Goal: Transaction & Acquisition: Purchase product/service

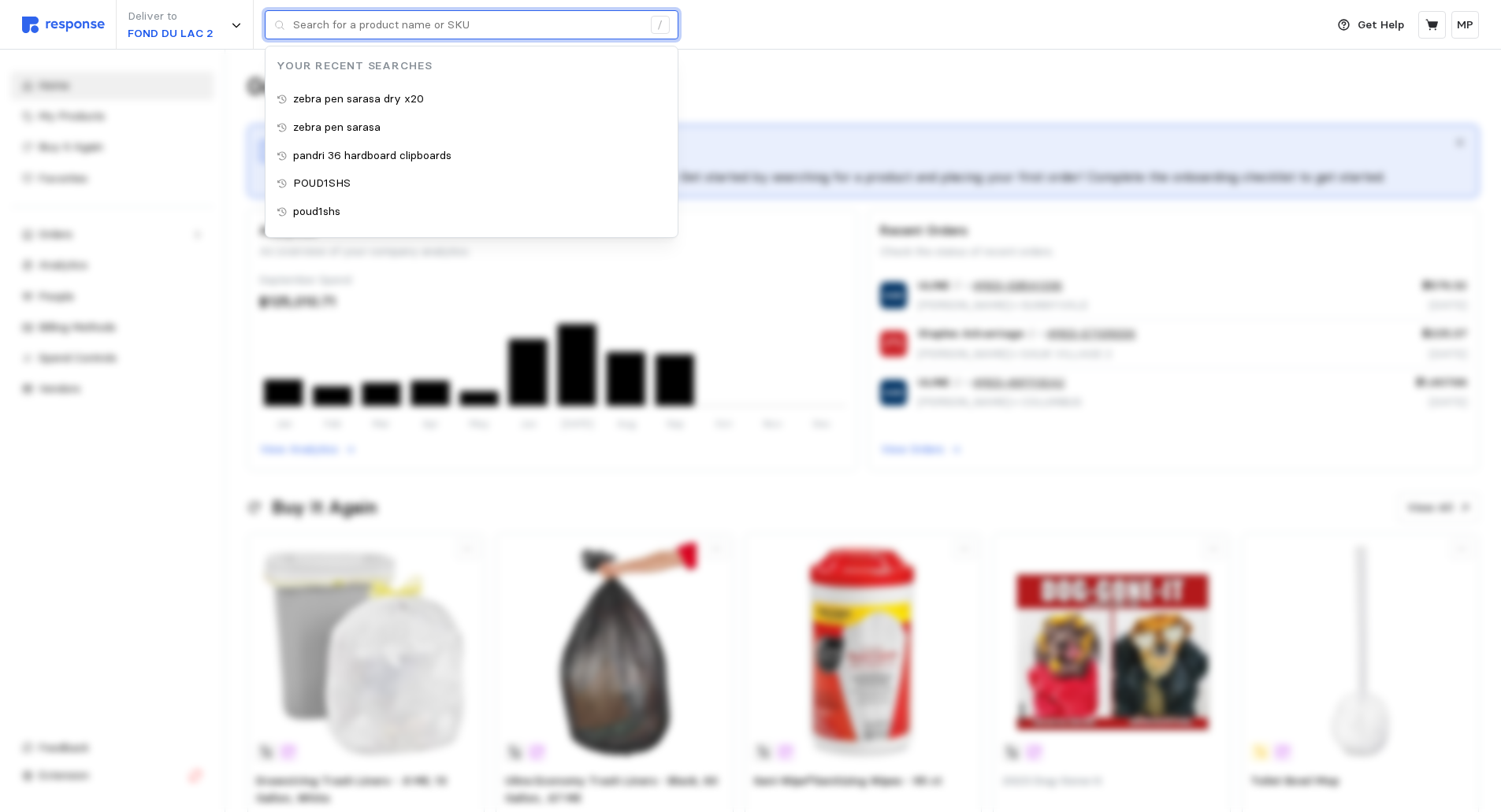
click at [303, 24] on input "text" at bounding box center [468, 25] width 350 height 28
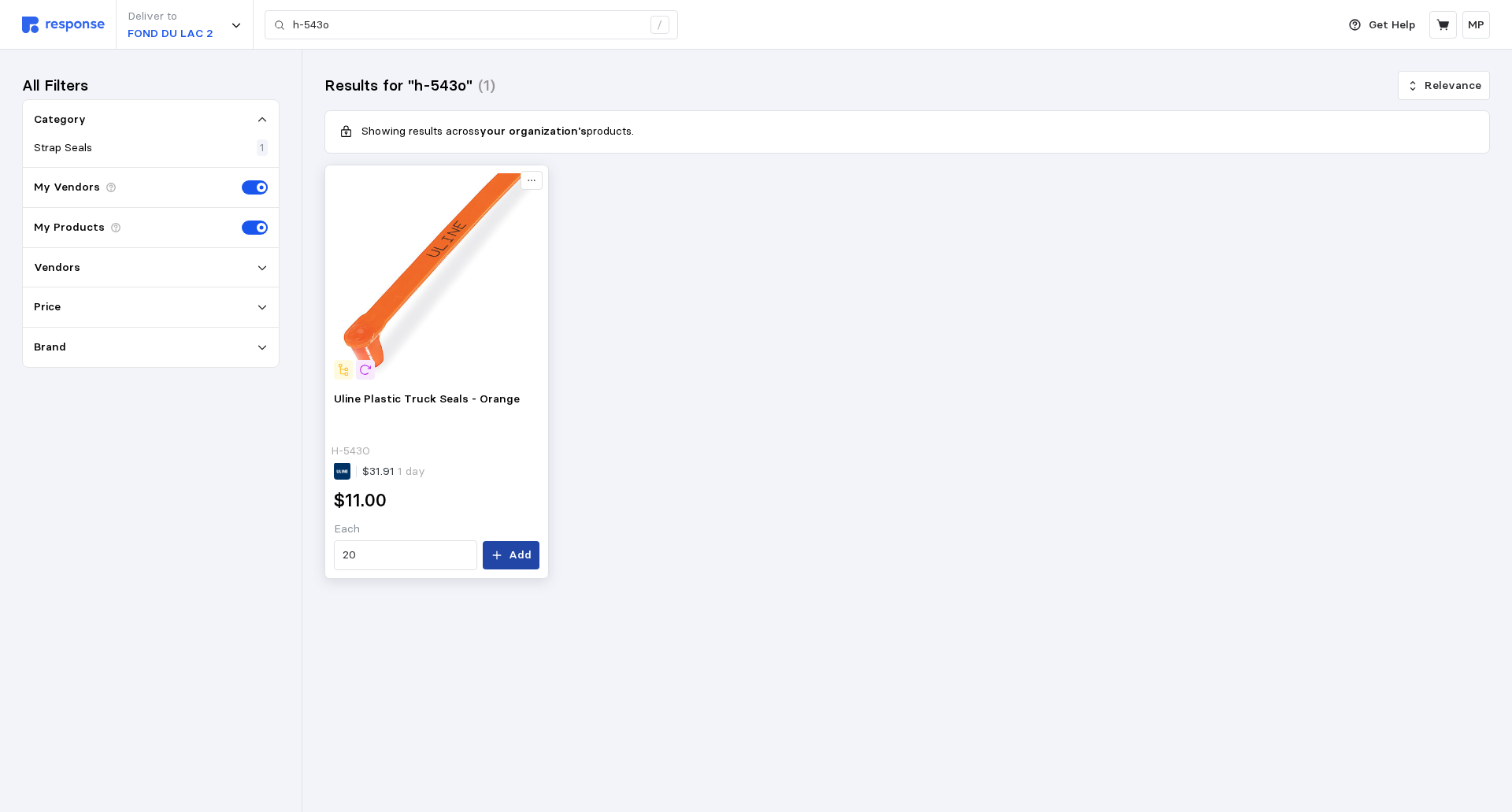
click at [512, 554] on p "Add" at bounding box center [520, 555] width 23 height 17
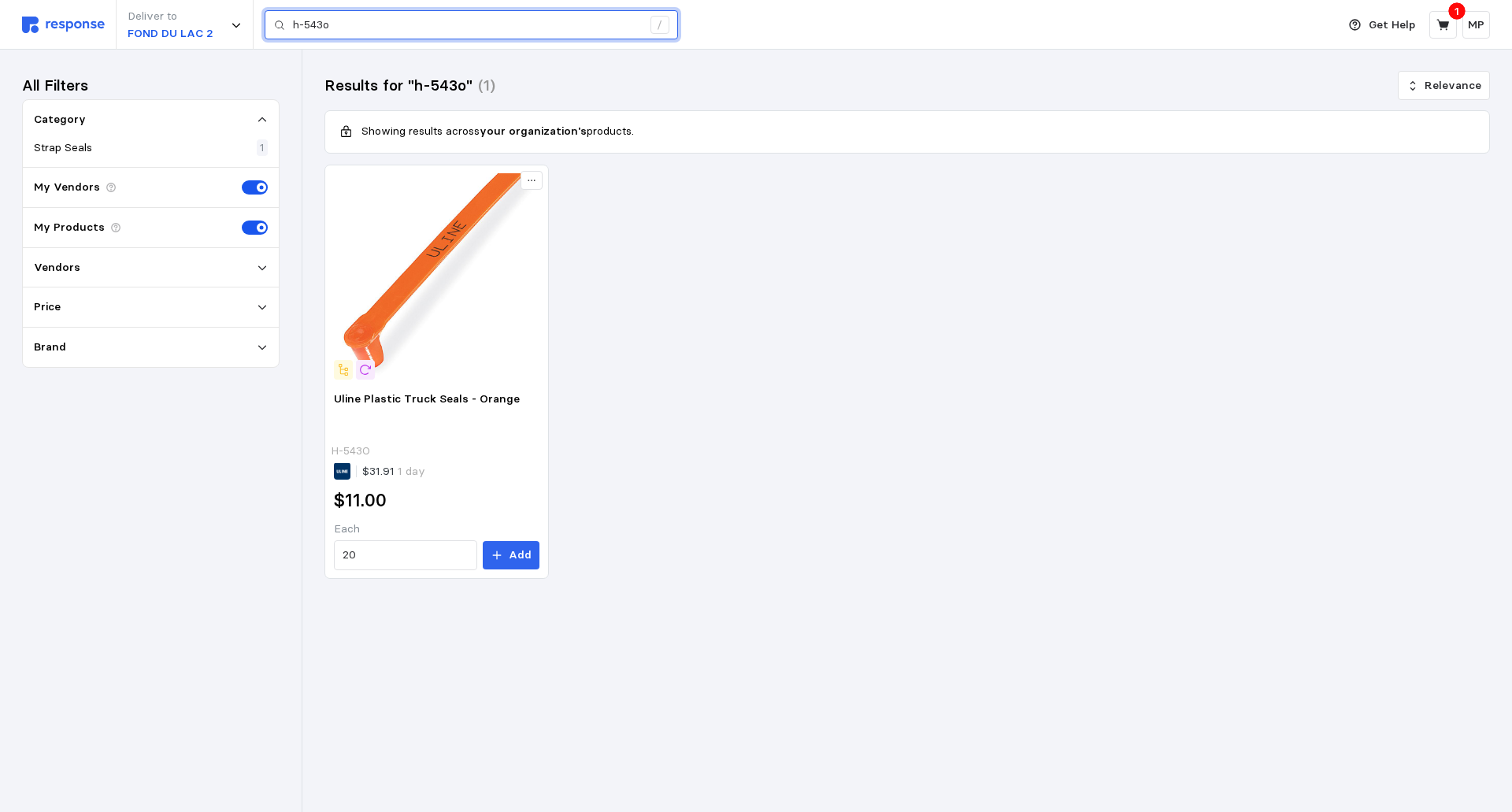
click at [348, 23] on input "h-543o" at bounding box center [467, 25] width 349 height 28
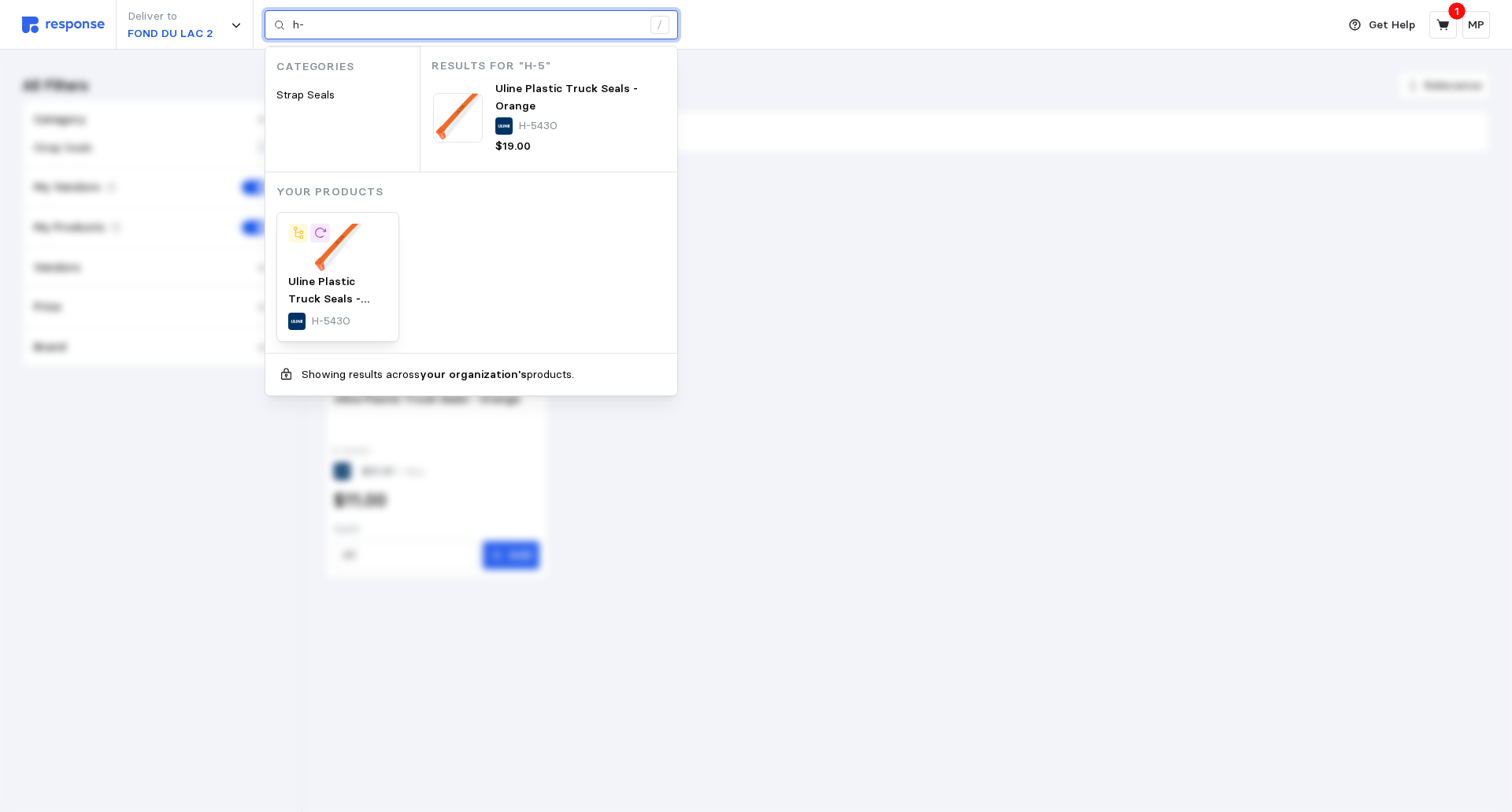
type input "h"
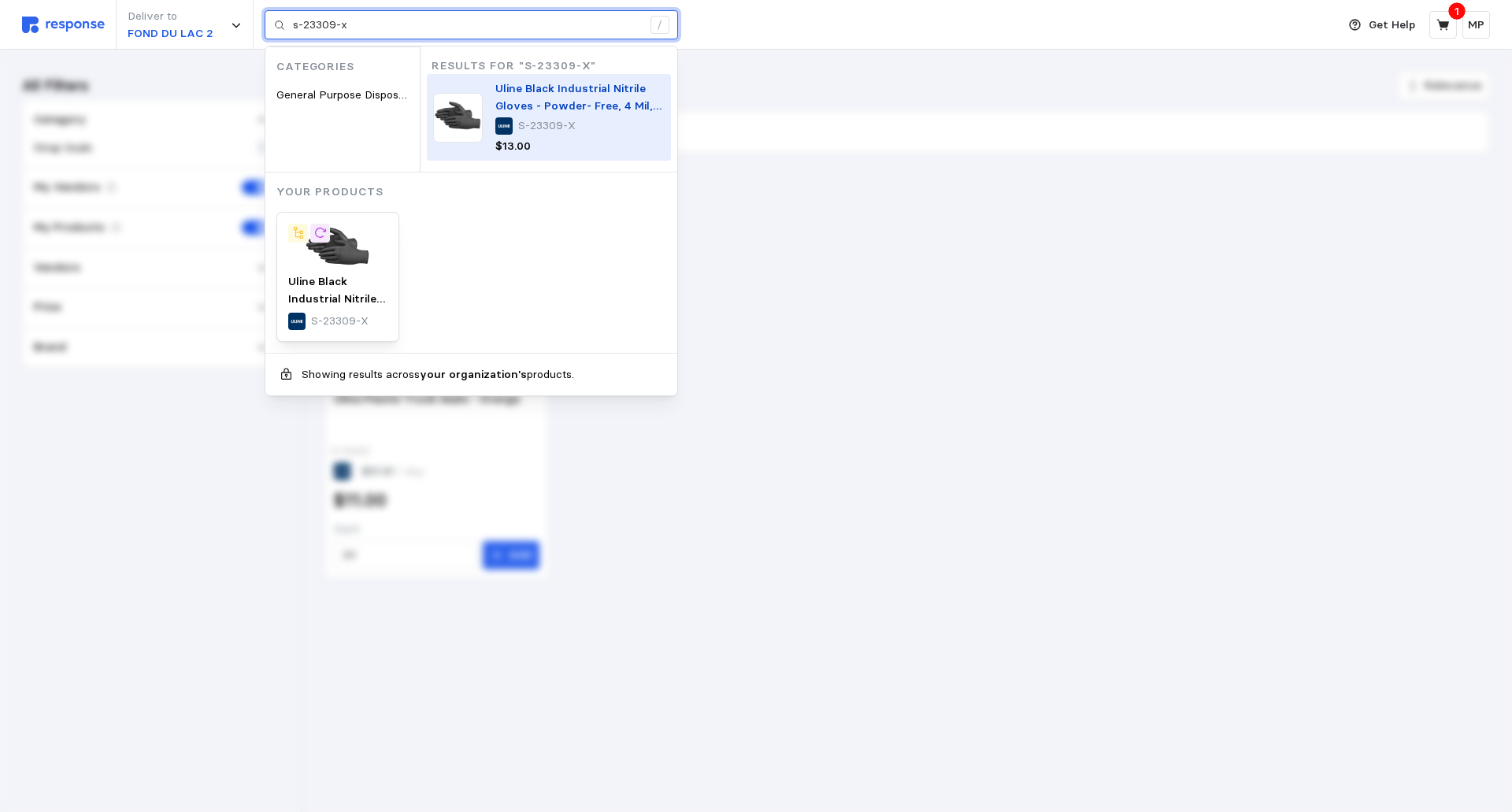
click at [546, 105] on span "Uline Black Industrial Nitrile Gloves - Powder- Free, 4 Mil, XL" at bounding box center [579, 105] width 167 height 48
type input "s-23309-x"
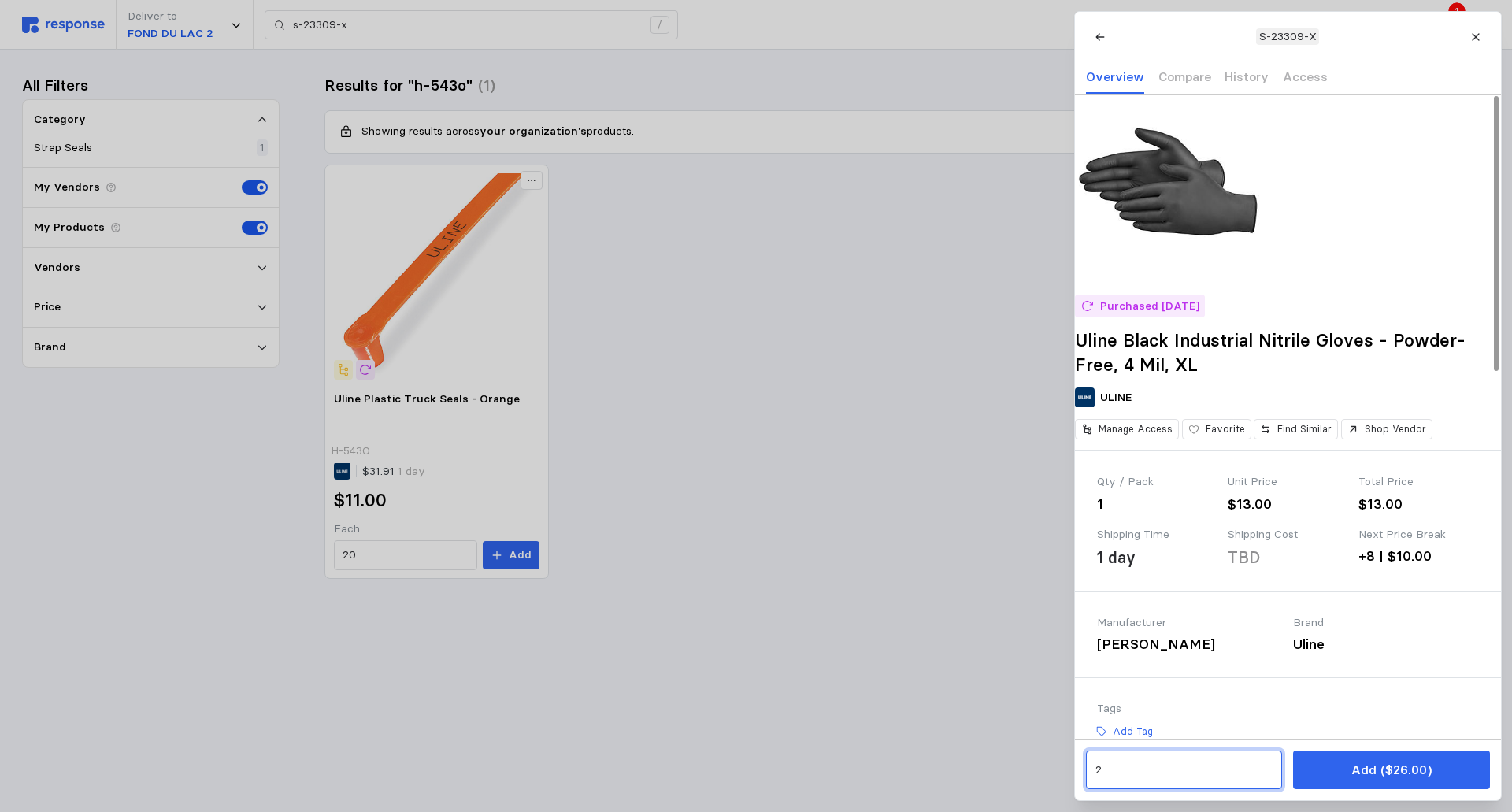
click at [1111, 774] on input "2" at bounding box center [1183, 770] width 178 height 28
type input "4"
click at [1339, 761] on button "Add ($52.00)" at bounding box center [1391, 769] width 196 height 38
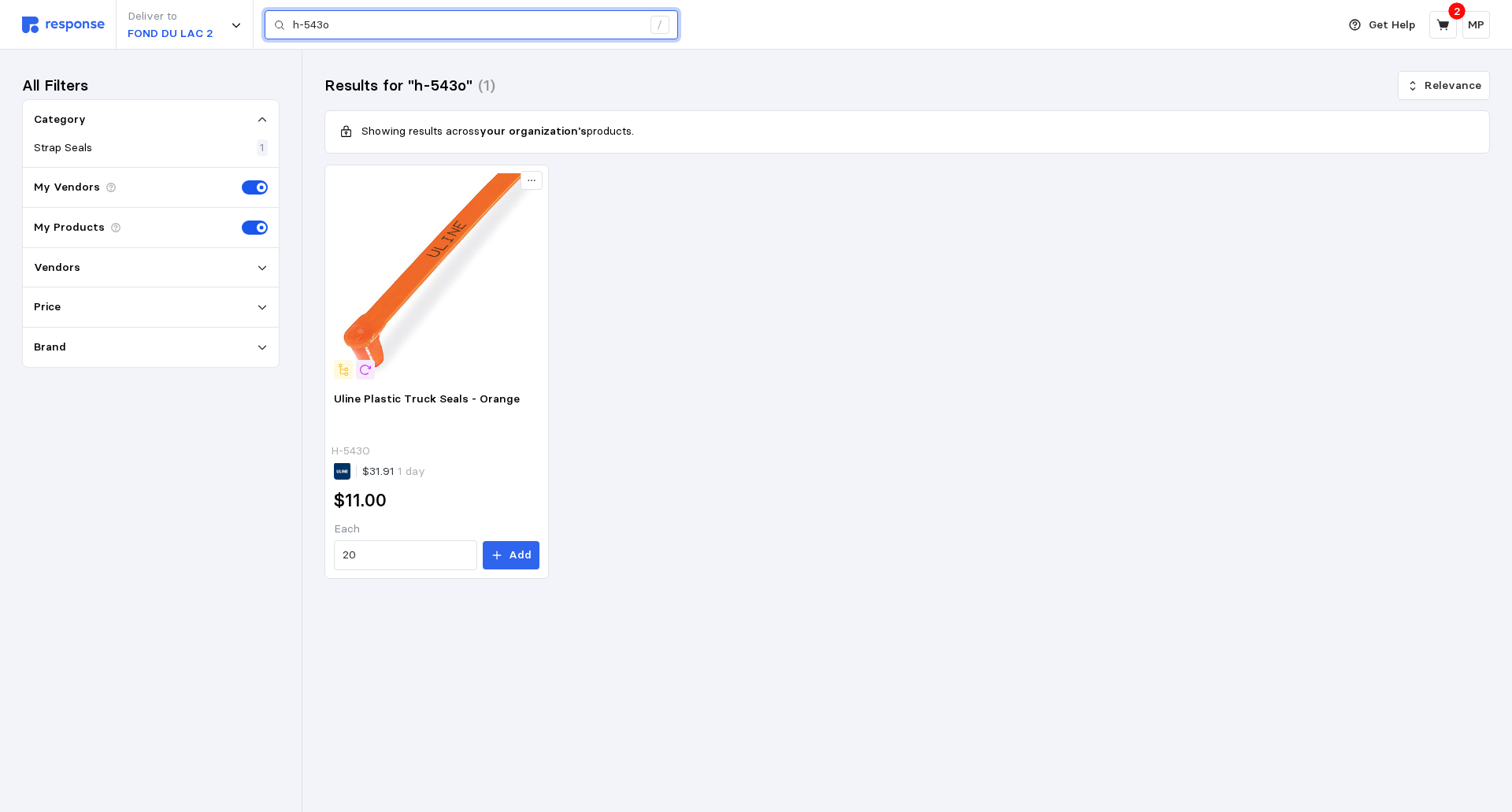
click at [369, 25] on input "h-543o" at bounding box center [467, 25] width 349 height 28
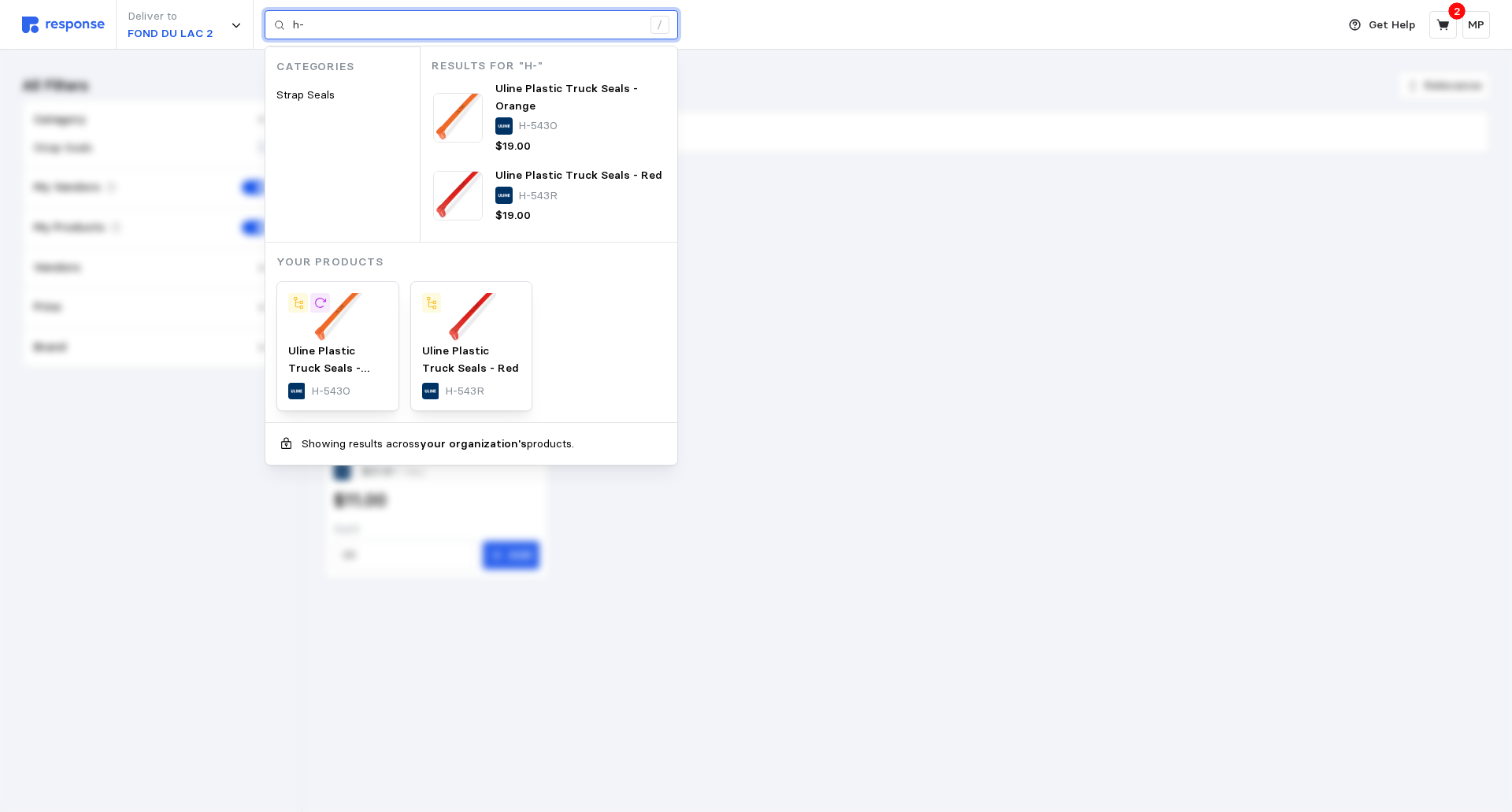
type input "h"
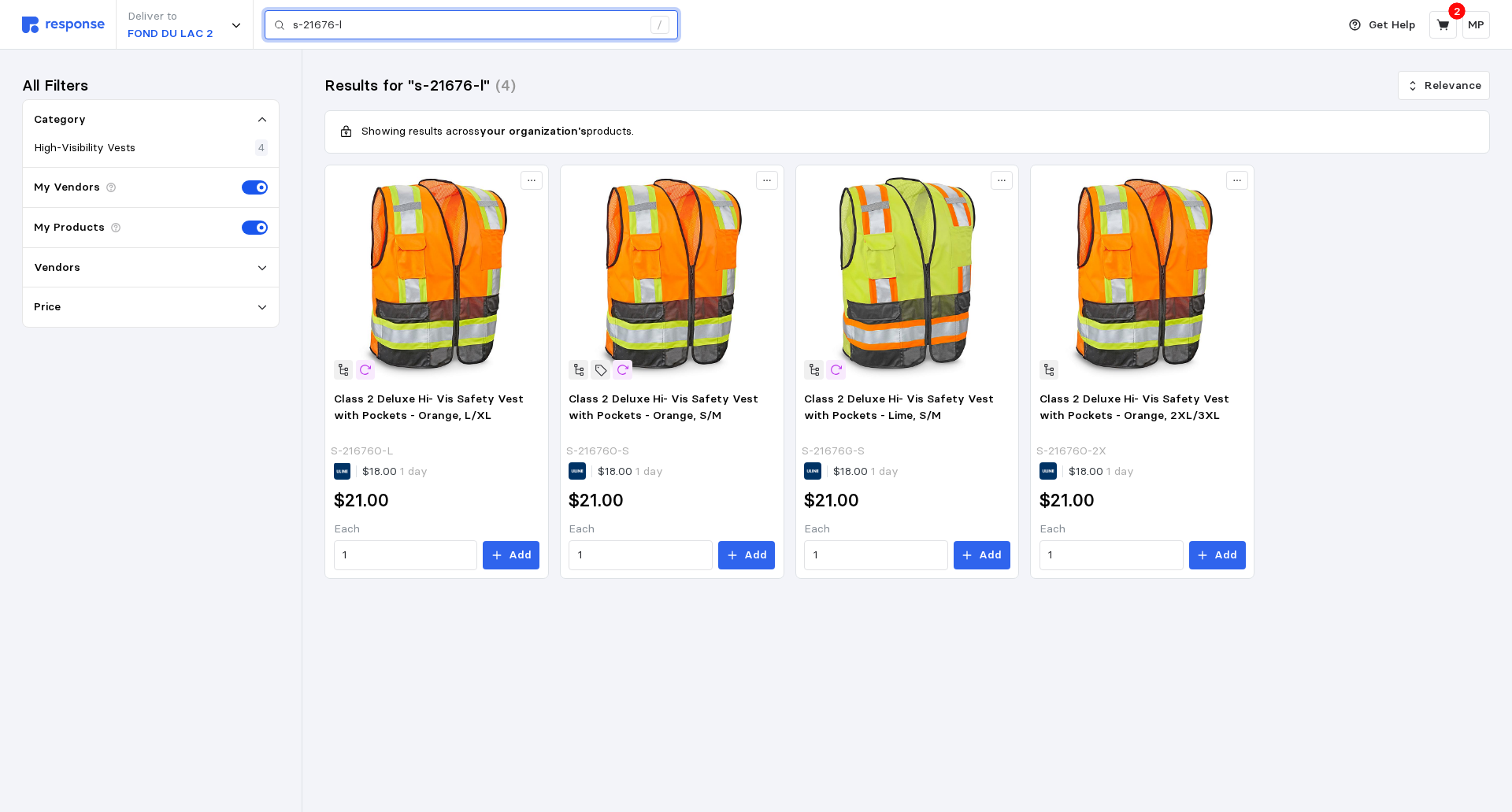
click at [370, 27] on input "s-21676-l" at bounding box center [467, 25] width 349 height 28
click at [357, 27] on input "s-21676" at bounding box center [467, 25] width 349 height 28
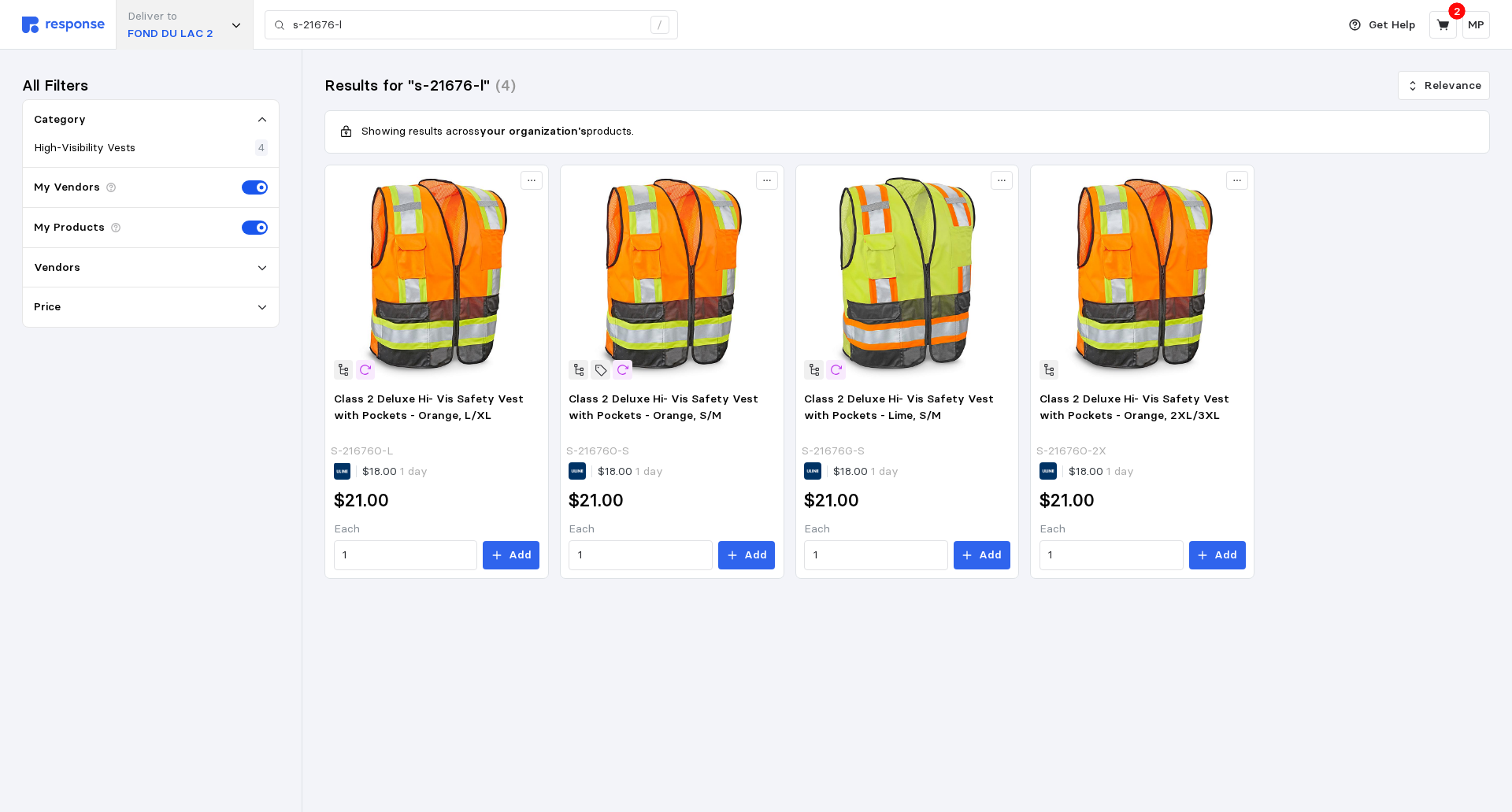
click at [234, 24] on icon at bounding box center [236, 25] width 11 height 11
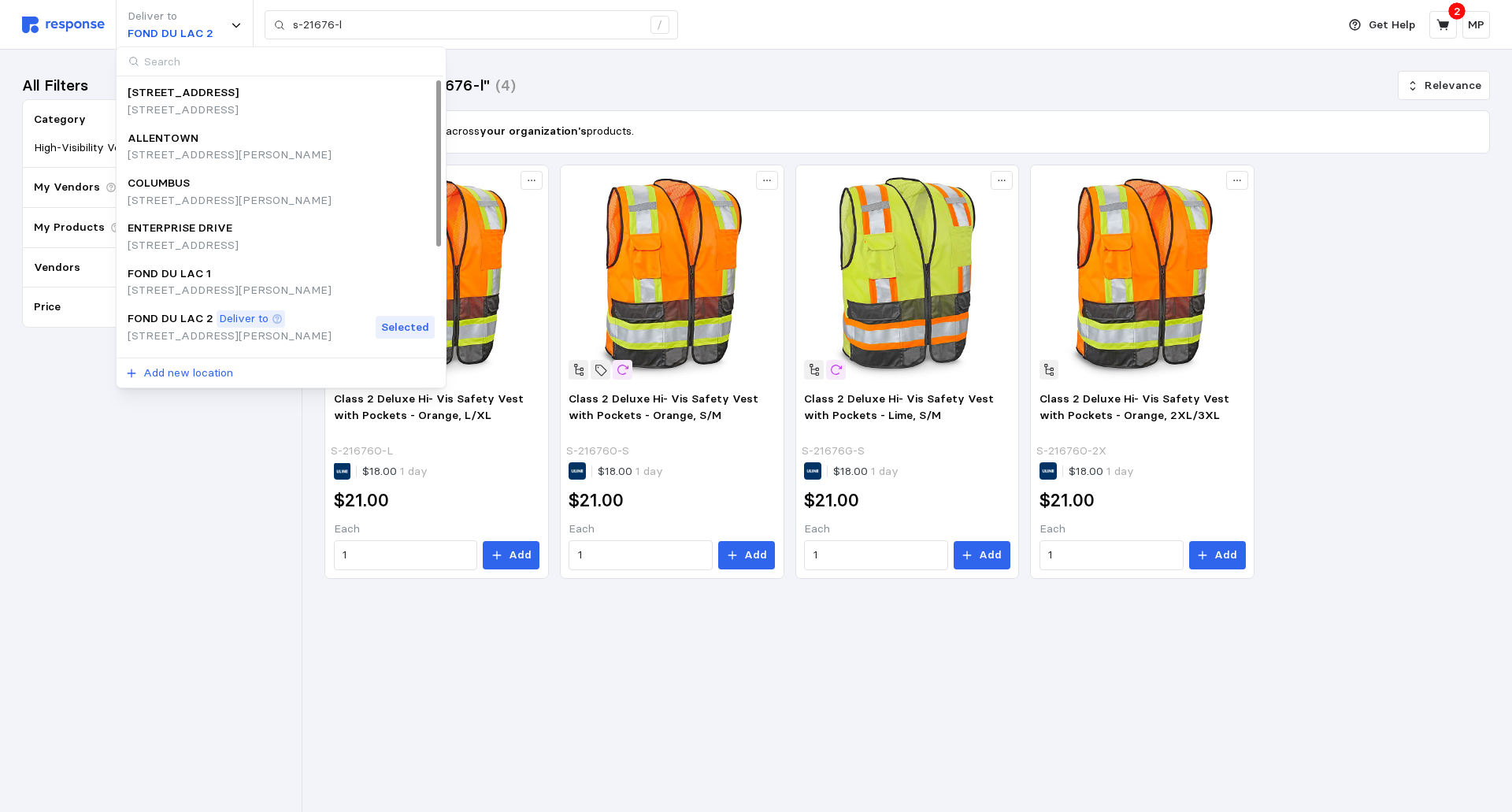
click at [141, 447] on div "All Filters Category High-Visibility Vests 4 My Vendors My Products Vendors Pri…" at bounding box center [150, 430] width 258 height 718
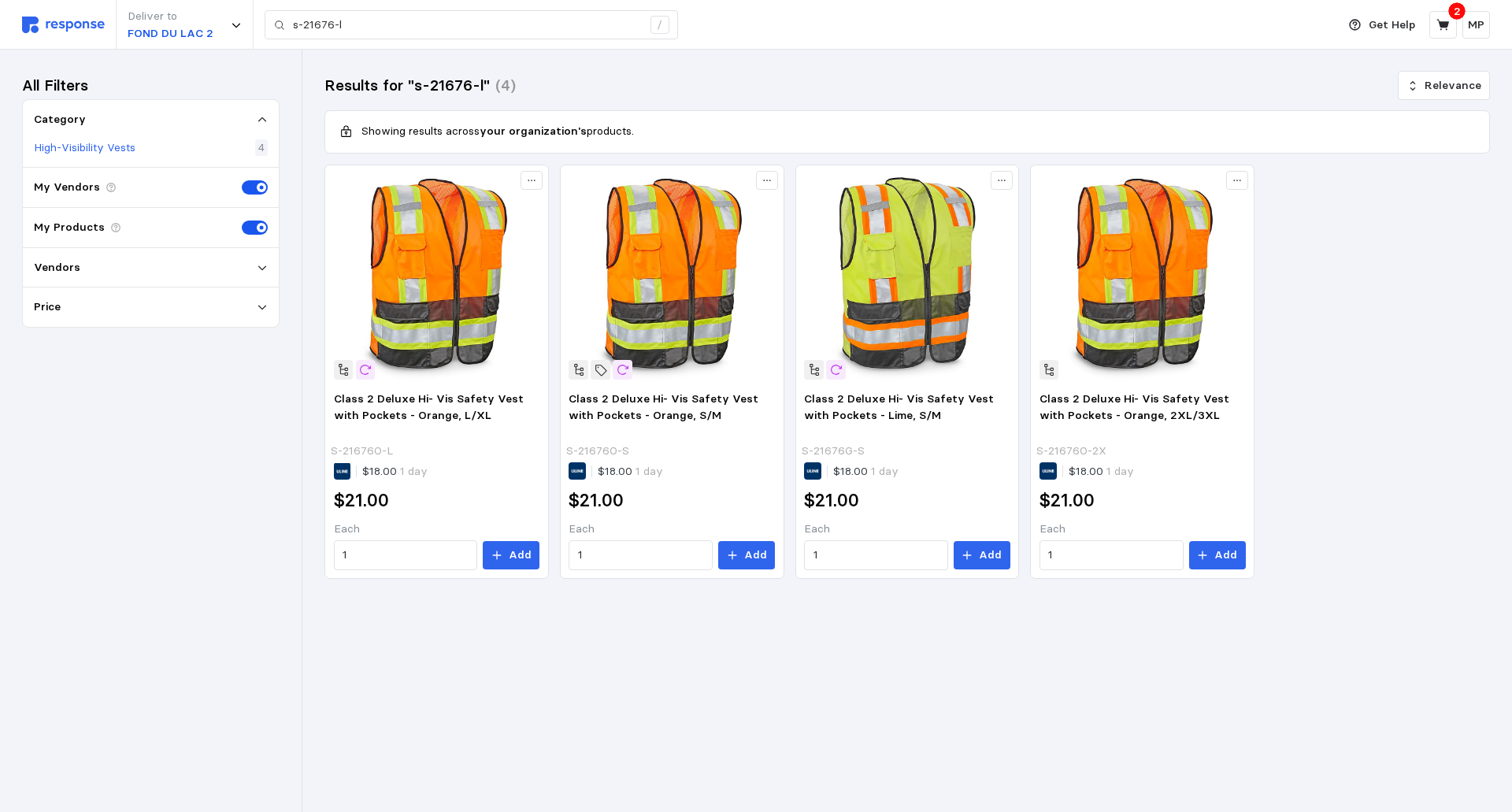
click at [122, 144] on p "High-Visibility Vests" at bounding box center [85, 148] width 102 height 17
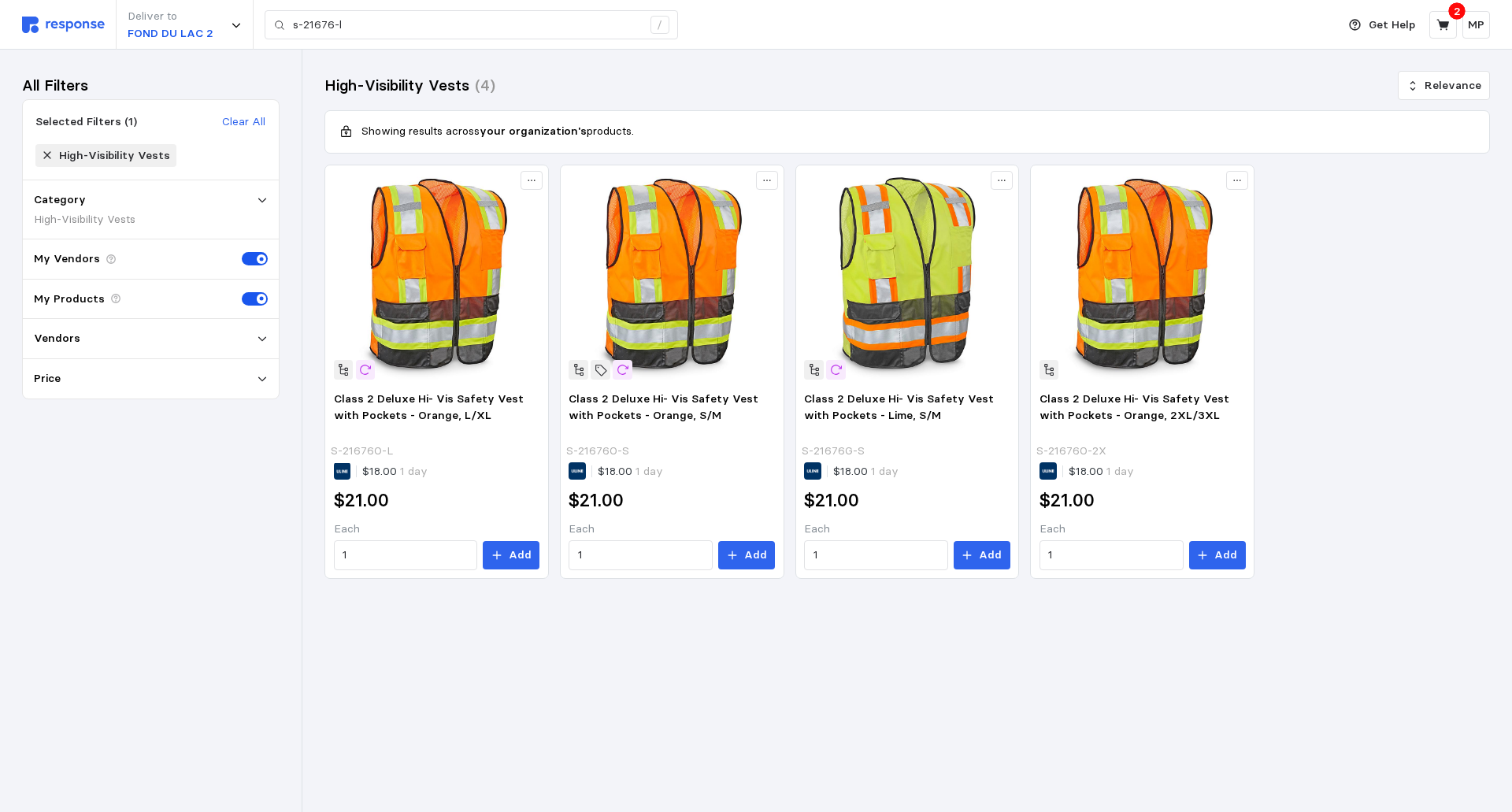
click at [57, 299] on p "My Products" at bounding box center [69, 299] width 71 height 17
click at [57, 335] on p "Vendors" at bounding box center [57, 338] width 47 height 17
click at [64, 362] on p "Uline" at bounding box center [62, 367] width 25 height 17
click at [128, 494] on div "All Filters Selected Filters (2) Clear All Uline High-Visibility Vests Category…" at bounding box center [150, 430] width 258 height 718
click at [1474, 22] on p "MP" at bounding box center [1475, 25] width 16 height 17
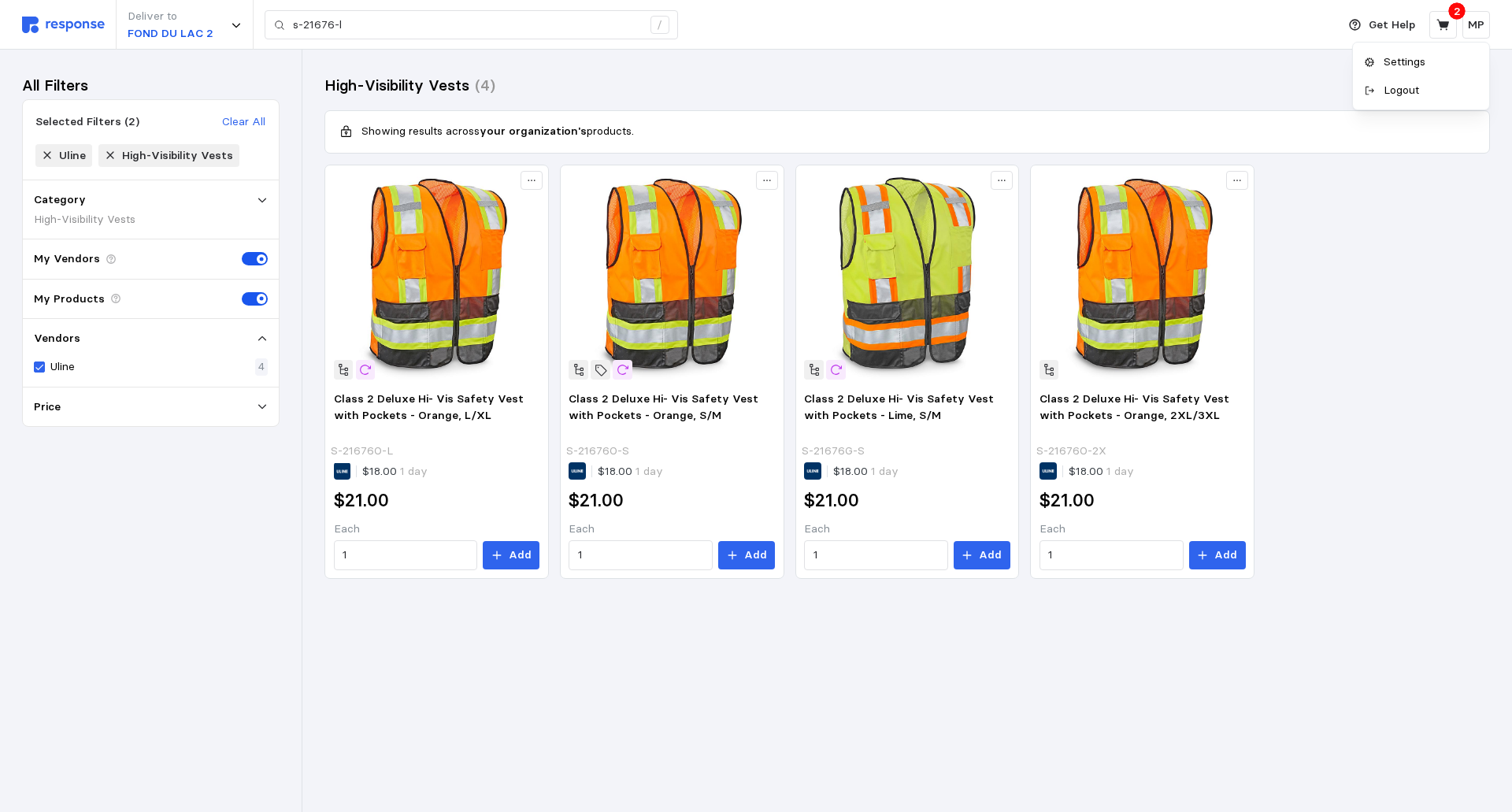
click at [1396, 60] on p "Settings" at bounding box center [1429, 62] width 101 height 17
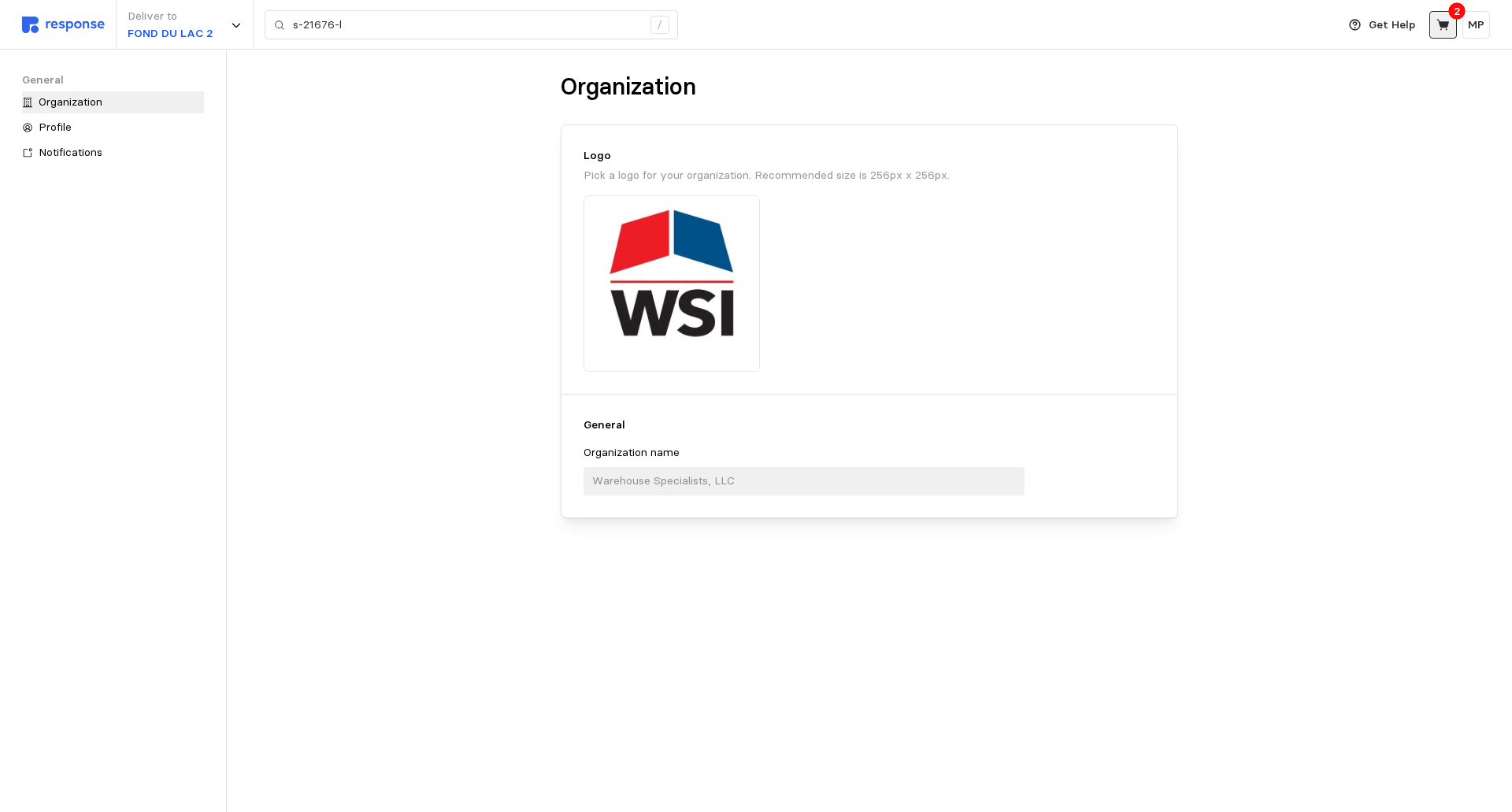
click at [1438, 21] on icon at bounding box center [1443, 25] width 14 height 14
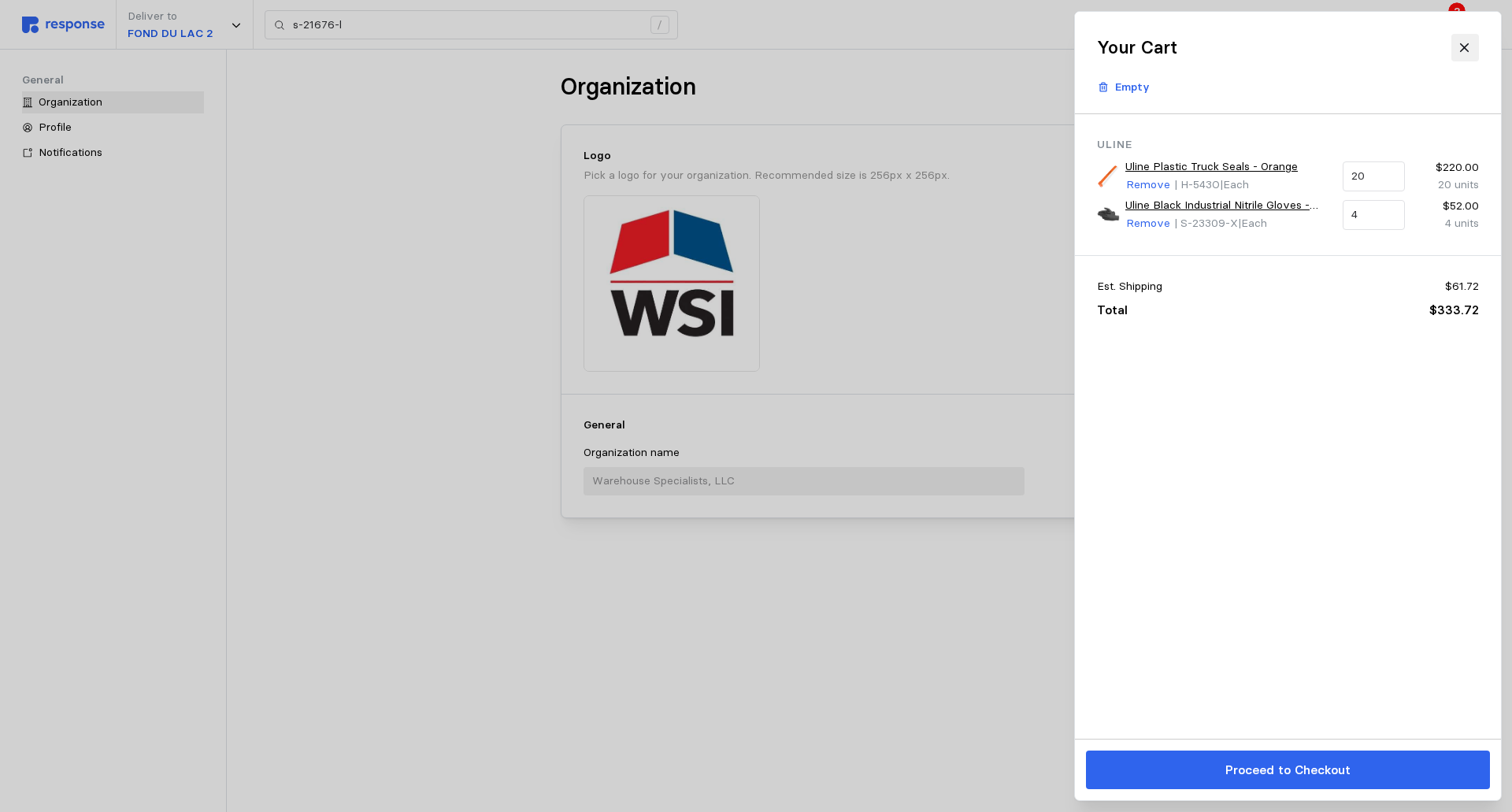
click at [1463, 43] on icon at bounding box center [1464, 48] width 14 height 14
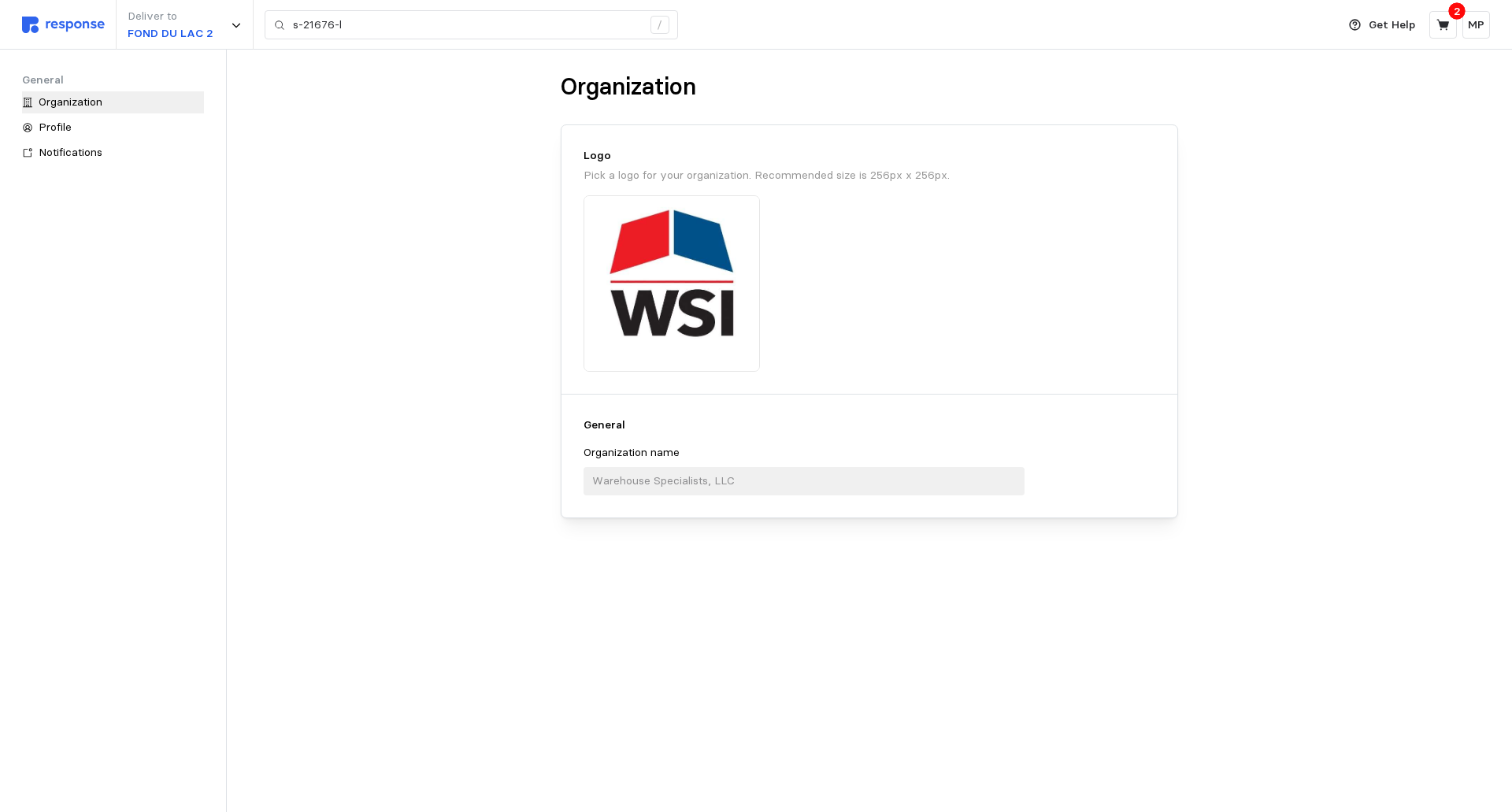
drag, startPoint x: 78, startPoint y: 16, endPoint x: 64, endPoint y: 304, distance: 288.3
click at [64, 304] on div "General Organization Profile Notifications" at bounding box center [113, 430] width 182 height 718
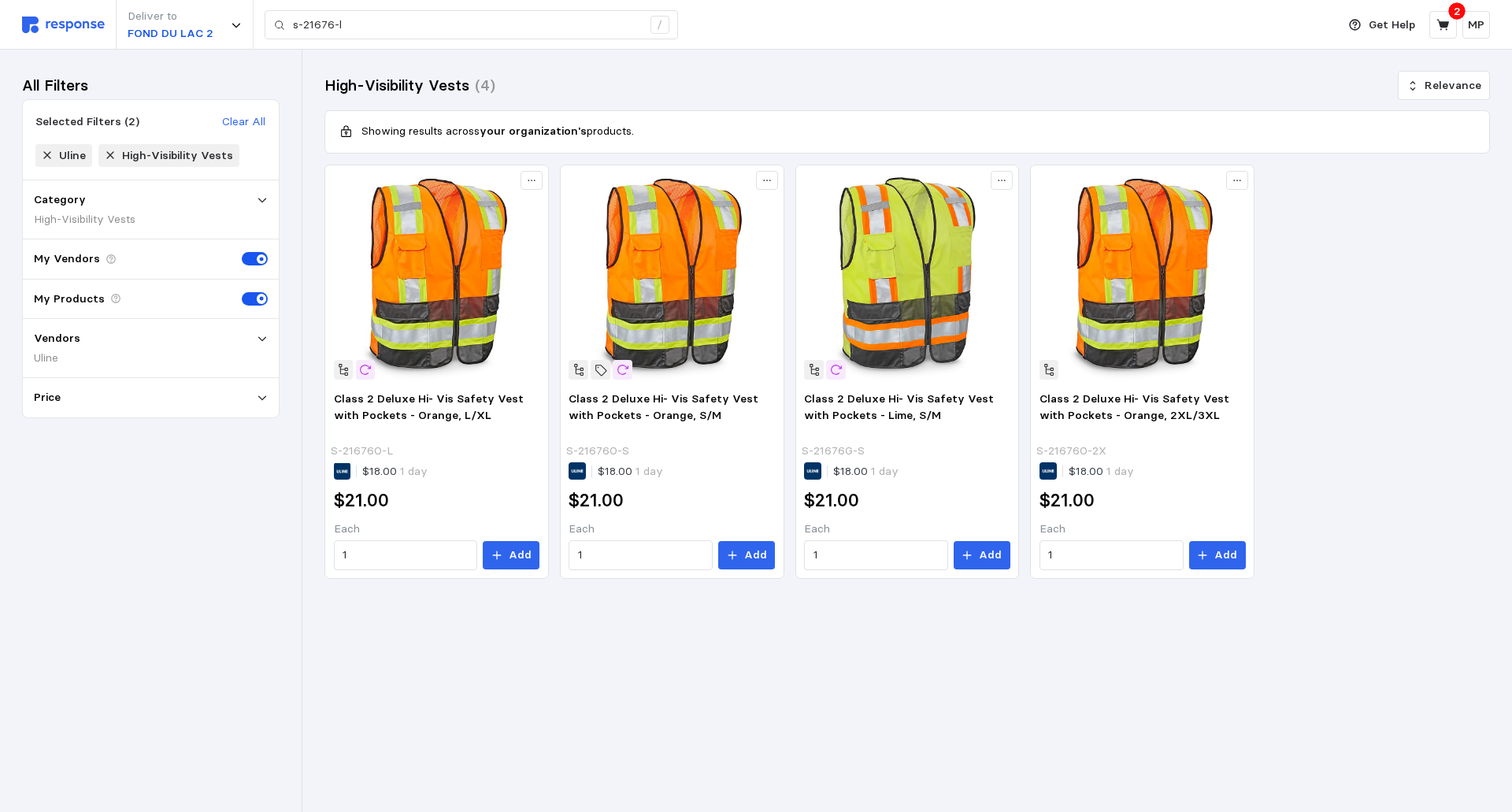
drag, startPoint x: 1416, startPoint y: 232, endPoint x: 1369, endPoint y: 206, distance: 53.7
click at [1371, 207] on div "Class 2 Deluxe Hi- Vis Safety Vest with Pockets - Orange, L/XL S-21676O-L $18.0…" at bounding box center [908, 372] width 1166 height 415
click at [265, 195] on icon at bounding box center [262, 200] width 11 height 11
drag, startPoint x: 261, startPoint y: 221, endPoint x: 96, endPoint y: 221, distance: 165.0
drag, startPoint x: 96, startPoint y: 221, endPoint x: 56, endPoint y: 199, distance: 45.7
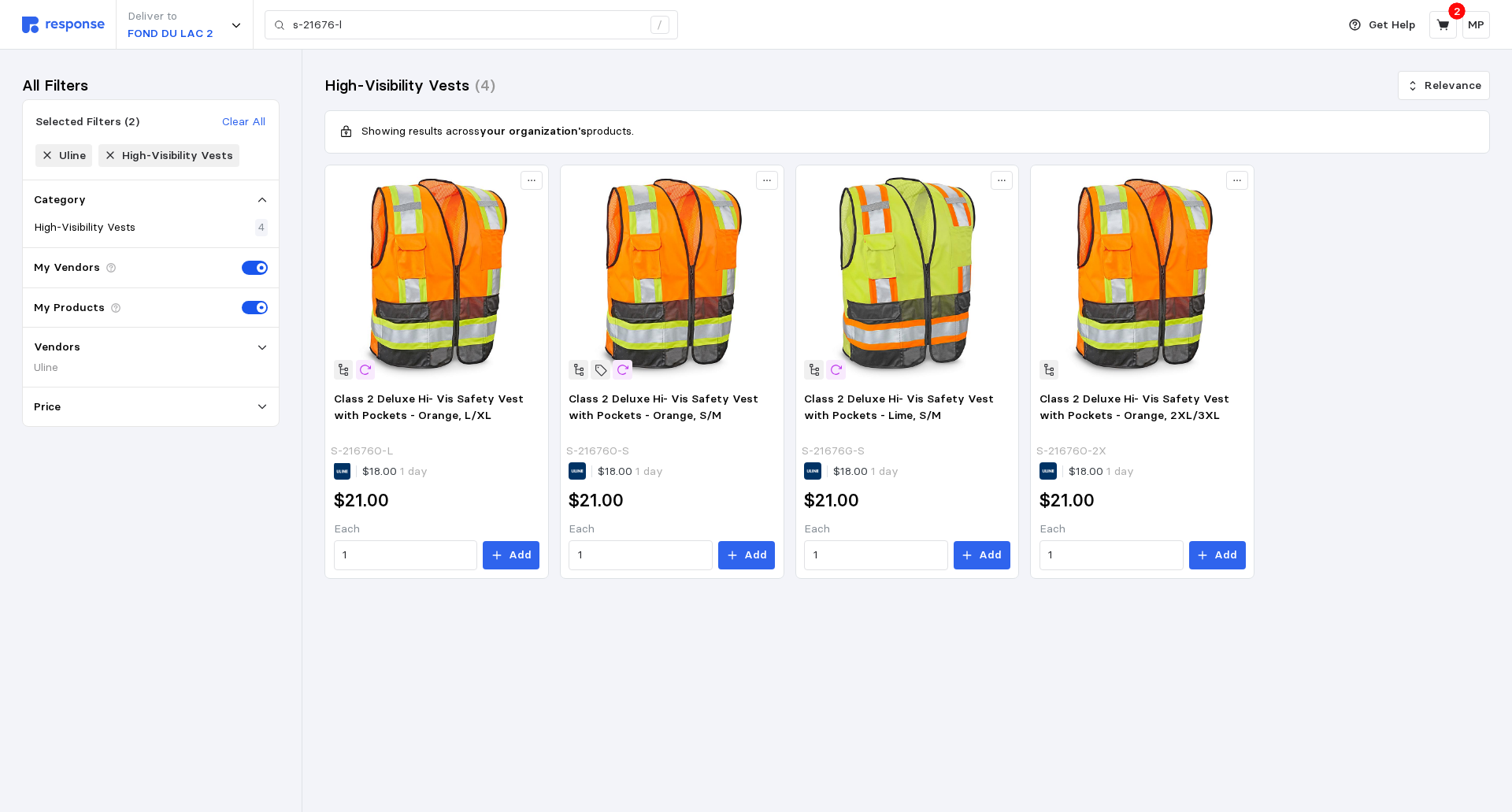
click at [56, 199] on p "Category" at bounding box center [59, 200] width 52 height 17
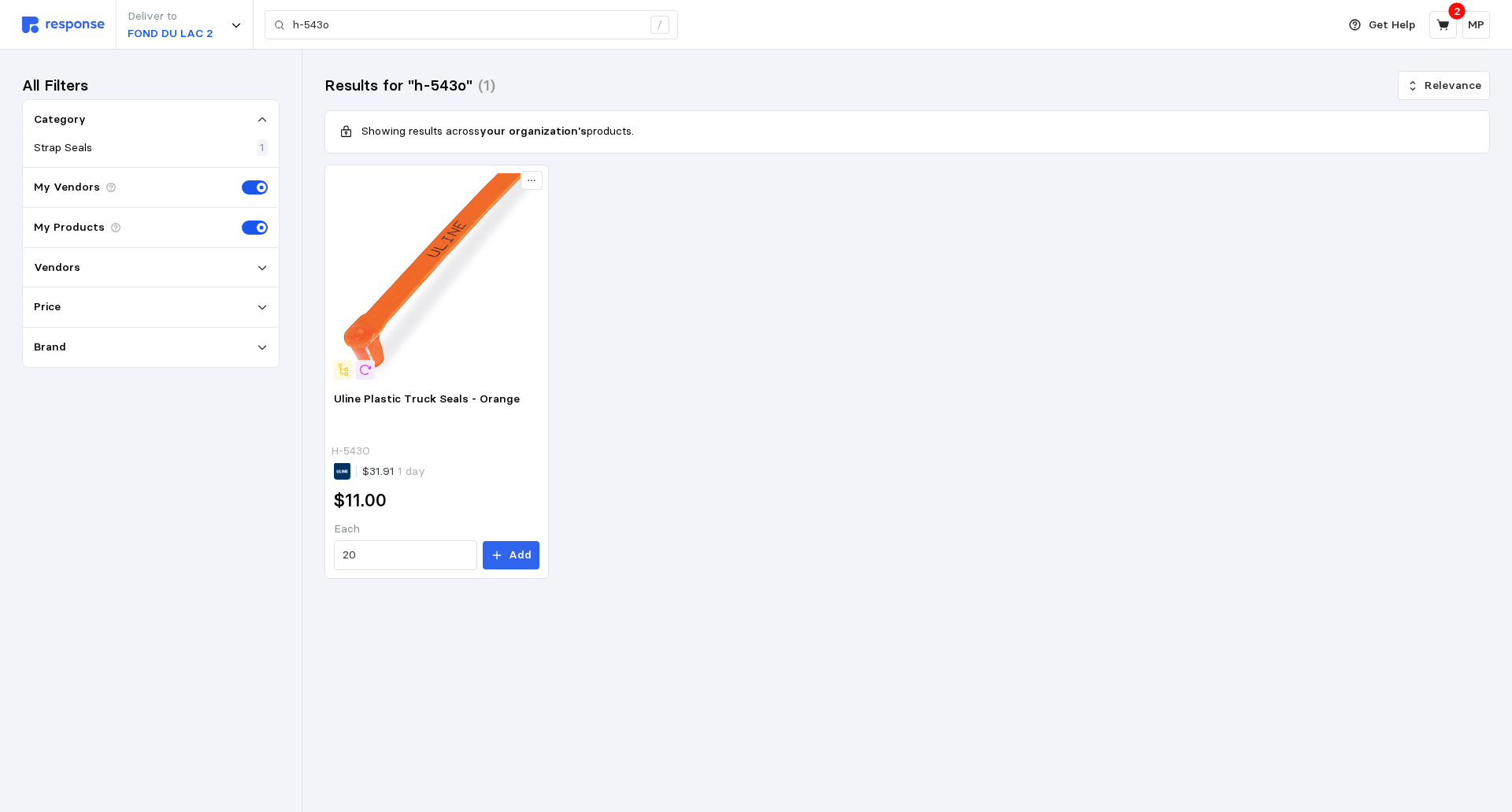
click at [53, 20] on img at bounding box center [63, 24] width 82 height 16
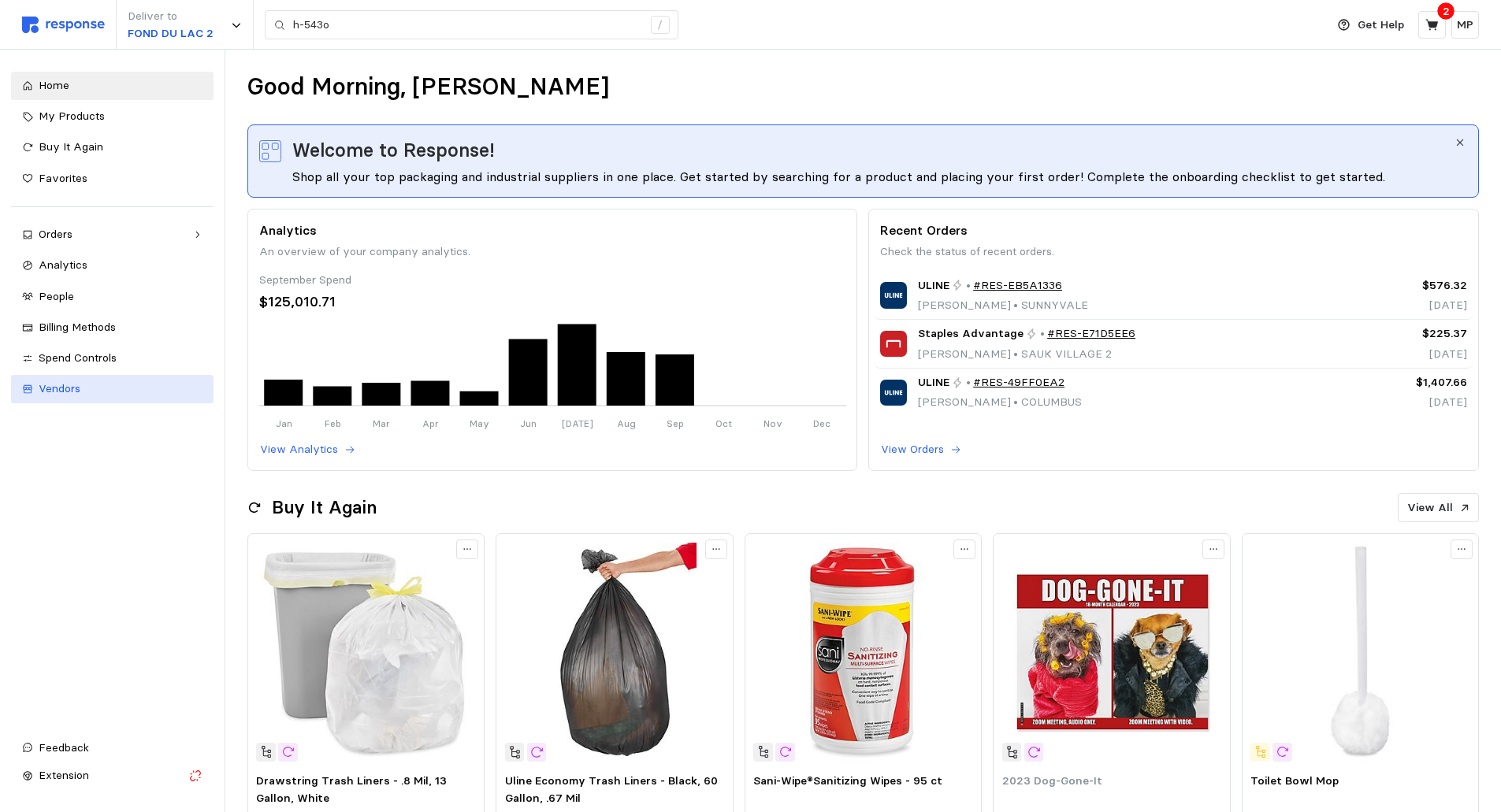
click at [50, 386] on span "Vendors" at bounding box center [59, 389] width 42 height 14
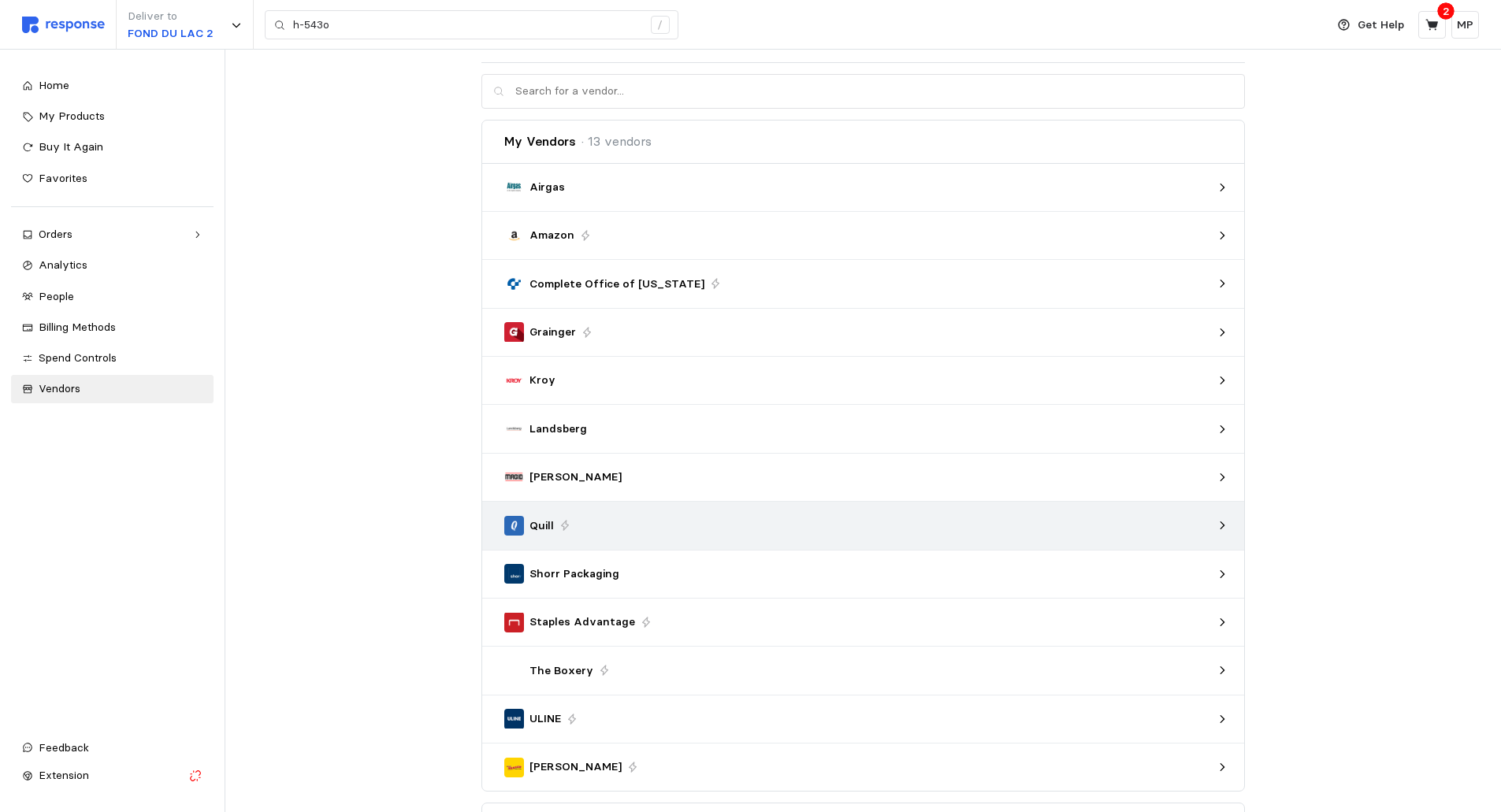
scroll to position [79, 0]
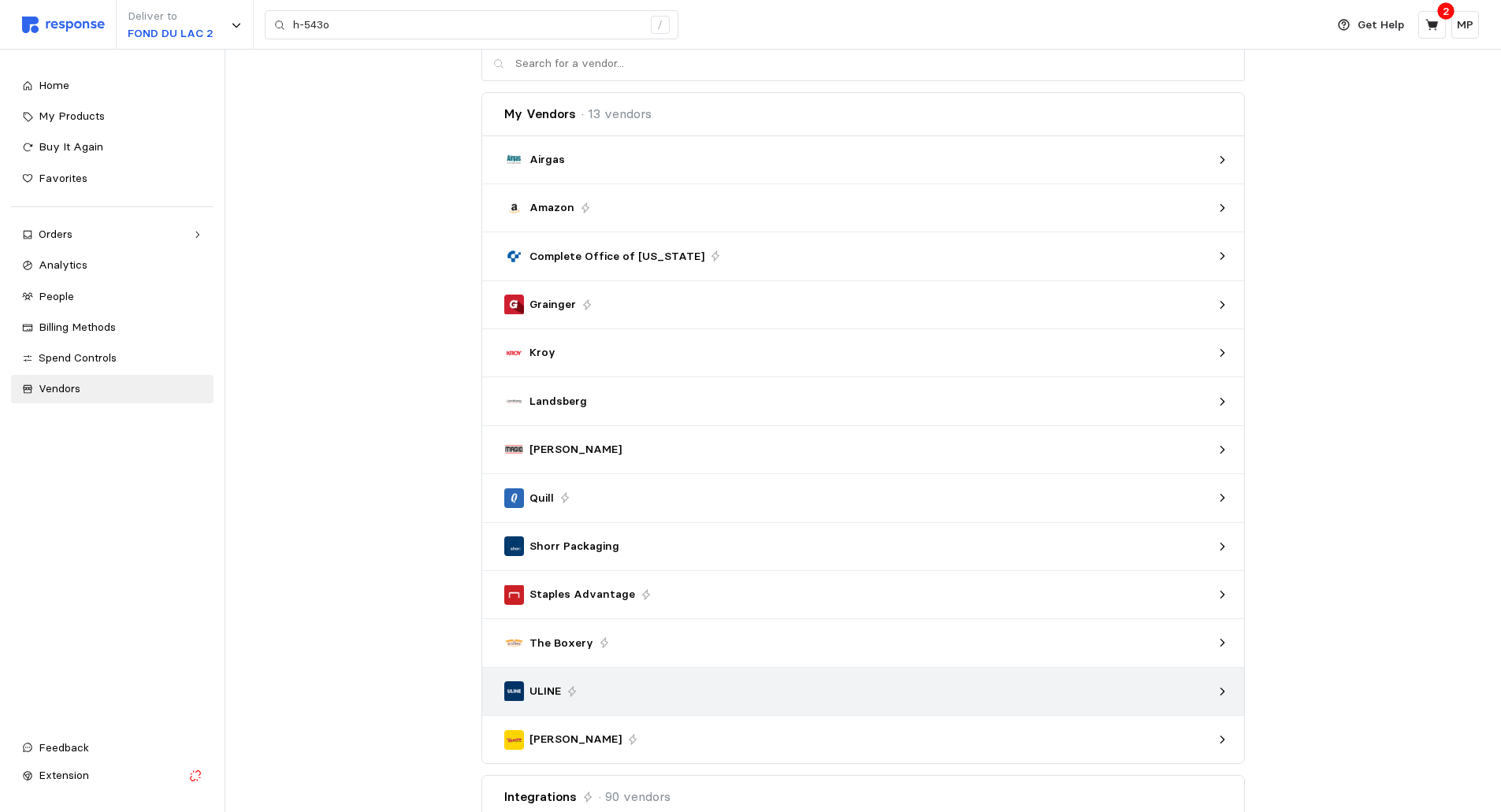
click at [557, 692] on p "ULINE" at bounding box center [545, 691] width 31 height 17
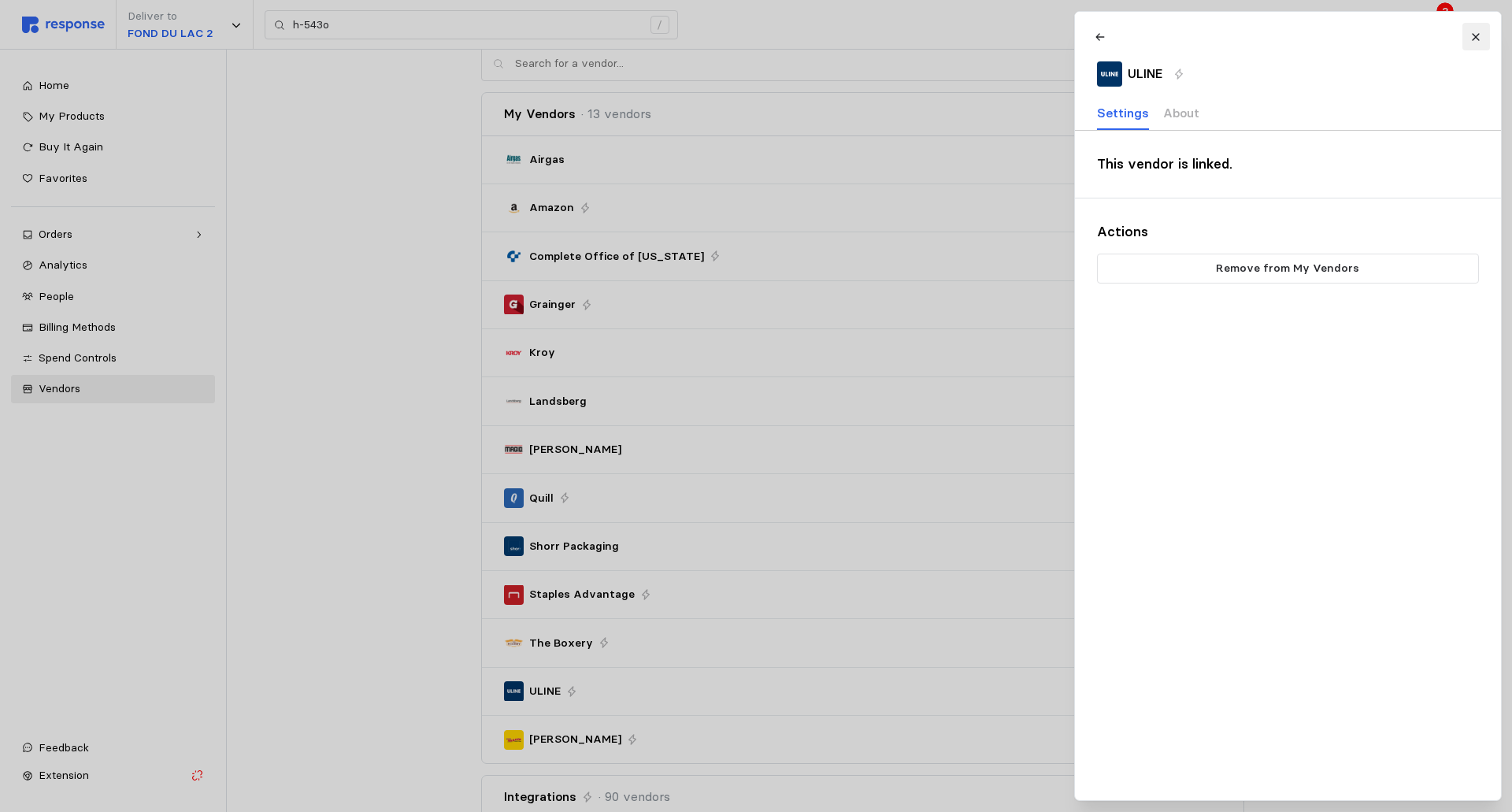
click at [1473, 30] on button at bounding box center [1475, 37] width 27 height 27
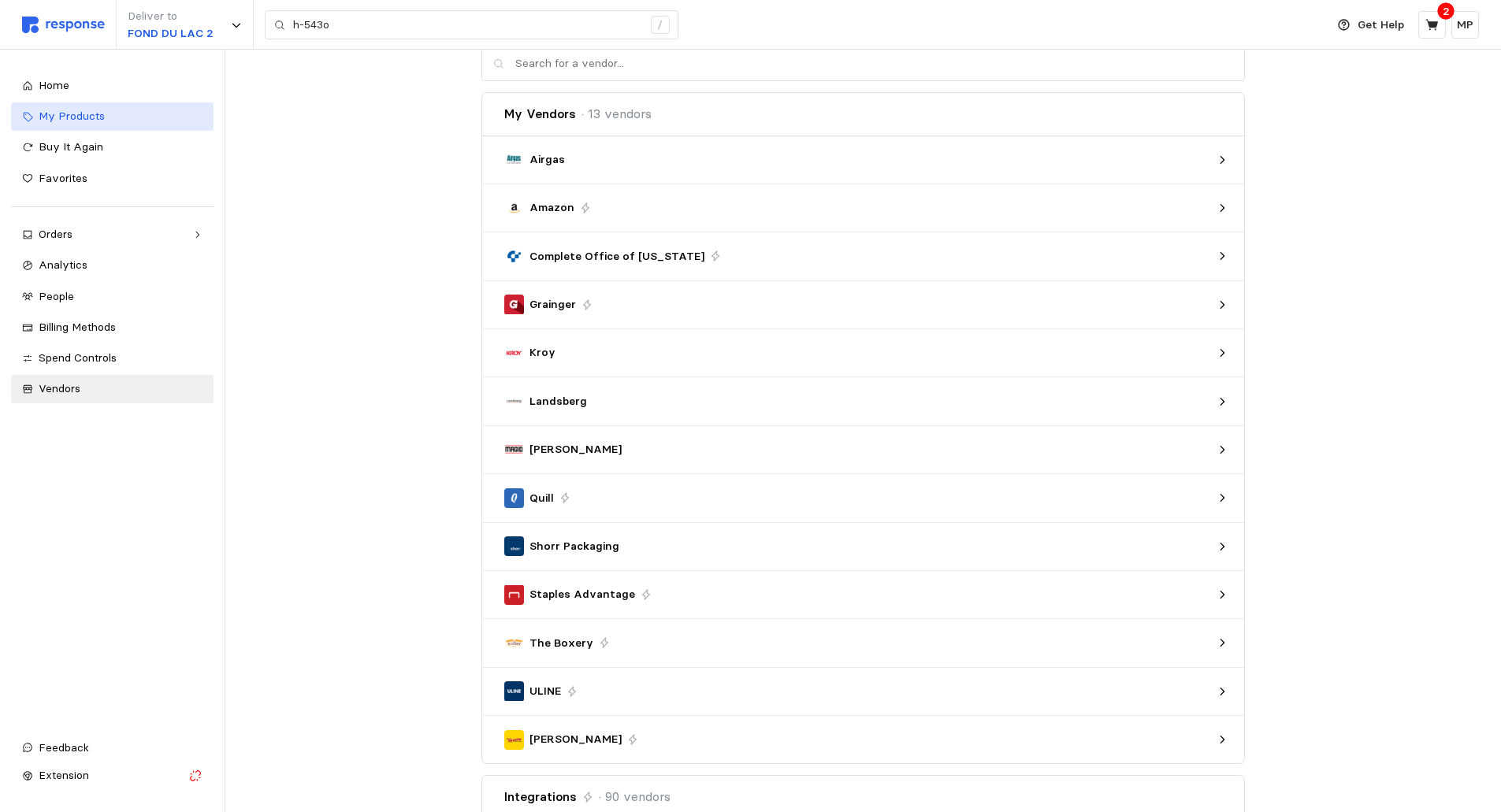
click at [74, 115] on span "My Products" at bounding box center [71, 116] width 66 height 14
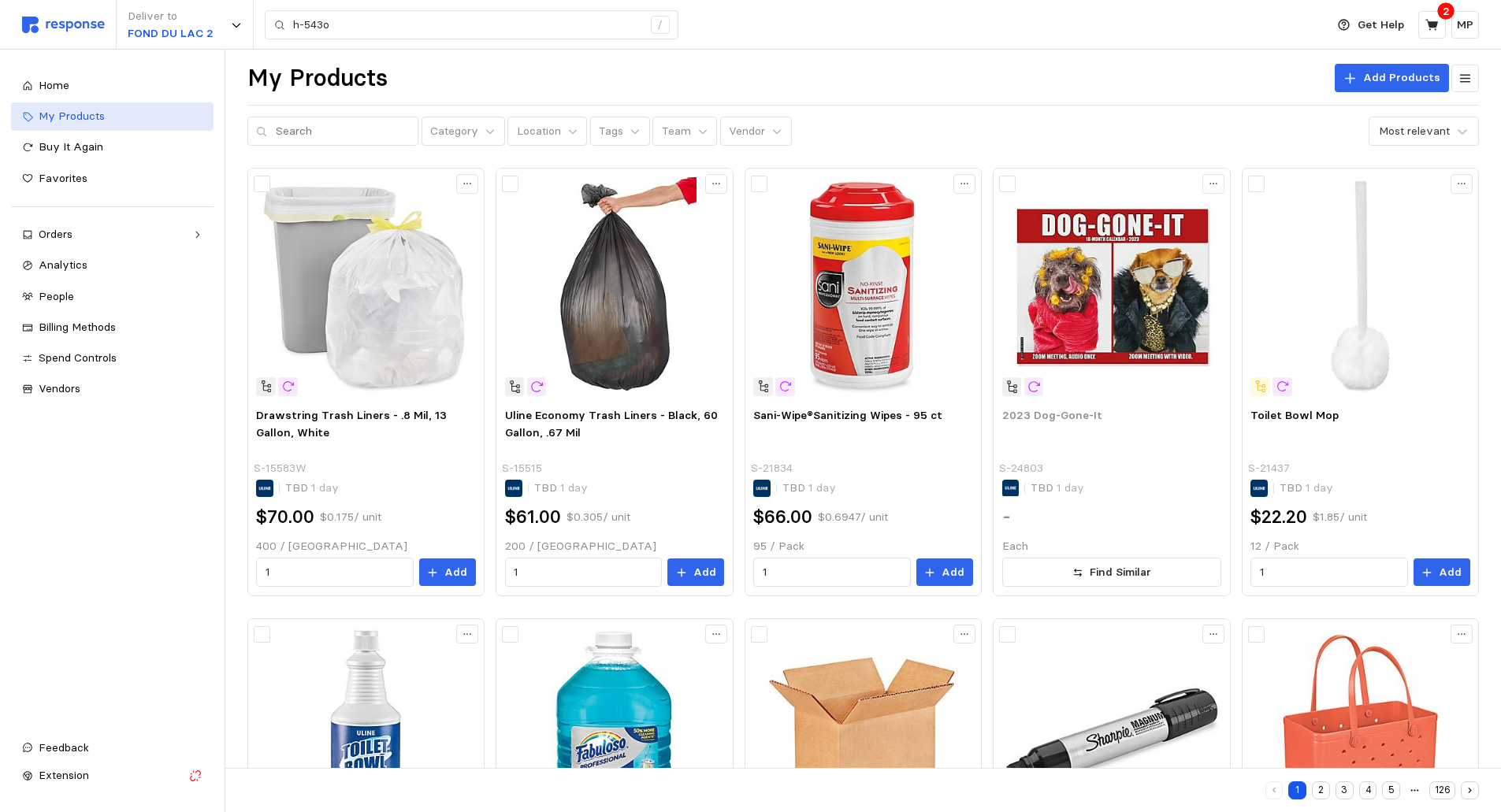
scroll to position [79, 0]
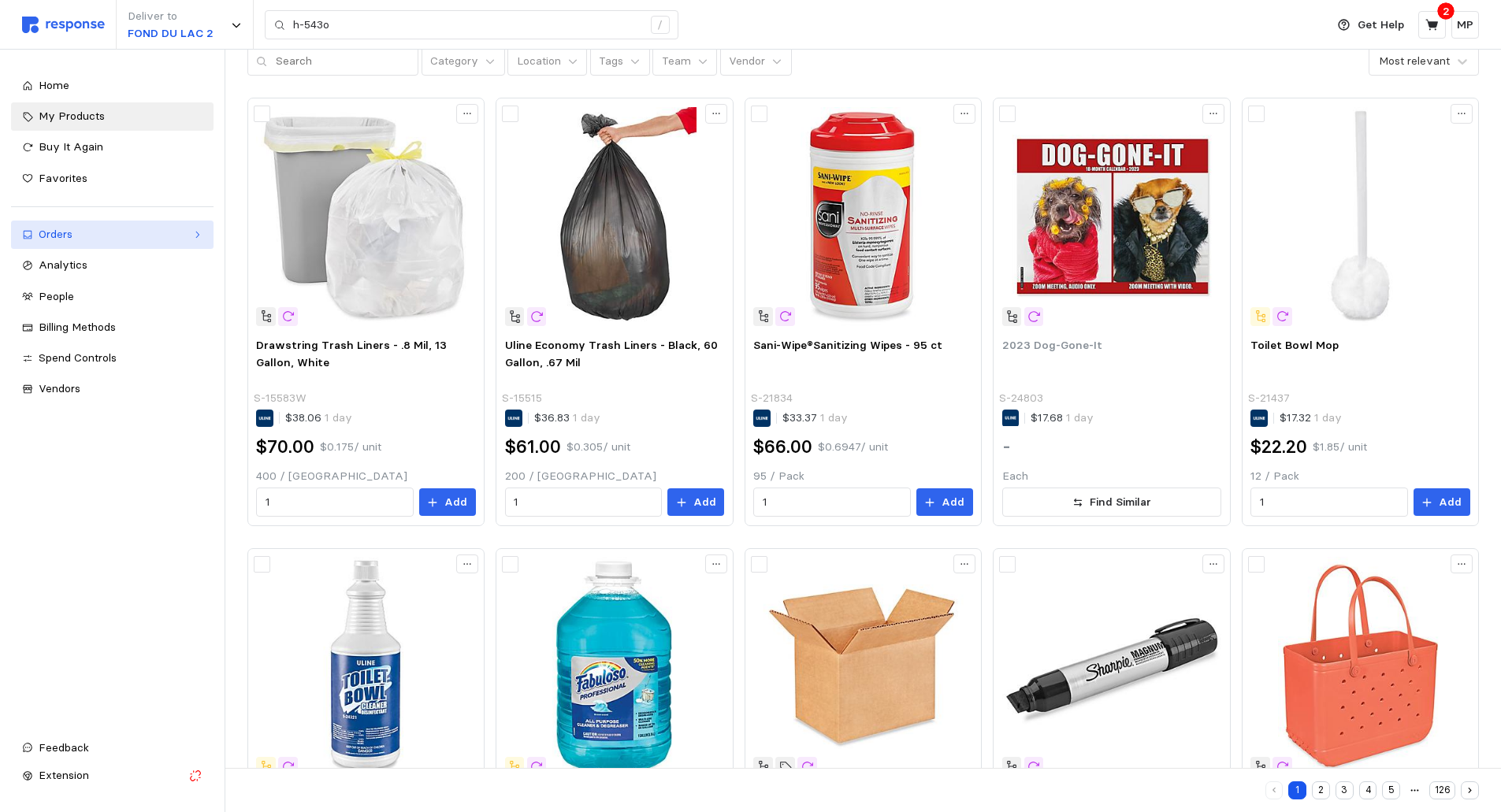
click at [170, 231] on div "Orders" at bounding box center [111, 235] width 147 height 17
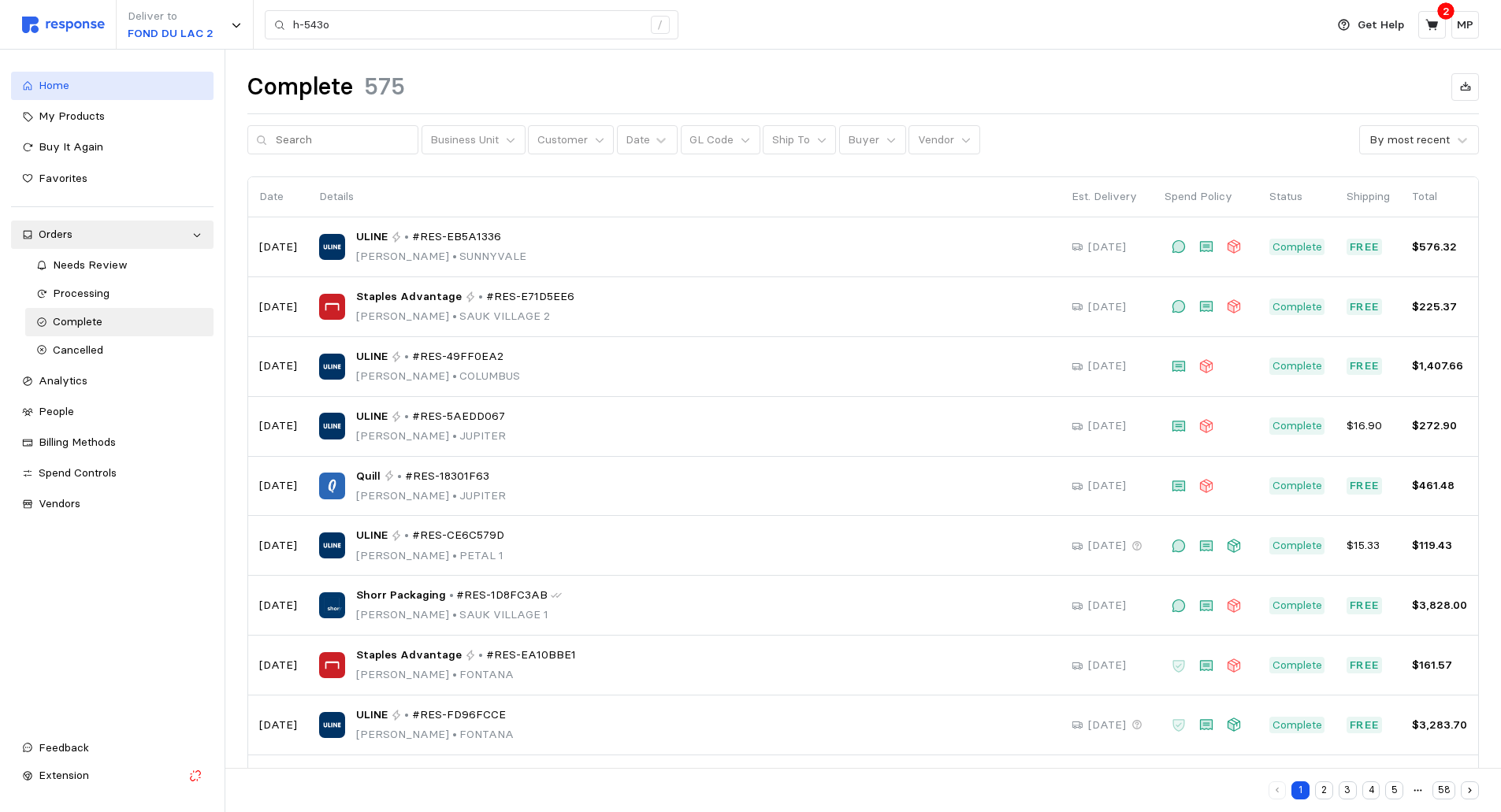
click at [54, 81] on span "Home" at bounding box center [54, 85] width 31 height 14
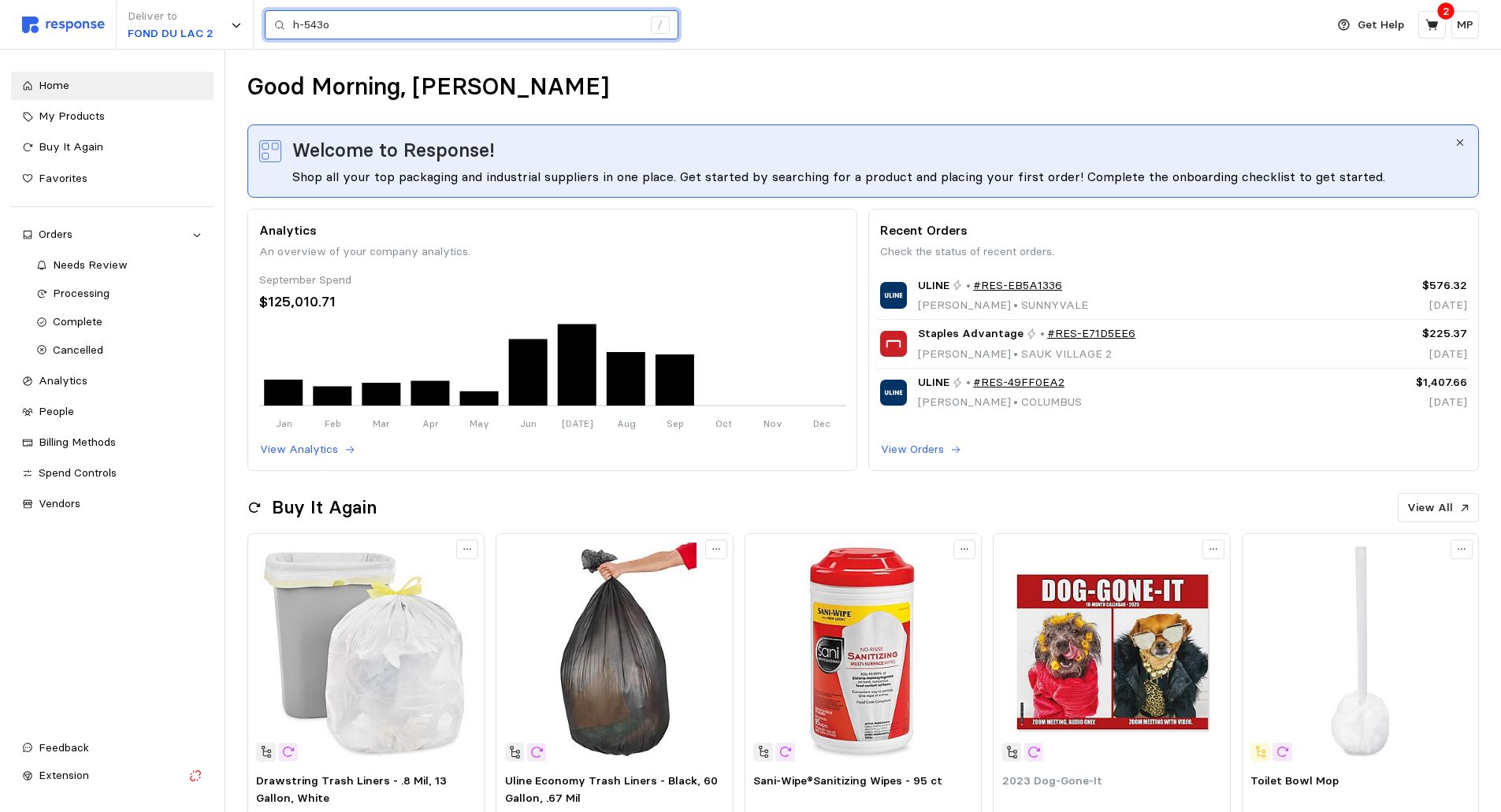
click at [390, 21] on input "h-543o" at bounding box center [468, 25] width 350 height 28
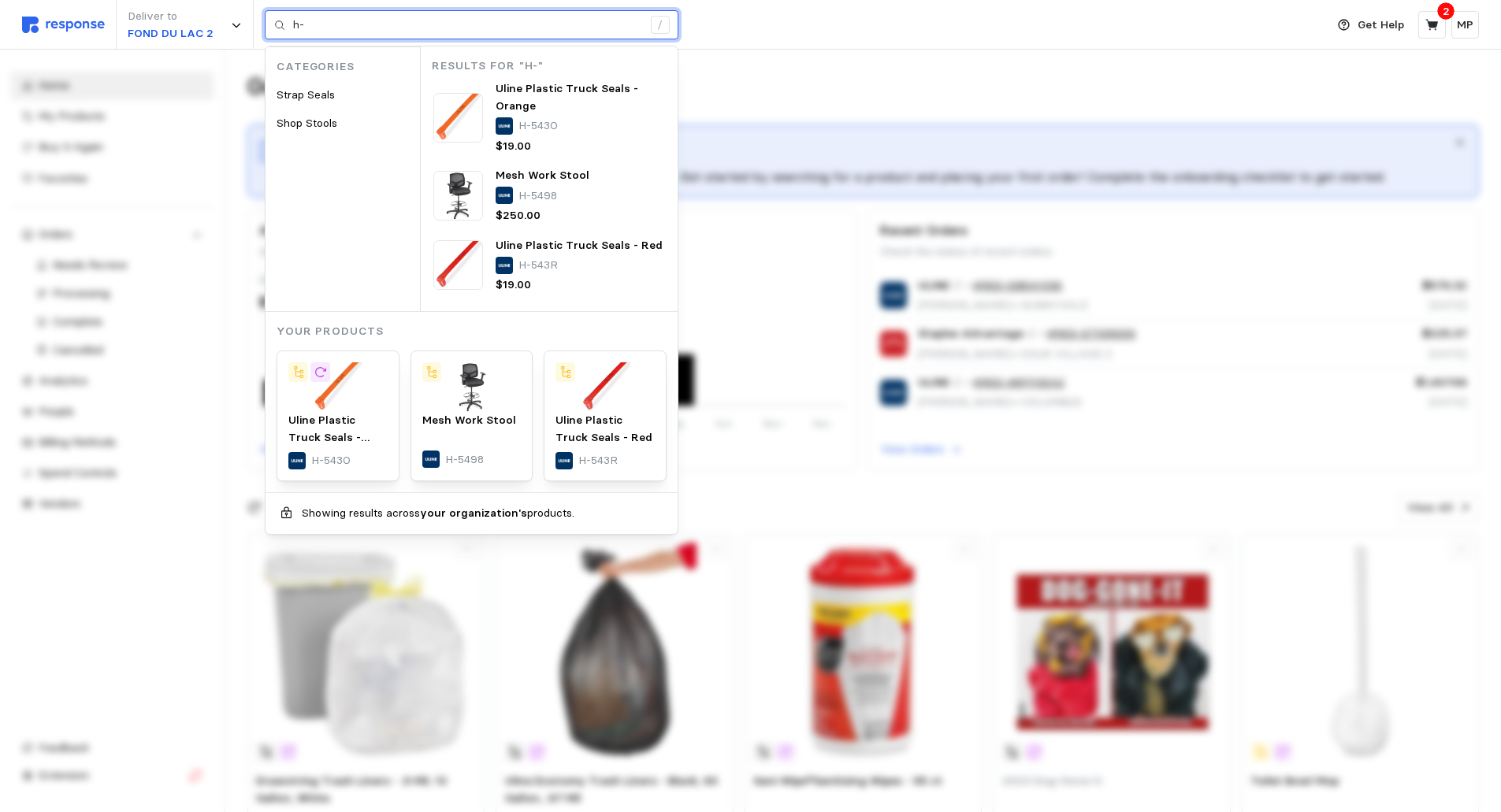
type input "h"
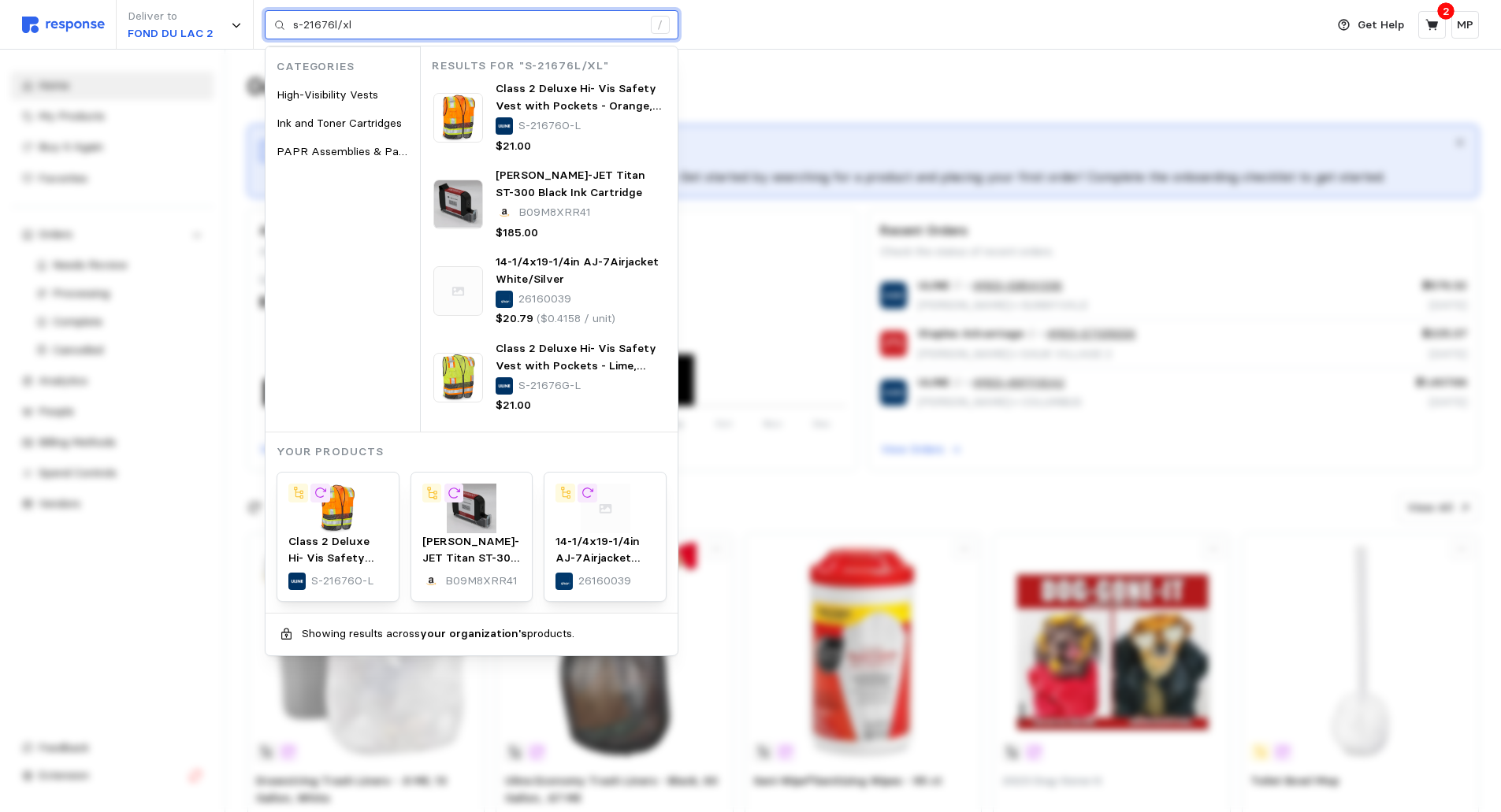
type input "s-21676l/xl"
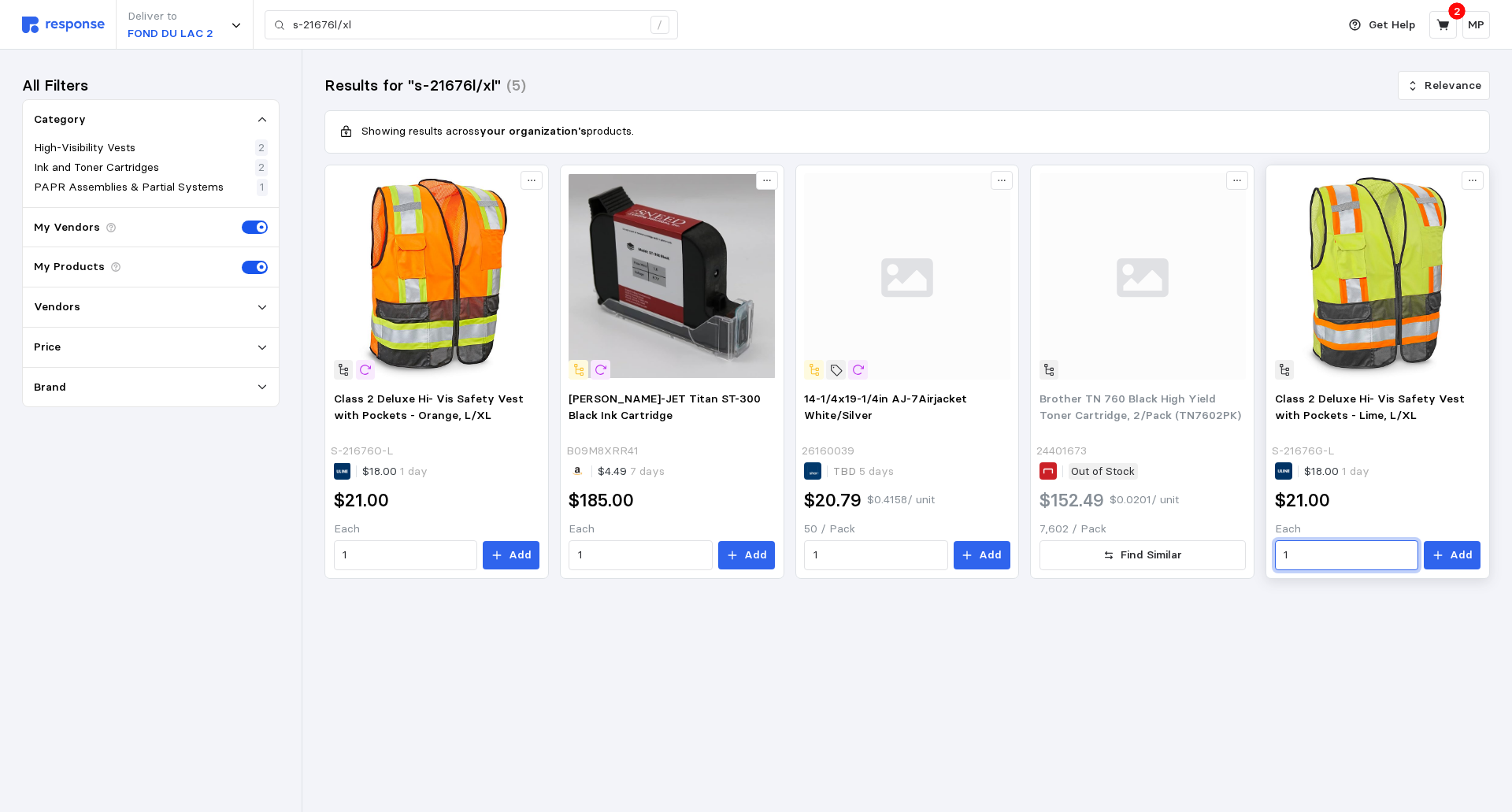
click at [1295, 559] on input "1" at bounding box center [1347, 555] width 126 height 28
type input "4"
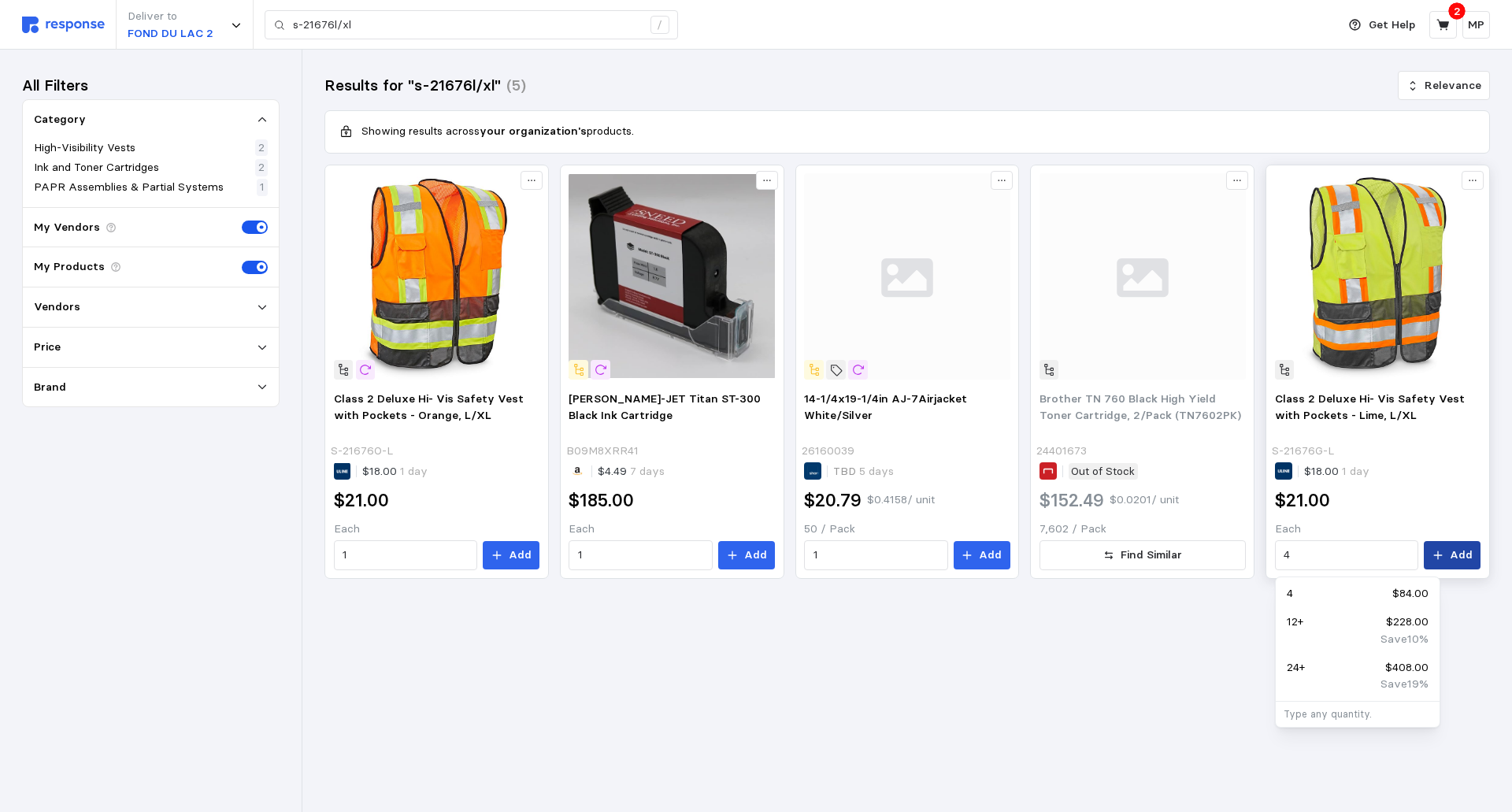
click at [1463, 549] on p "Add" at bounding box center [1461, 555] width 23 height 17
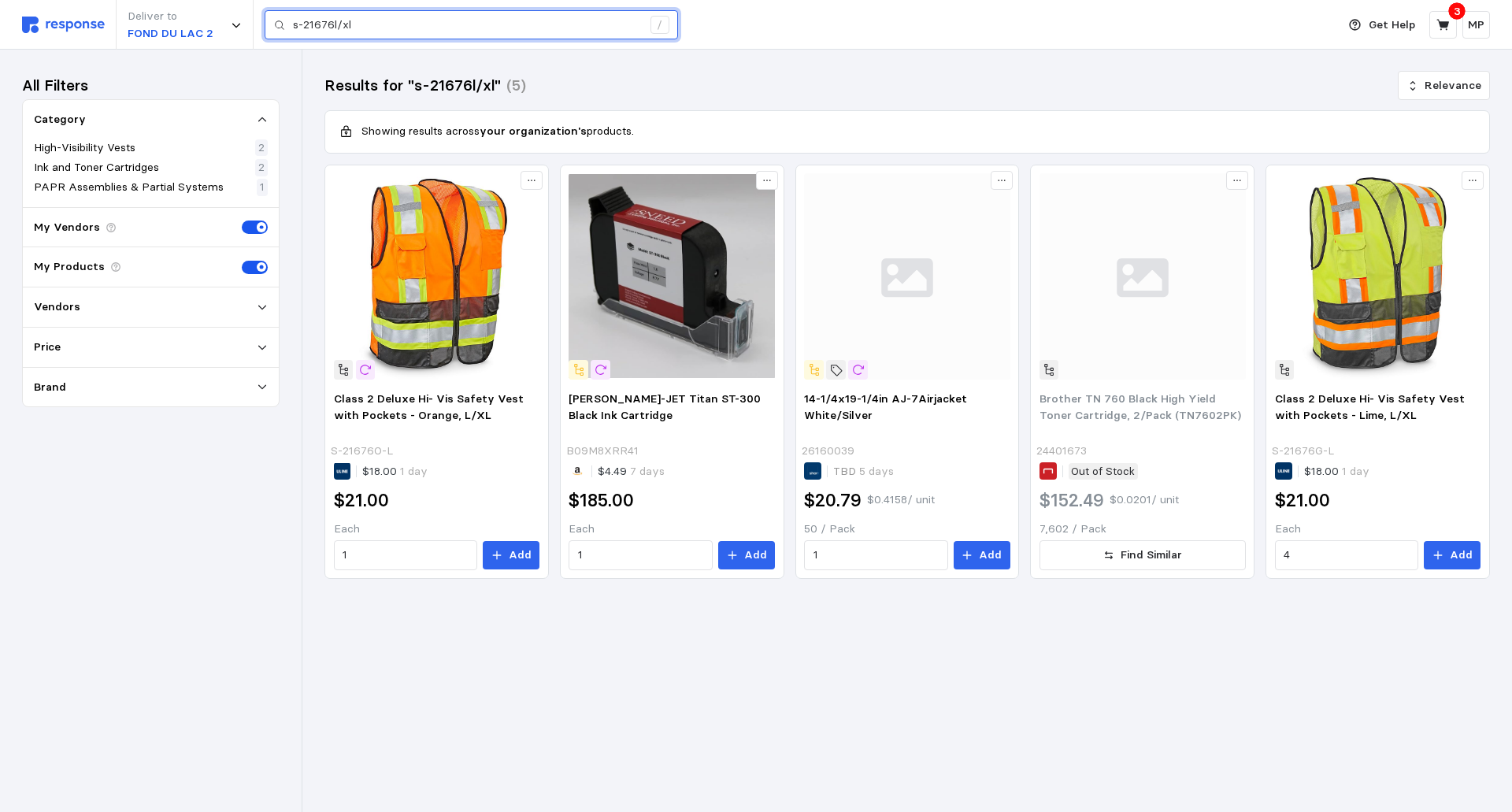
click at [353, 29] on input "s-21676l/xl" at bounding box center [467, 25] width 349 height 28
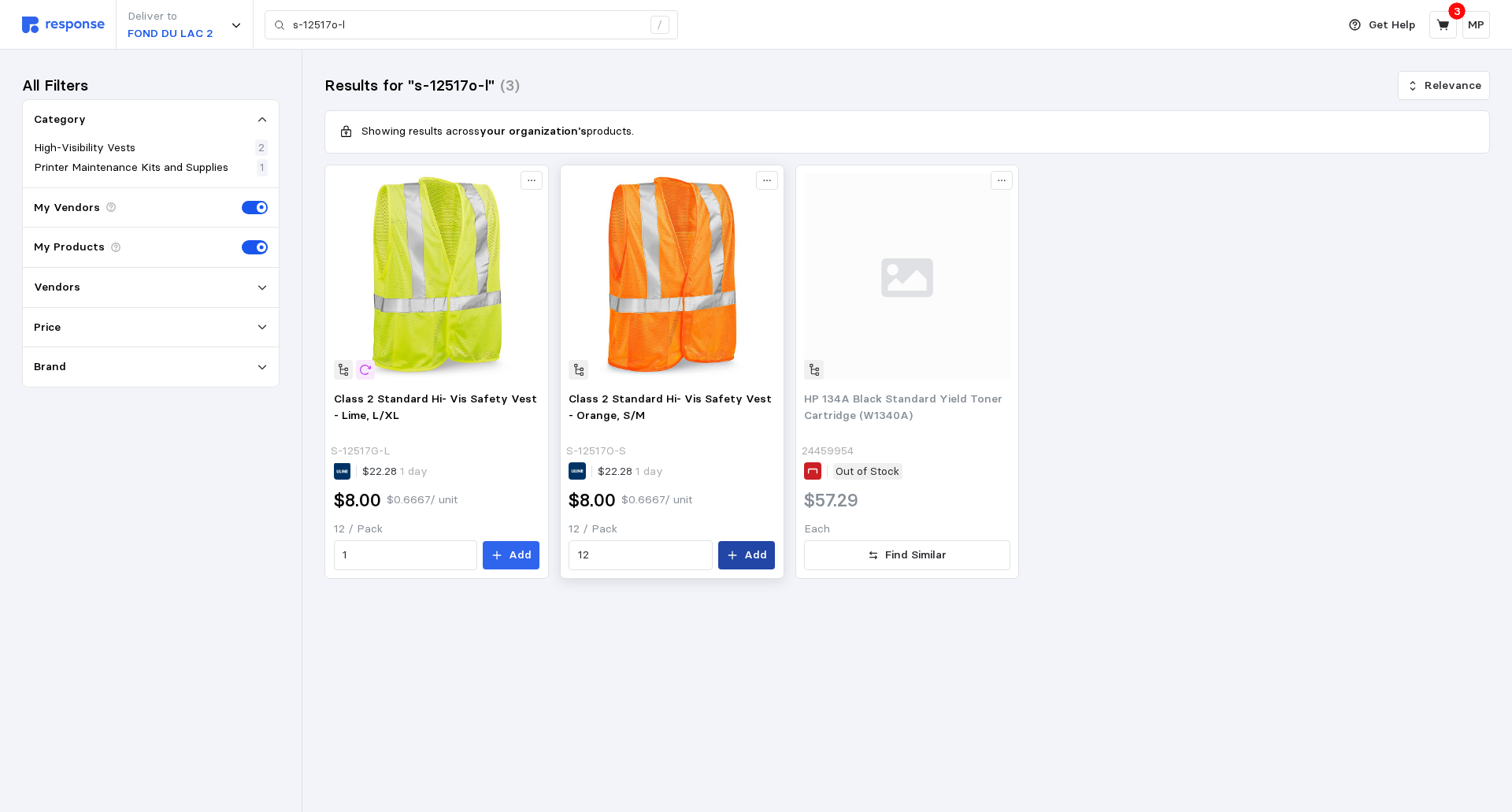
click at [750, 551] on p "Add" at bounding box center [756, 555] width 23 height 17
click at [364, 26] on input "s-12517o-l" at bounding box center [467, 25] width 349 height 28
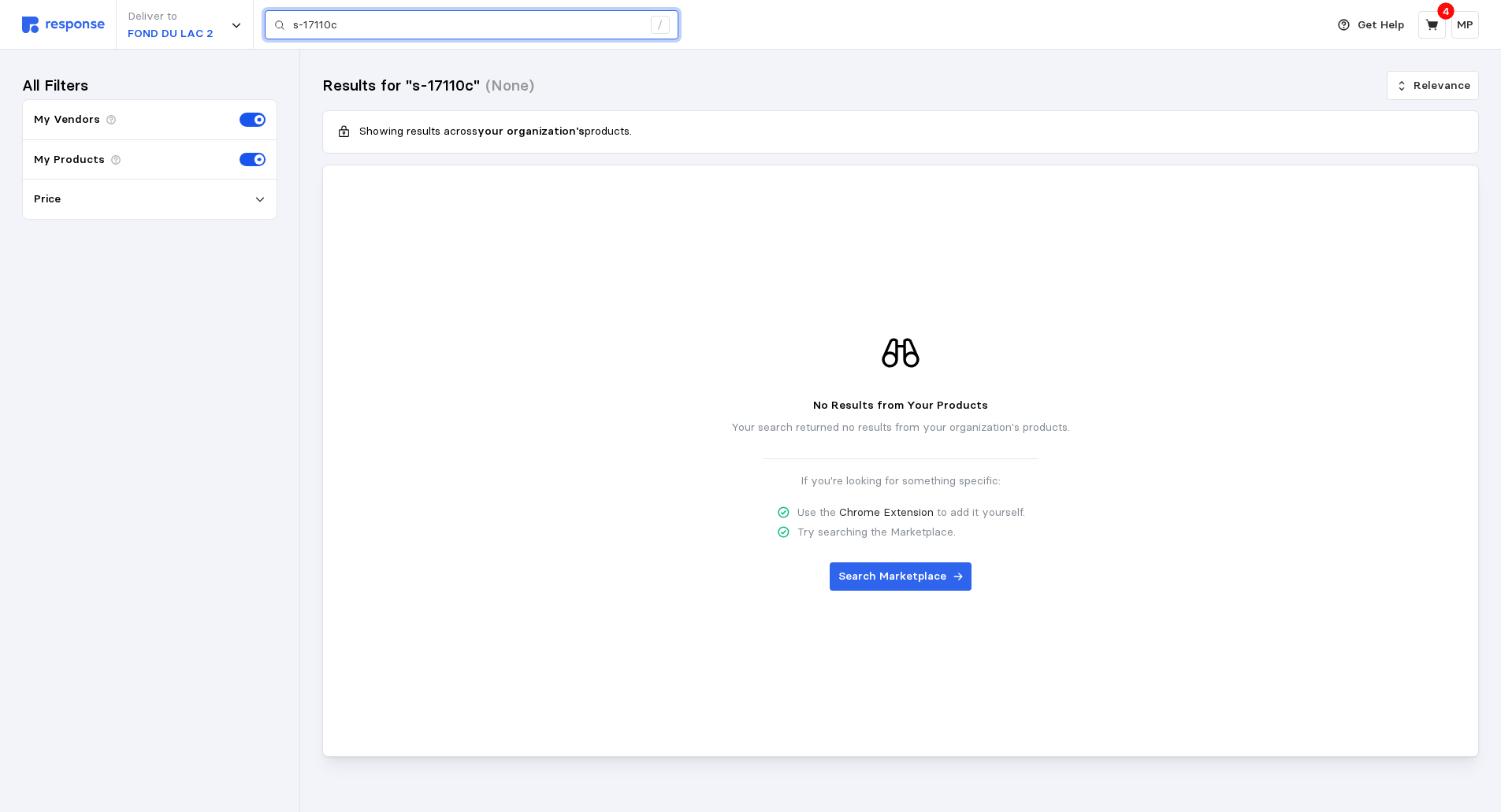
click at [346, 22] on input "s-17110c" at bounding box center [468, 25] width 350 height 28
click at [598, 28] on input "s-17110" at bounding box center [468, 25] width 350 height 28
type input "s"
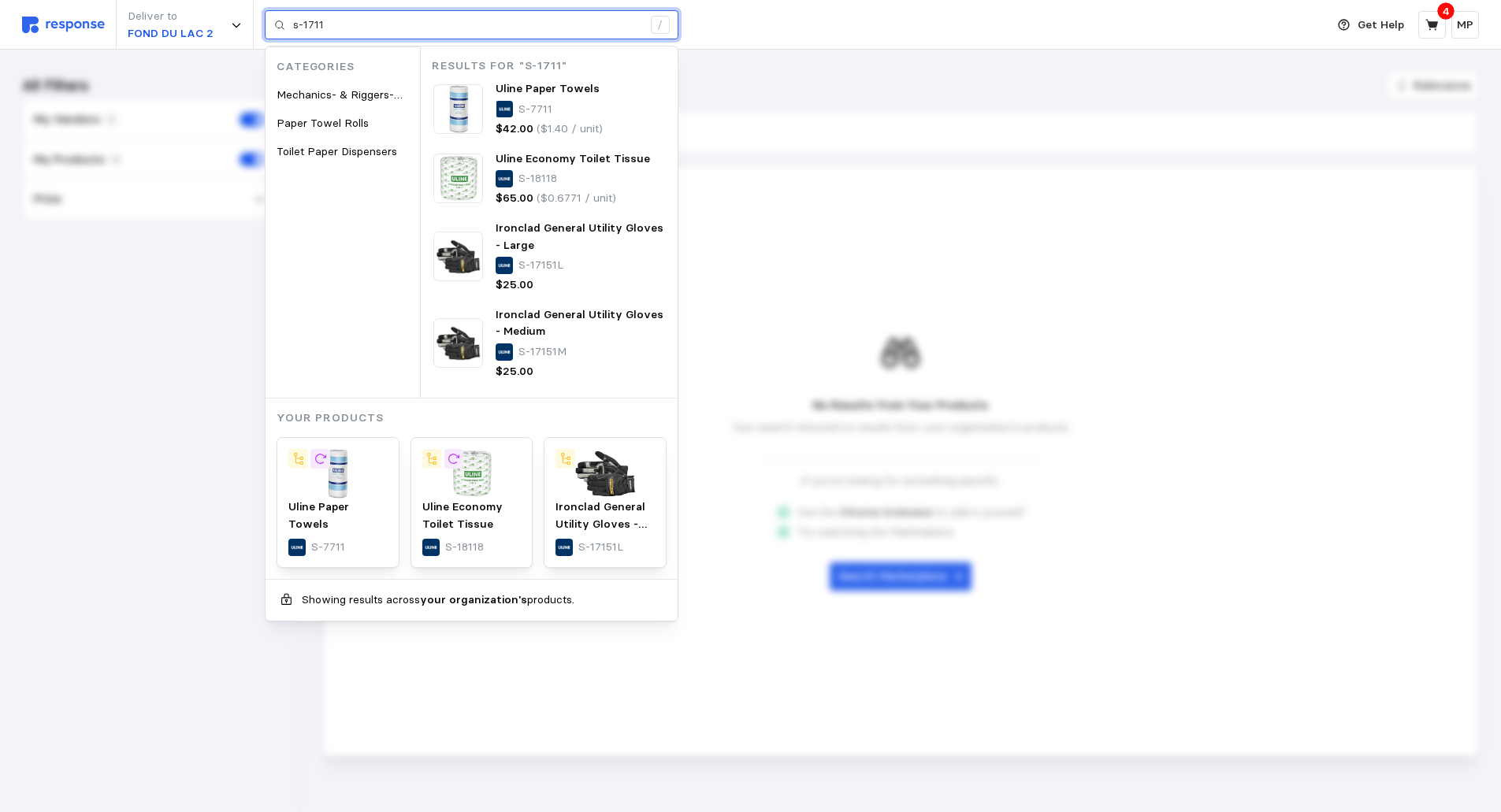
type input "s-17110"
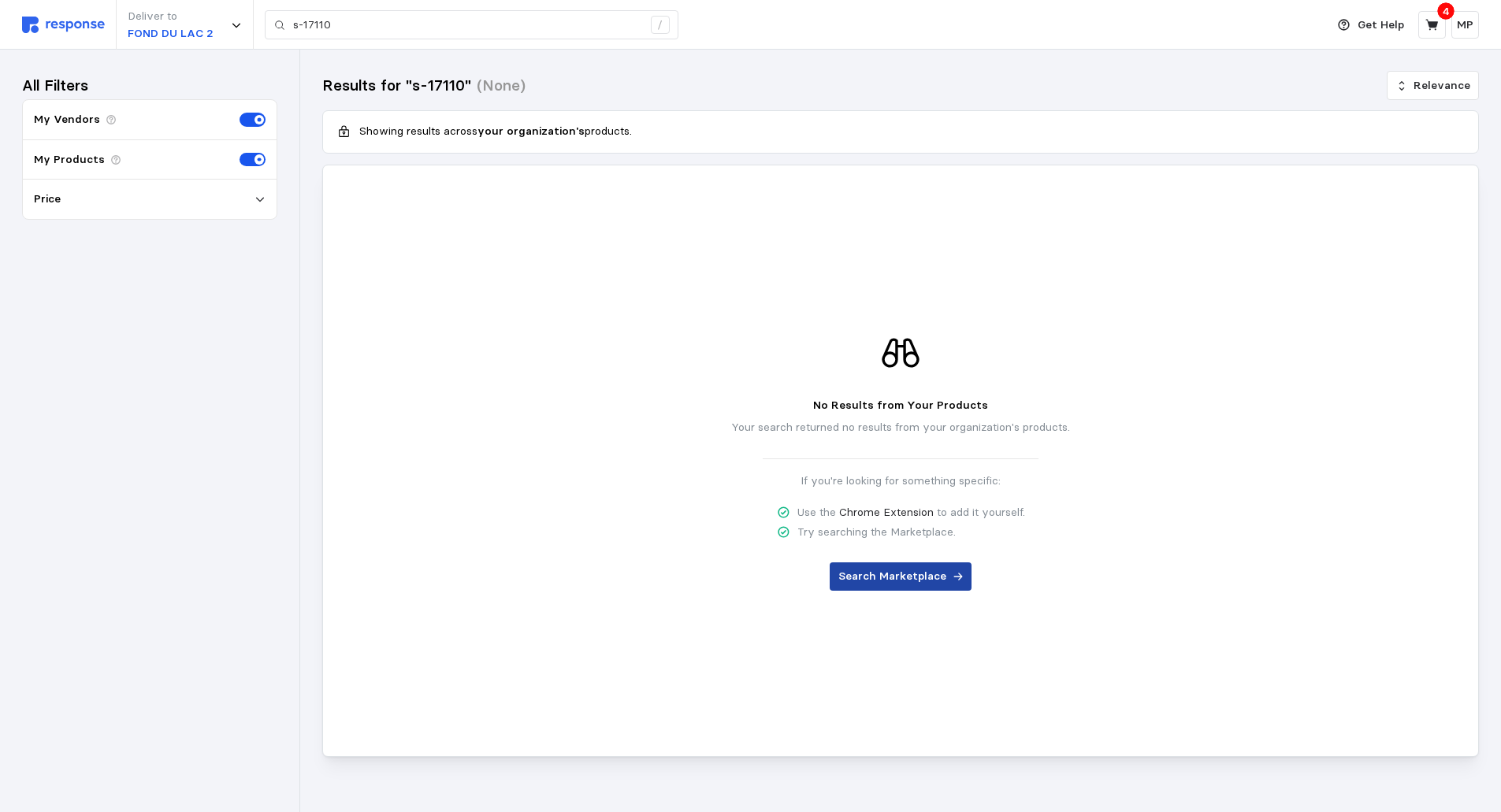
click at [910, 576] on p "Search Marketplace" at bounding box center [892, 576] width 108 height 17
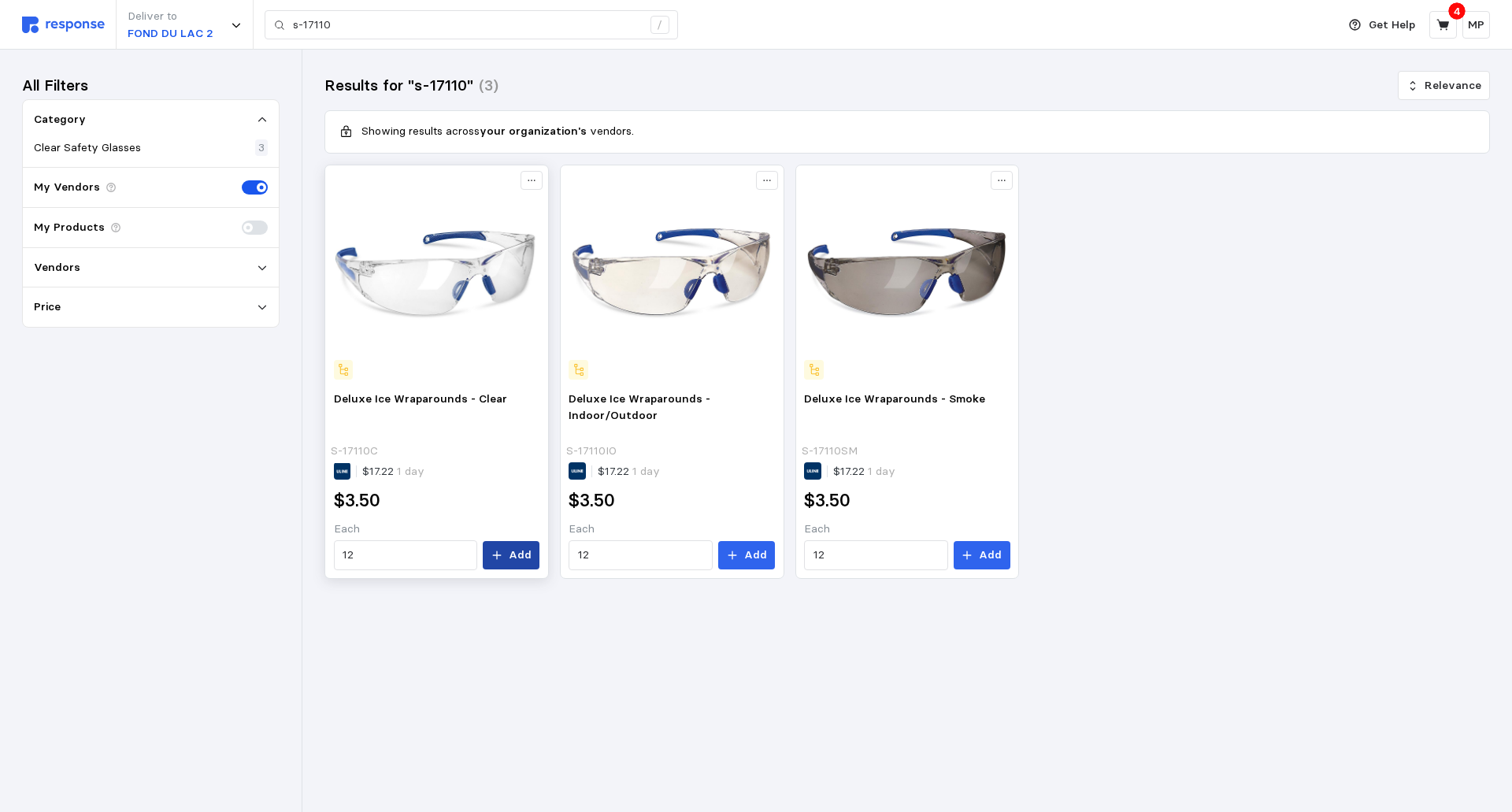
click at [521, 551] on p "Add" at bounding box center [520, 555] width 23 height 17
click at [1447, 18] on icon at bounding box center [1443, 25] width 14 height 14
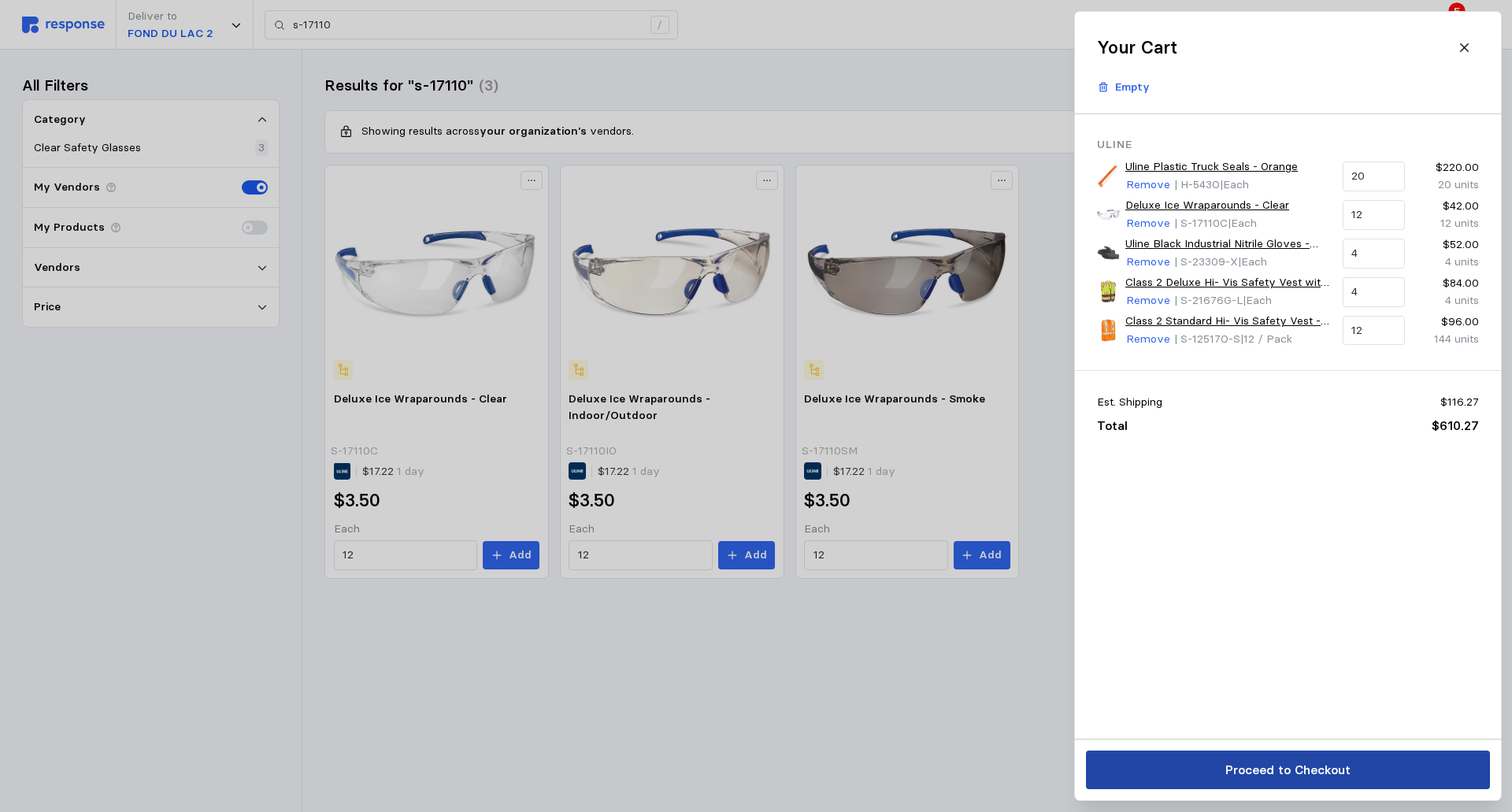
click at [1322, 769] on p "Proceed to Checkout" at bounding box center [1287, 769] width 125 height 20
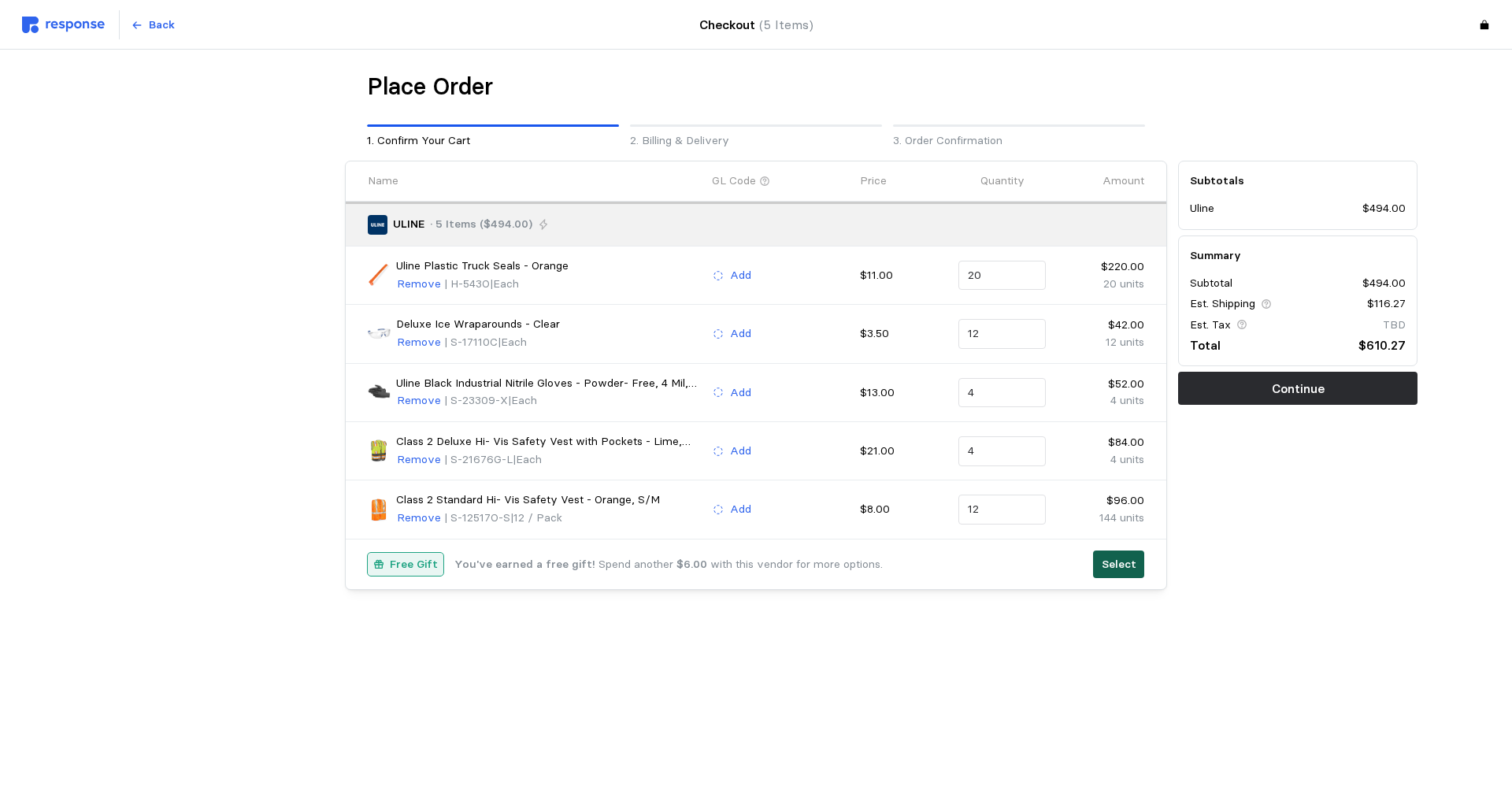
click at [1116, 562] on p "Select" at bounding box center [1118, 565] width 35 height 17
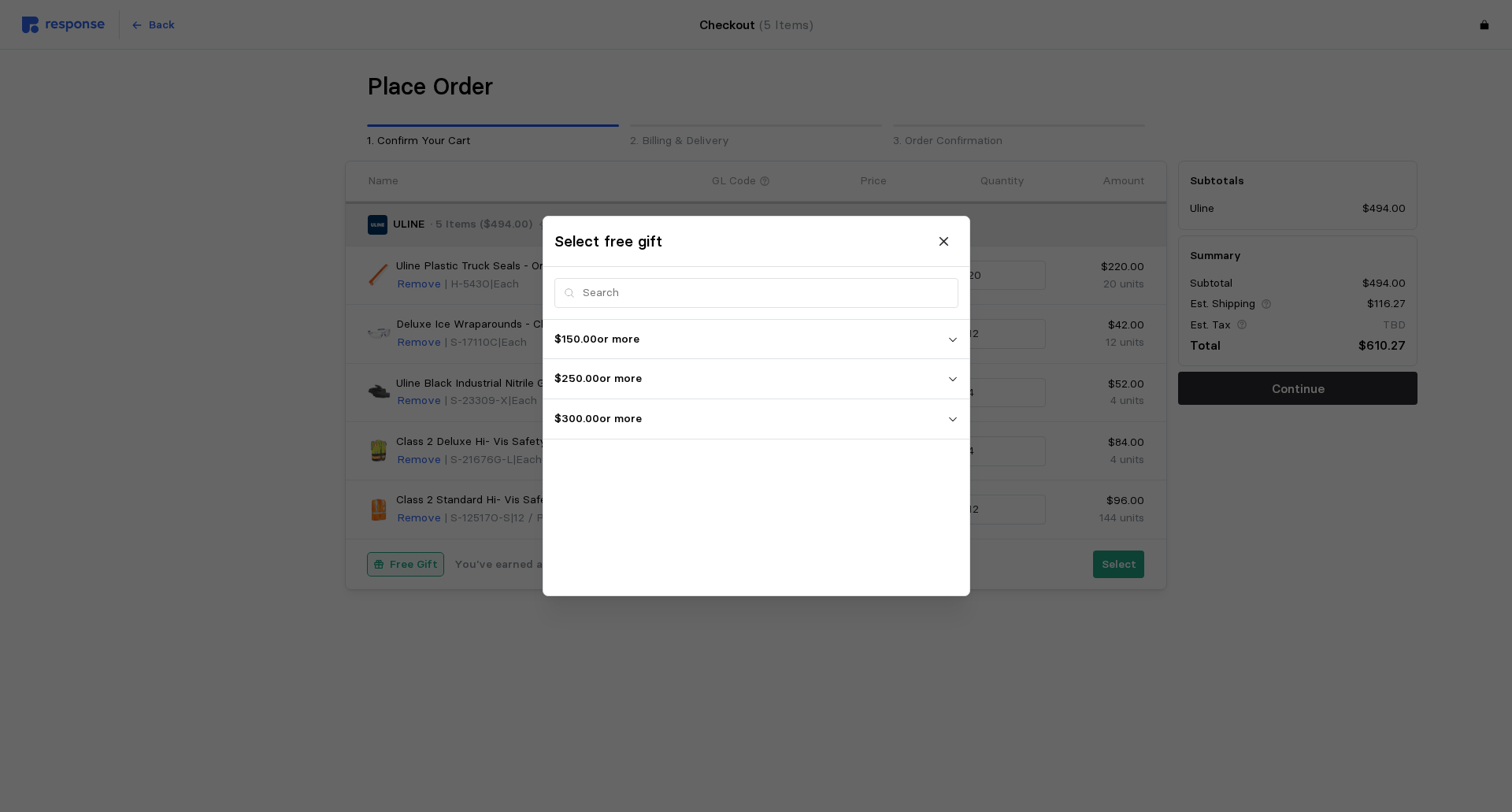
click at [950, 415] on icon "button" at bounding box center [952, 419] width 11 height 11
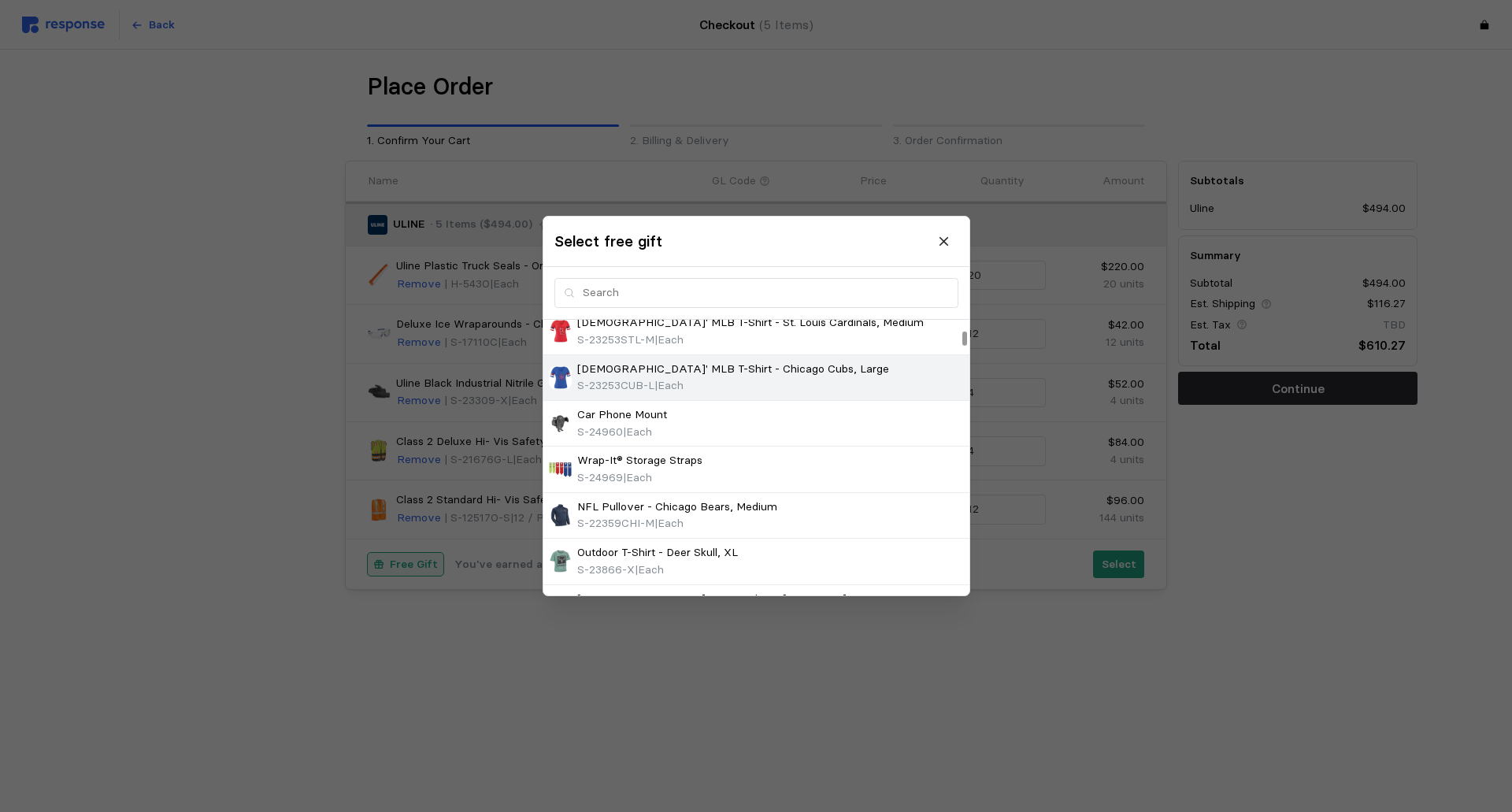
scroll to position [315, 0]
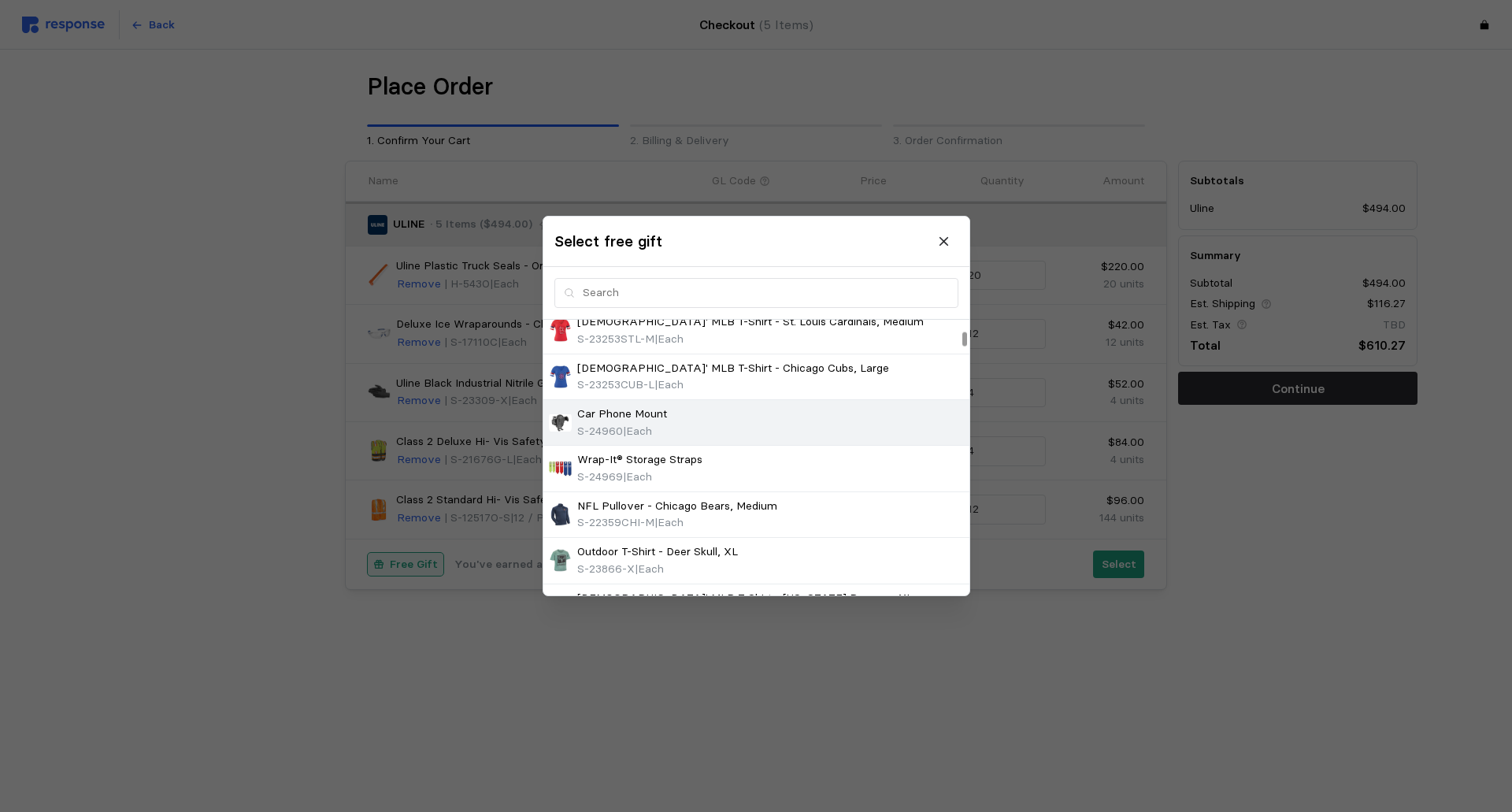
click at [634, 418] on p "Car Phone Mount" at bounding box center [622, 414] width 90 height 17
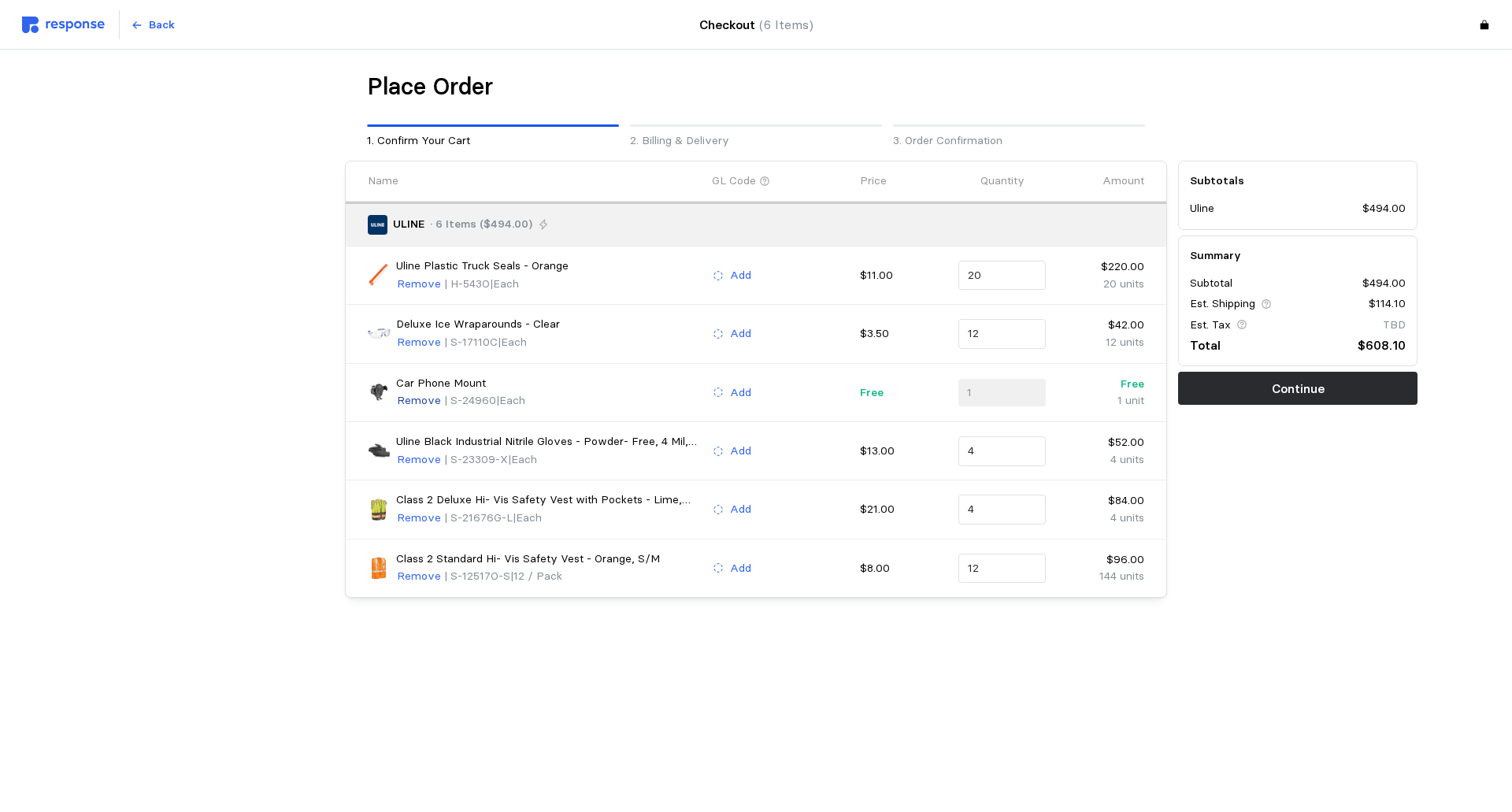
click at [414, 395] on p "Remove" at bounding box center [419, 401] width 44 height 17
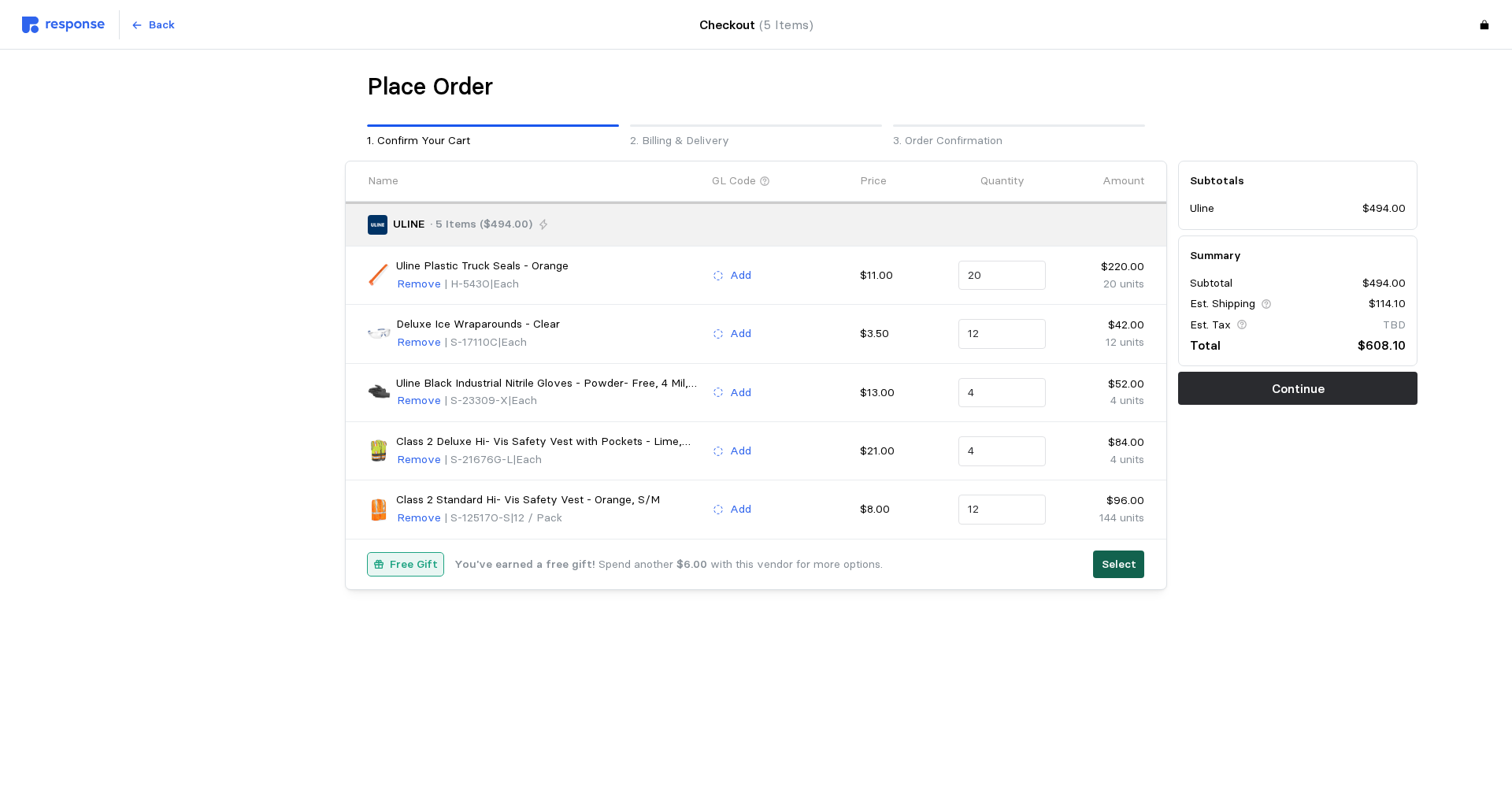
click at [1118, 563] on p "Select" at bounding box center [1118, 565] width 35 height 17
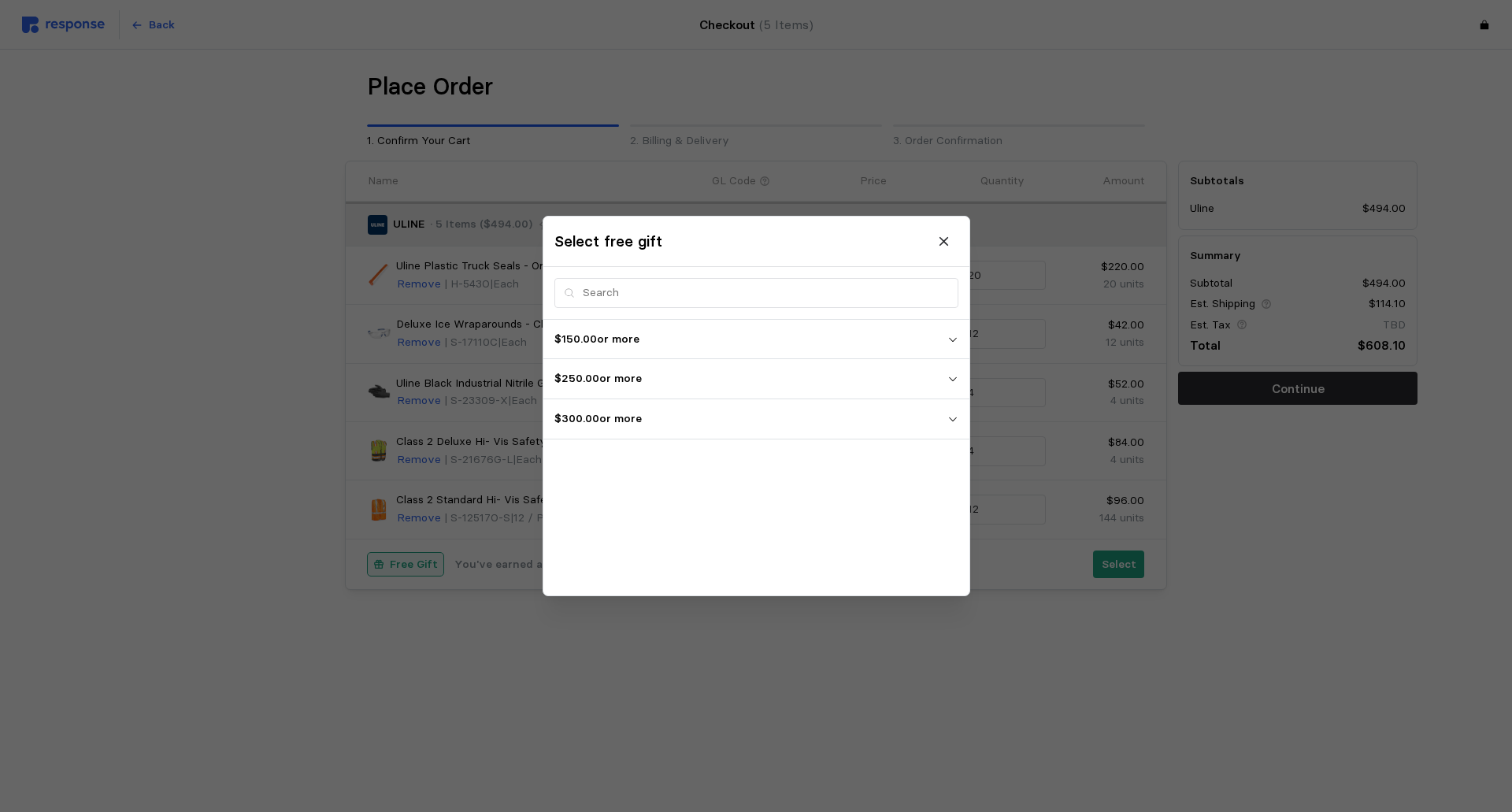
click at [951, 415] on icon "button" at bounding box center [952, 419] width 11 height 11
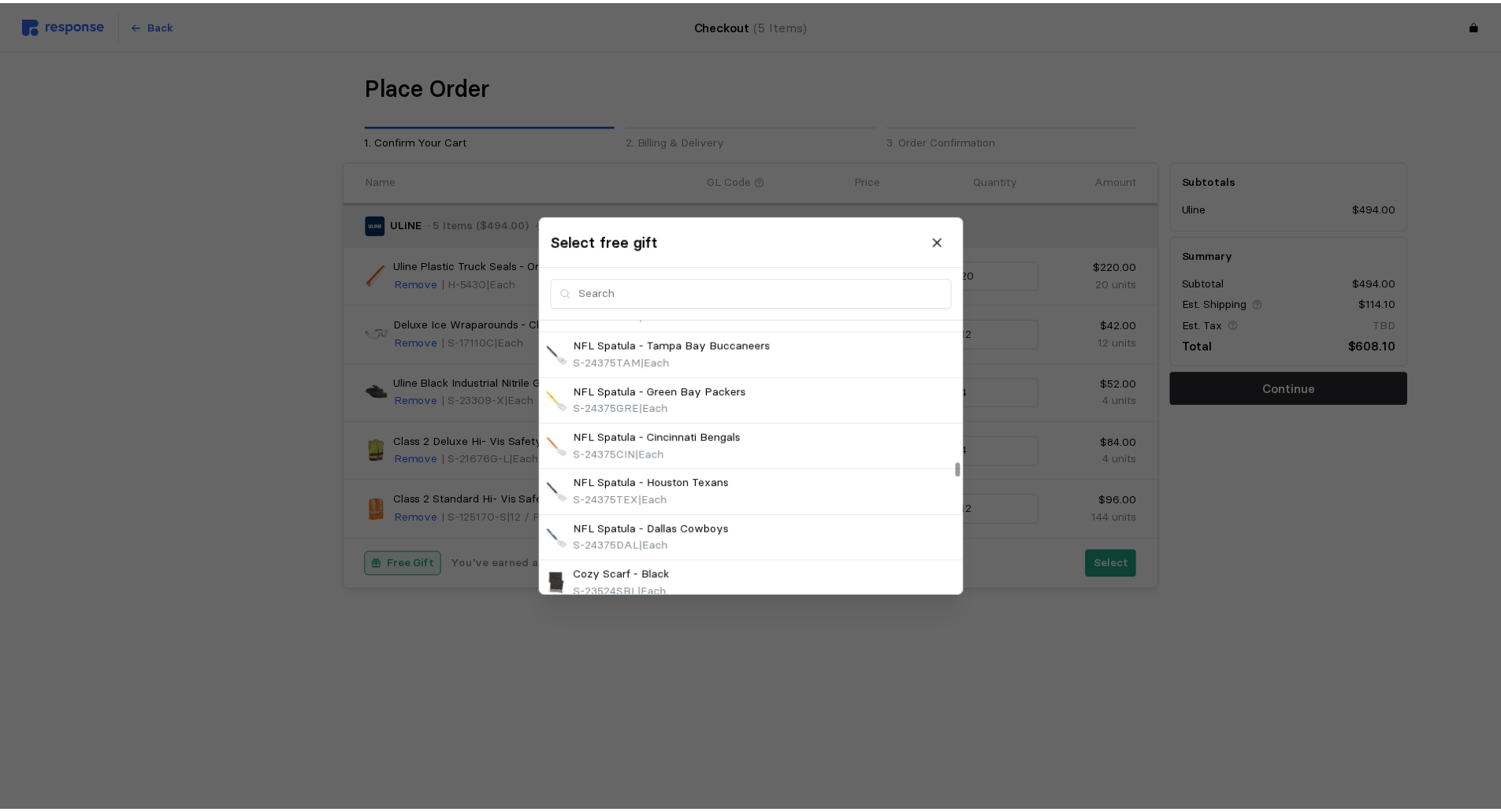
scroll to position [4176, 0]
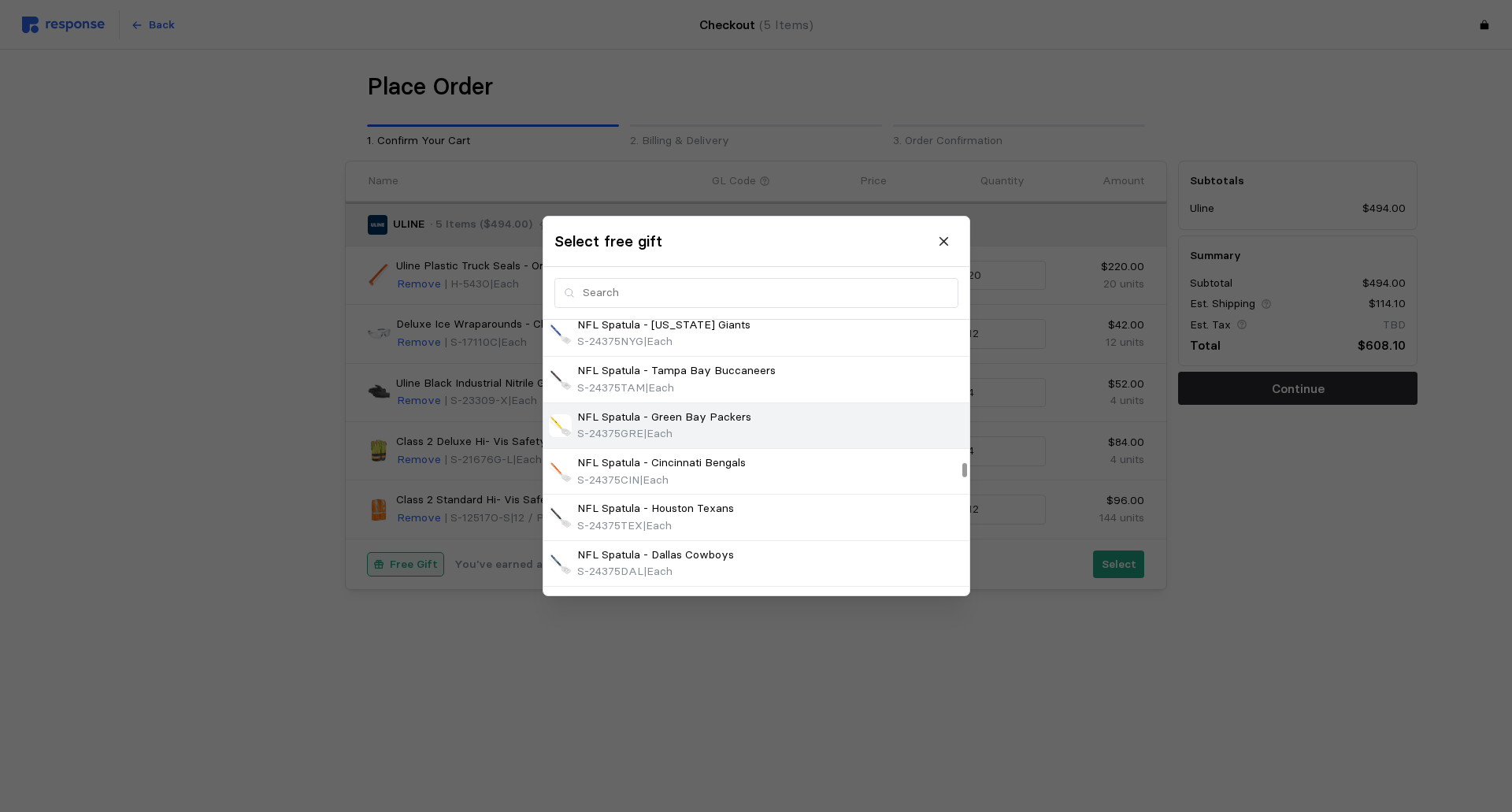
click at [621, 419] on p "NFL Spatula - Green Bay Packers" at bounding box center [664, 417] width 174 height 17
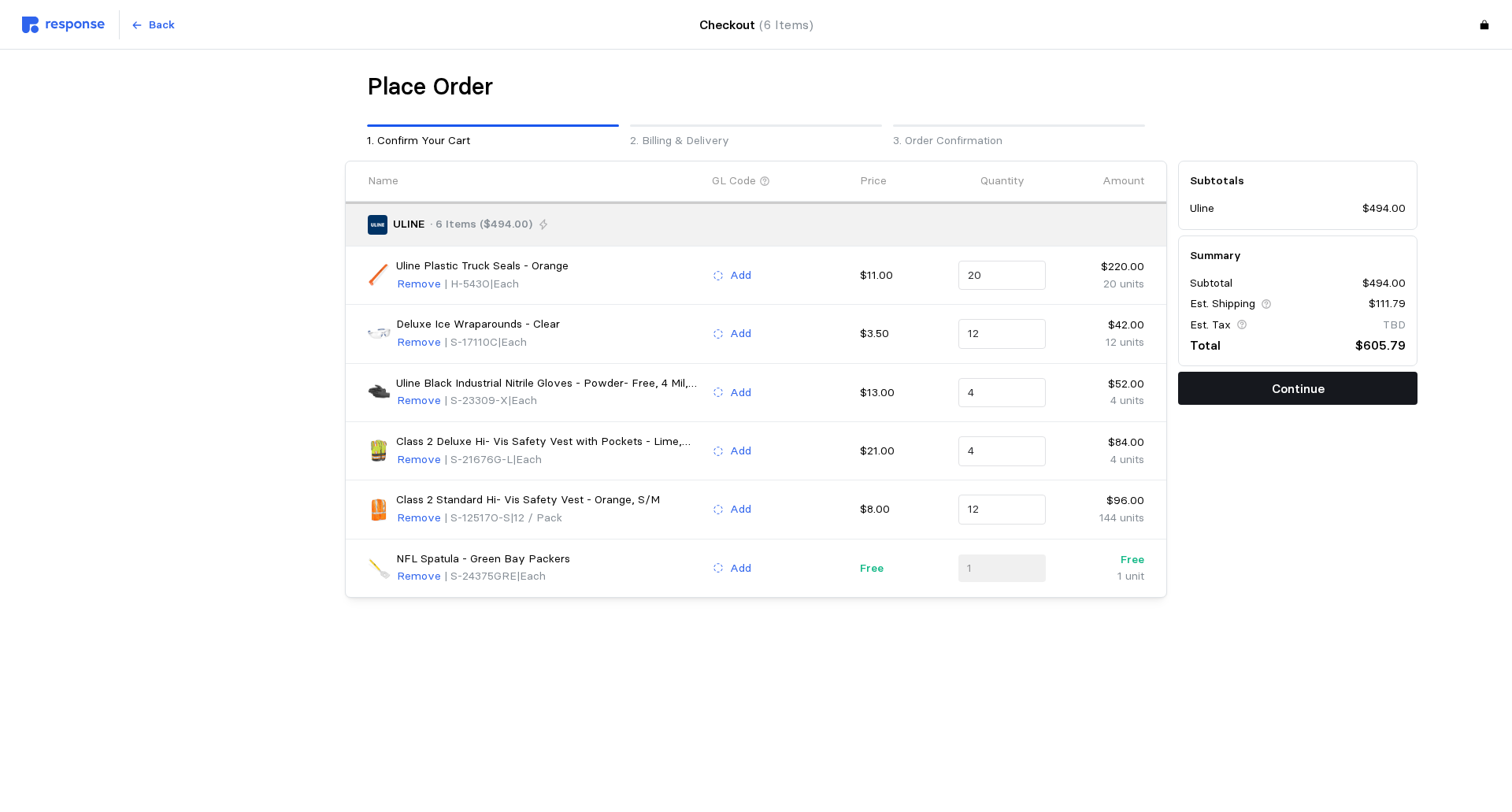
click at [1285, 382] on p "Continue" at bounding box center [1299, 389] width 53 height 20
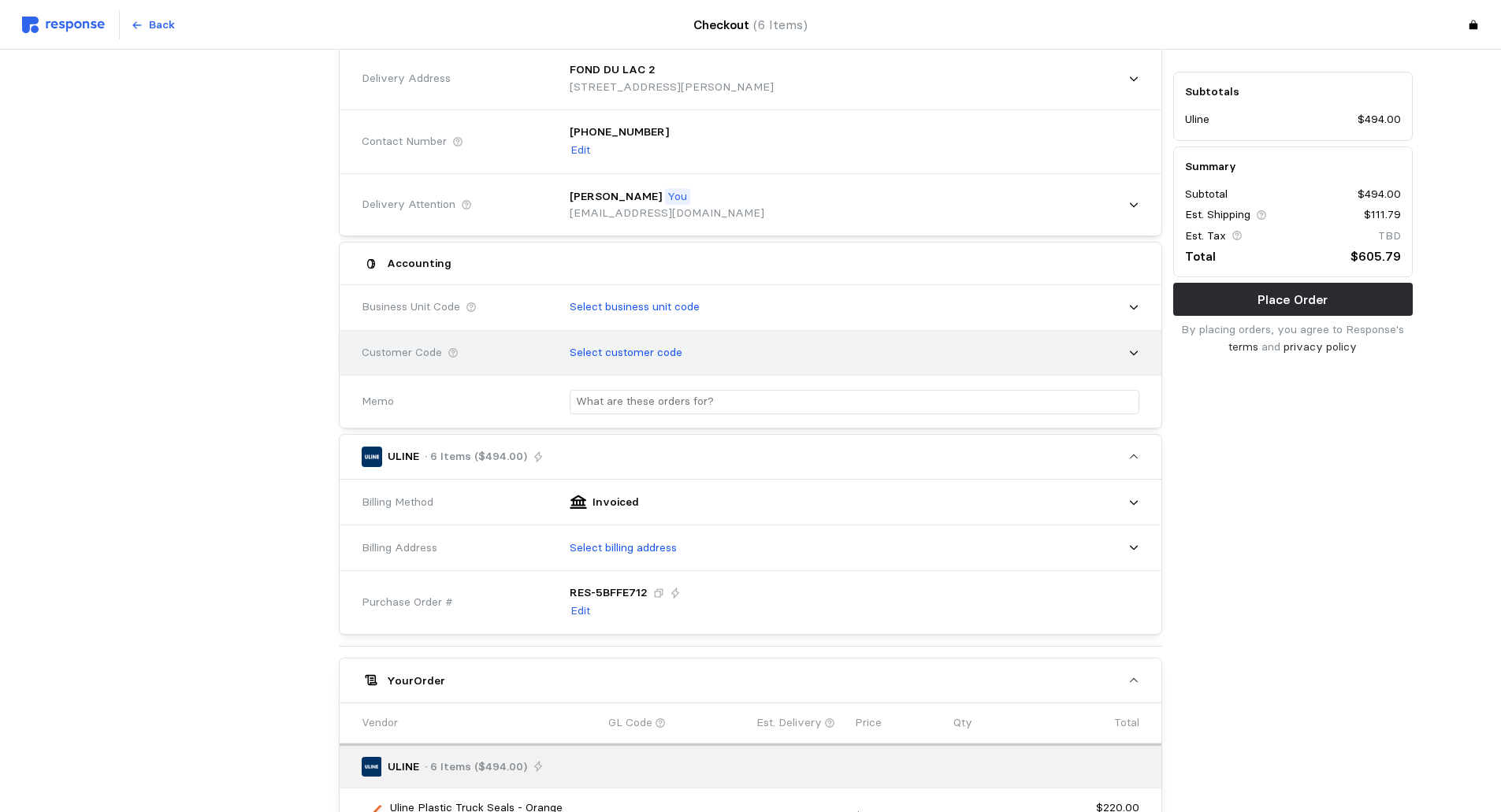
scroll to position [157, 0]
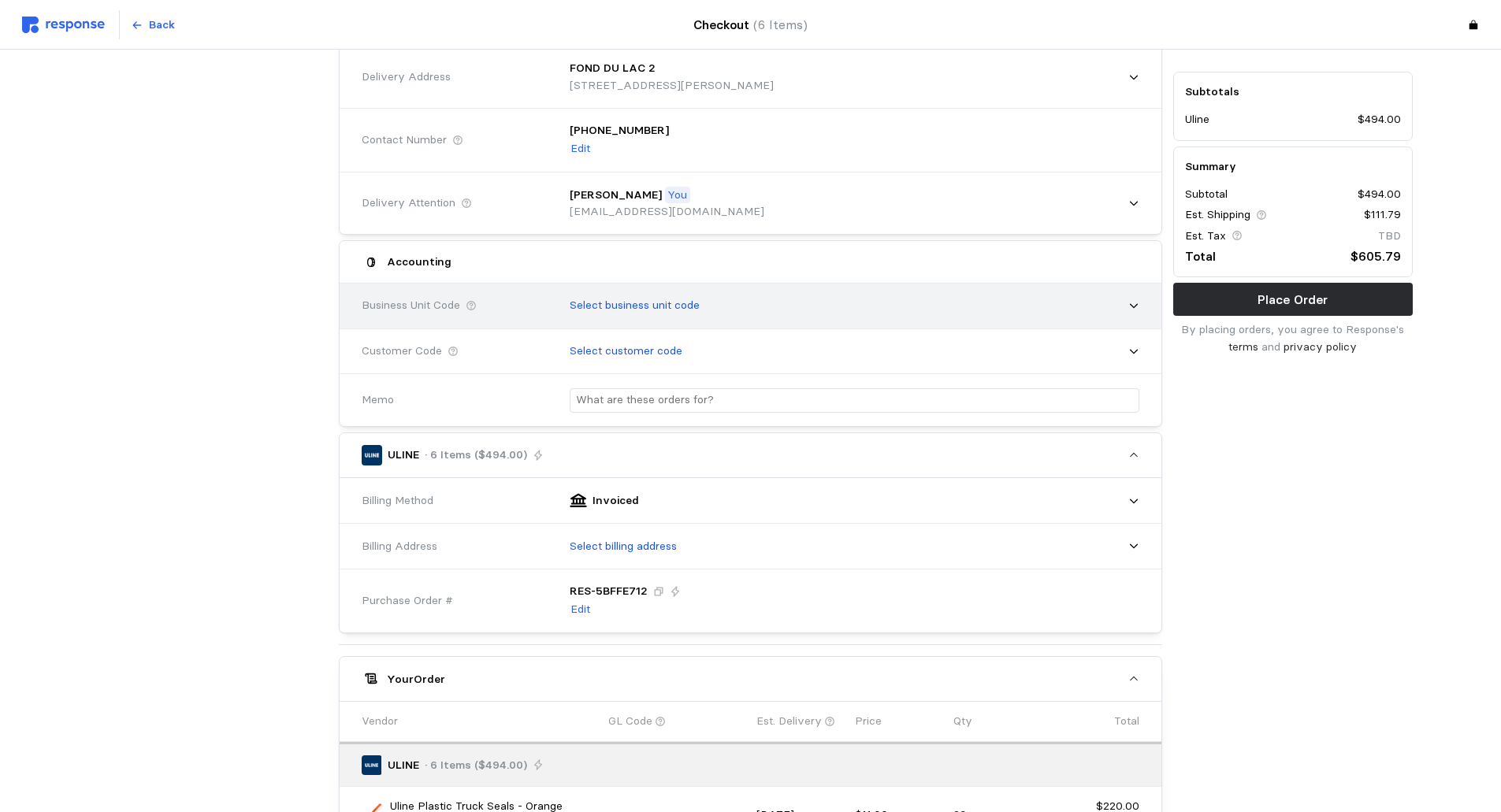
click at [1131, 301] on icon at bounding box center [1134, 305] width 11 height 11
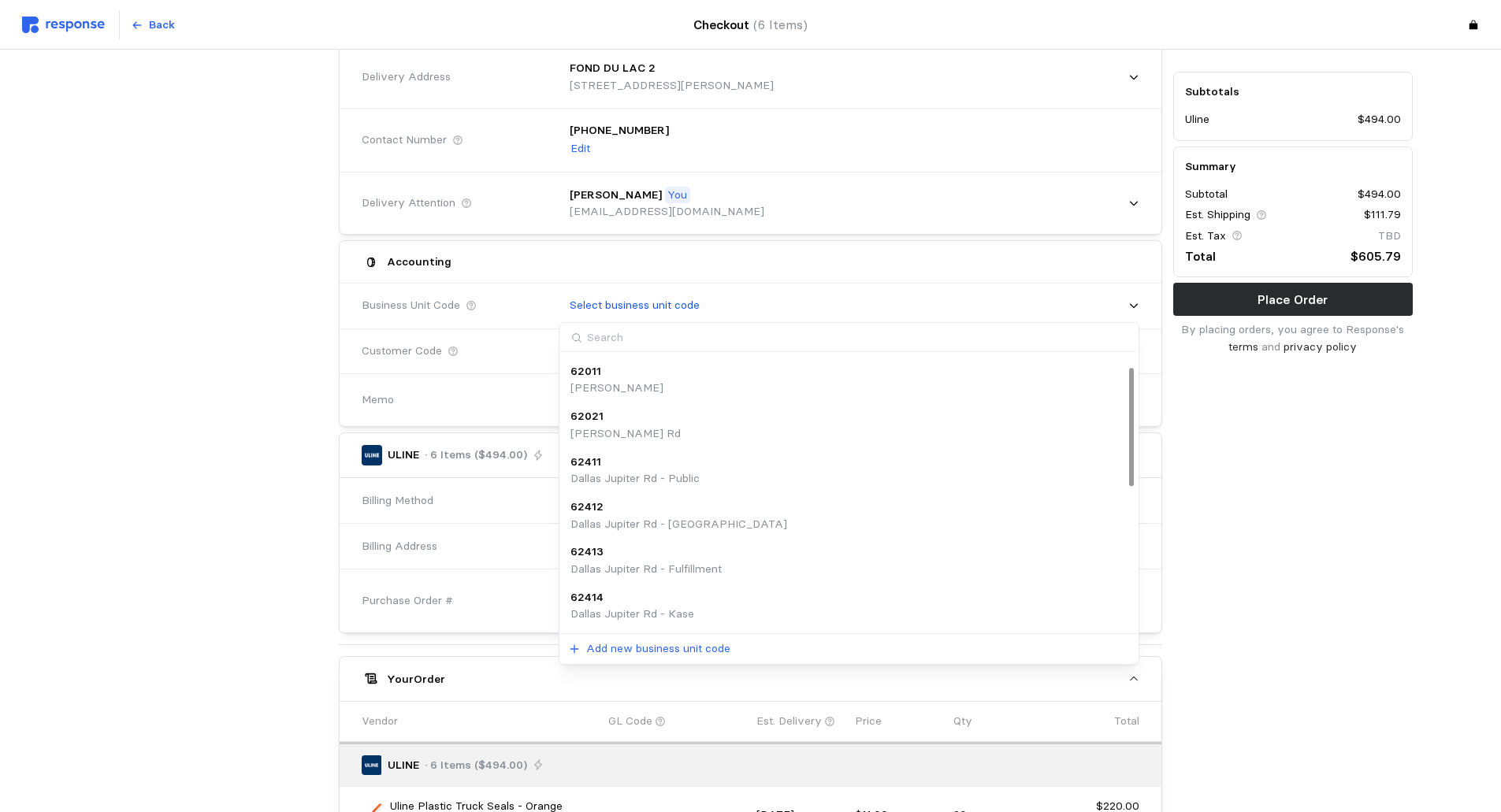
scroll to position [0, 0]
click at [1322, 554] on div "Subtotals Uline $494.00 Summary Subtotal $494.00 Est. Shipping $111.79 Est. Tax…" at bounding box center [1293, 648] width 251 height 1301
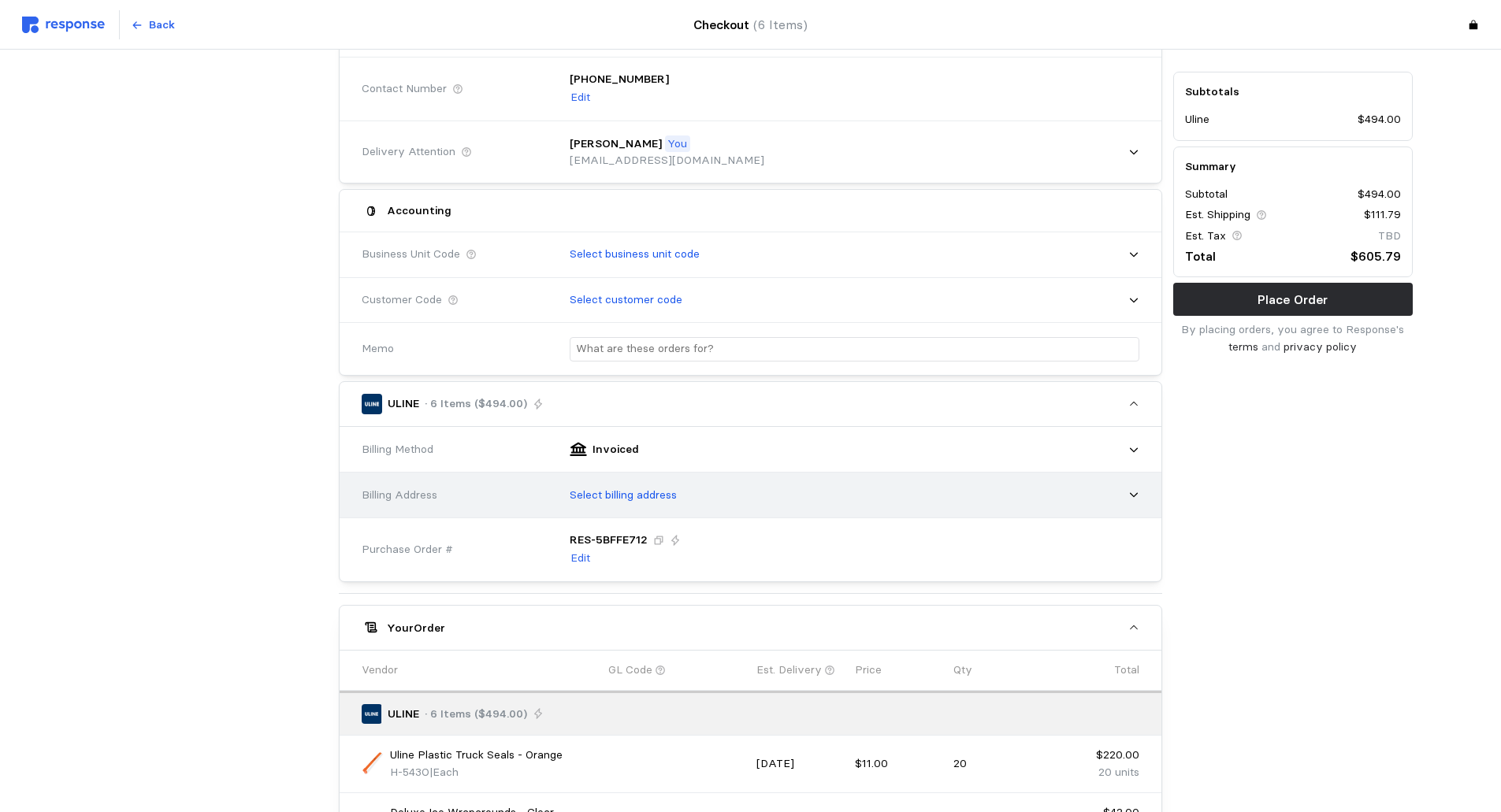
scroll to position [236, 0]
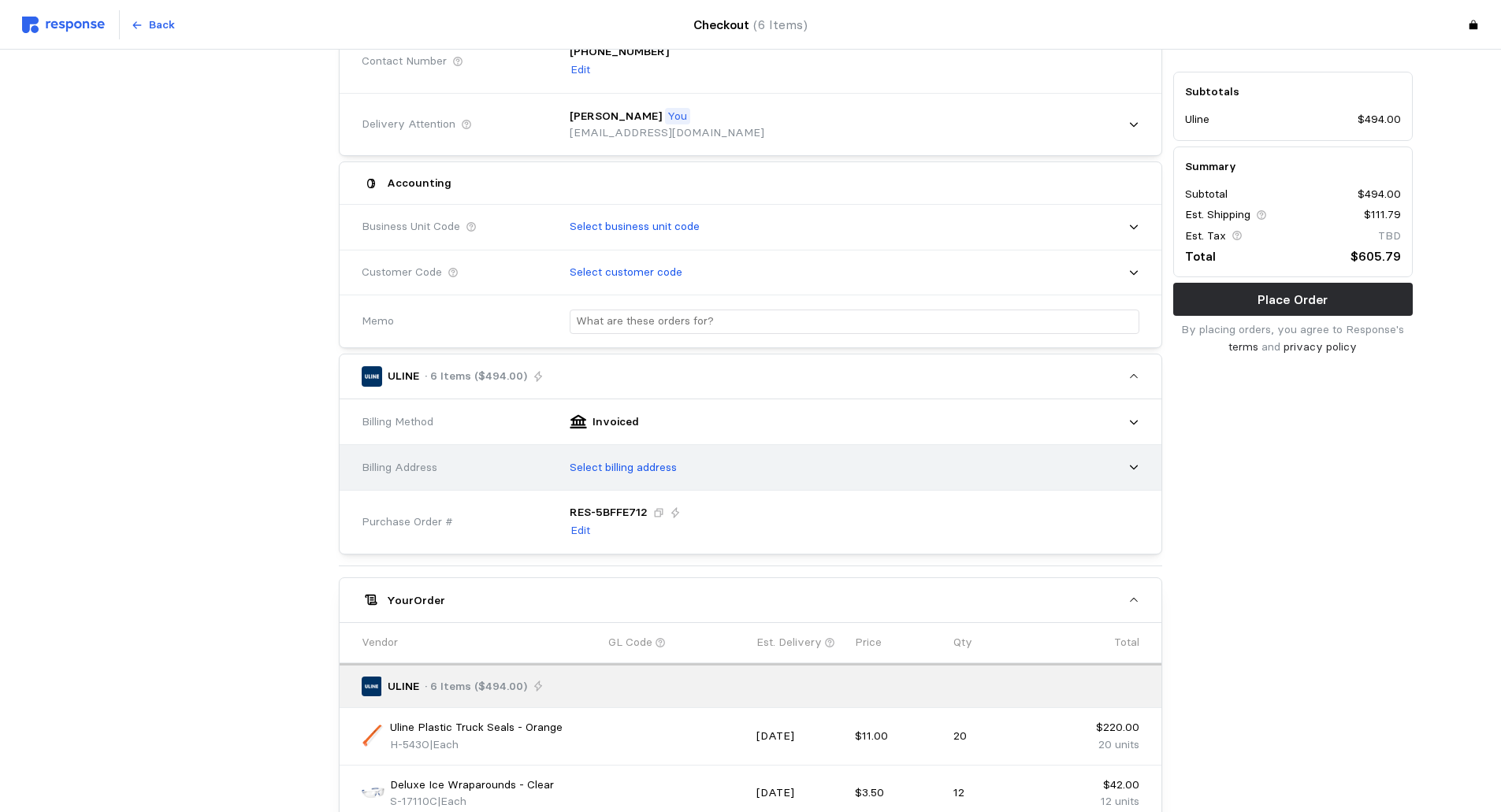
click at [1134, 460] on div "Select billing address" at bounding box center [849, 468] width 581 height 39
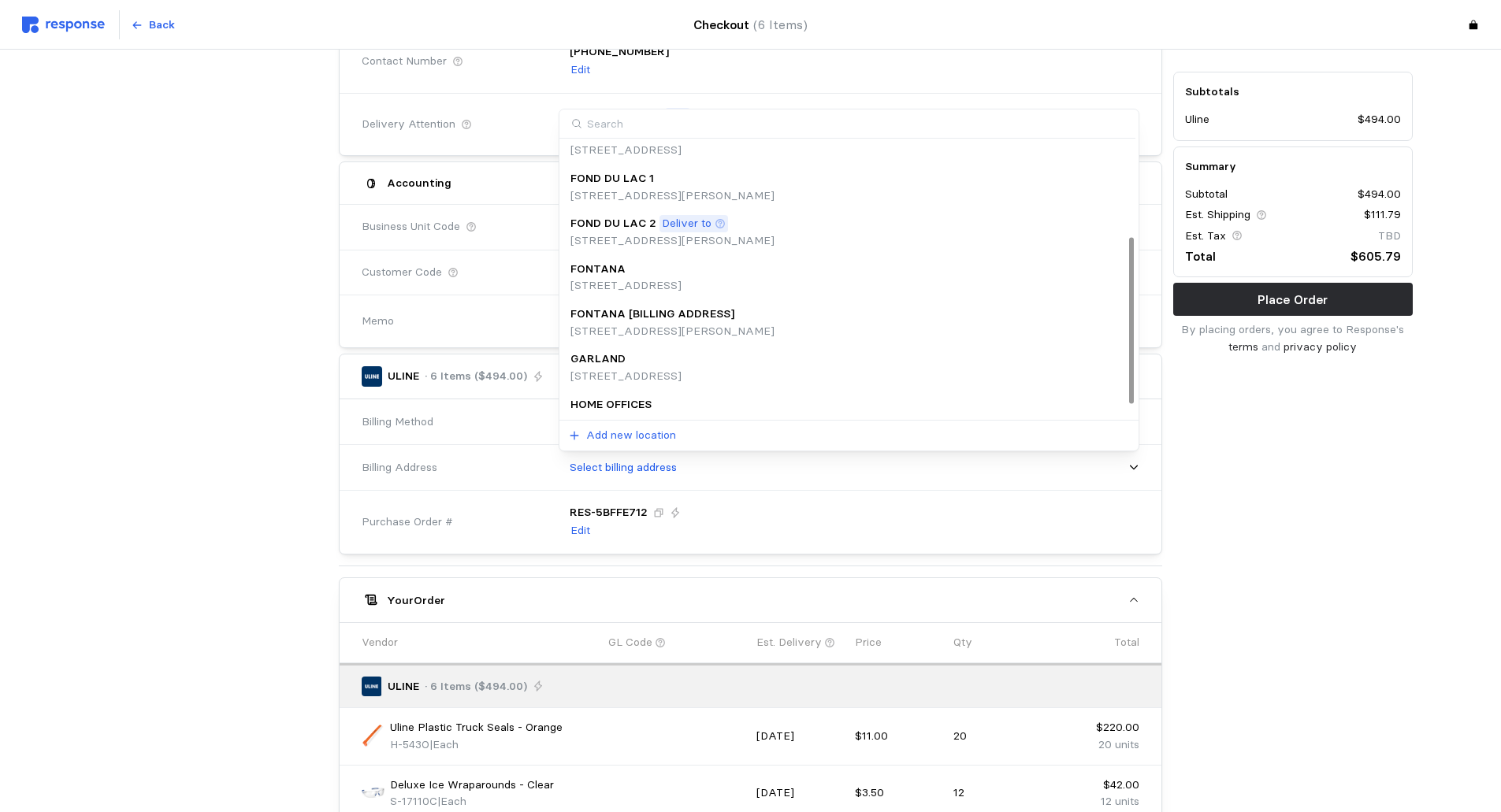
scroll to position [177, 0]
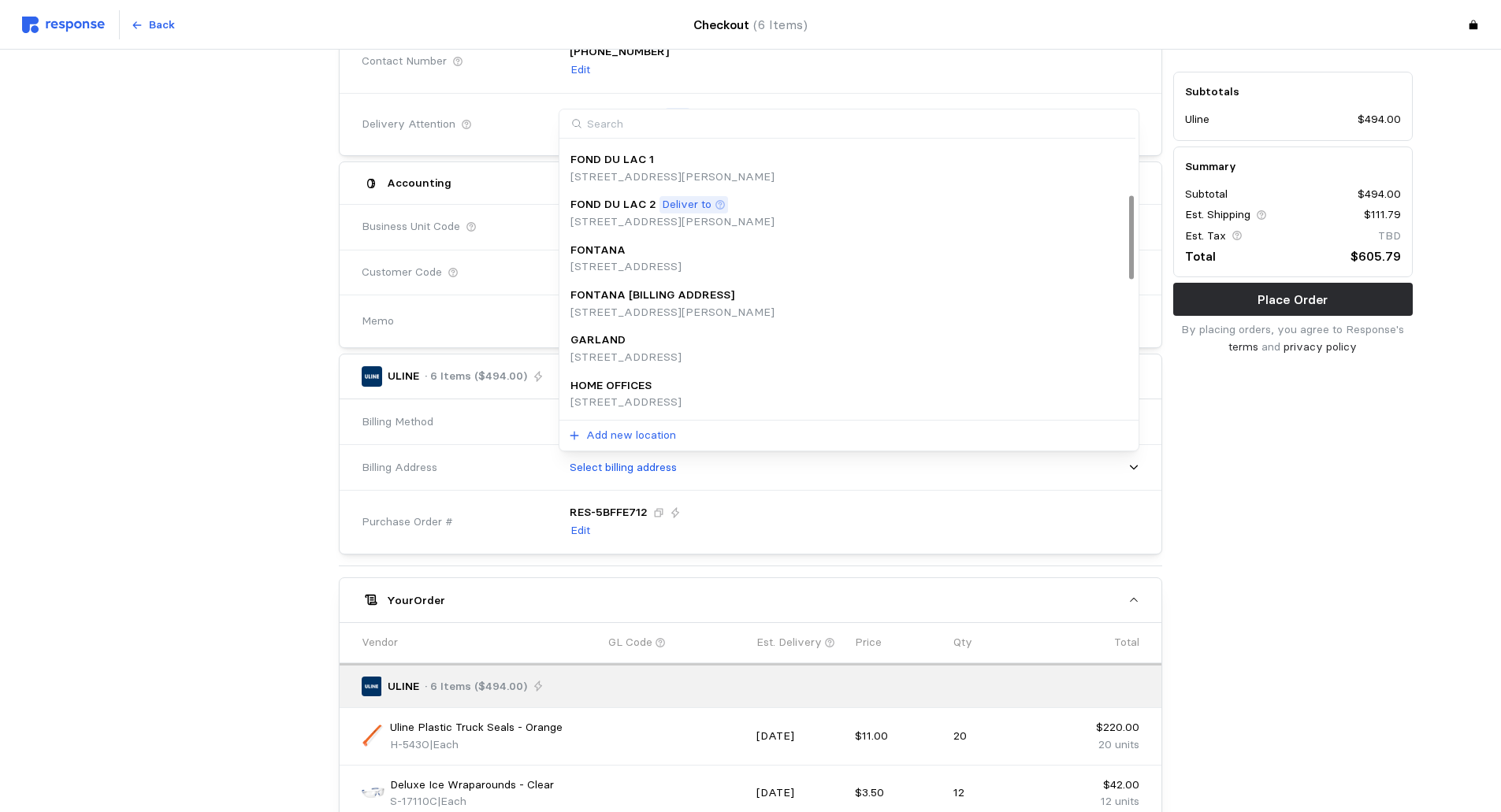
click at [682, 399] on p "[STREET_ADDRESS]" at bounding box center [626, 402] width 111 height 17
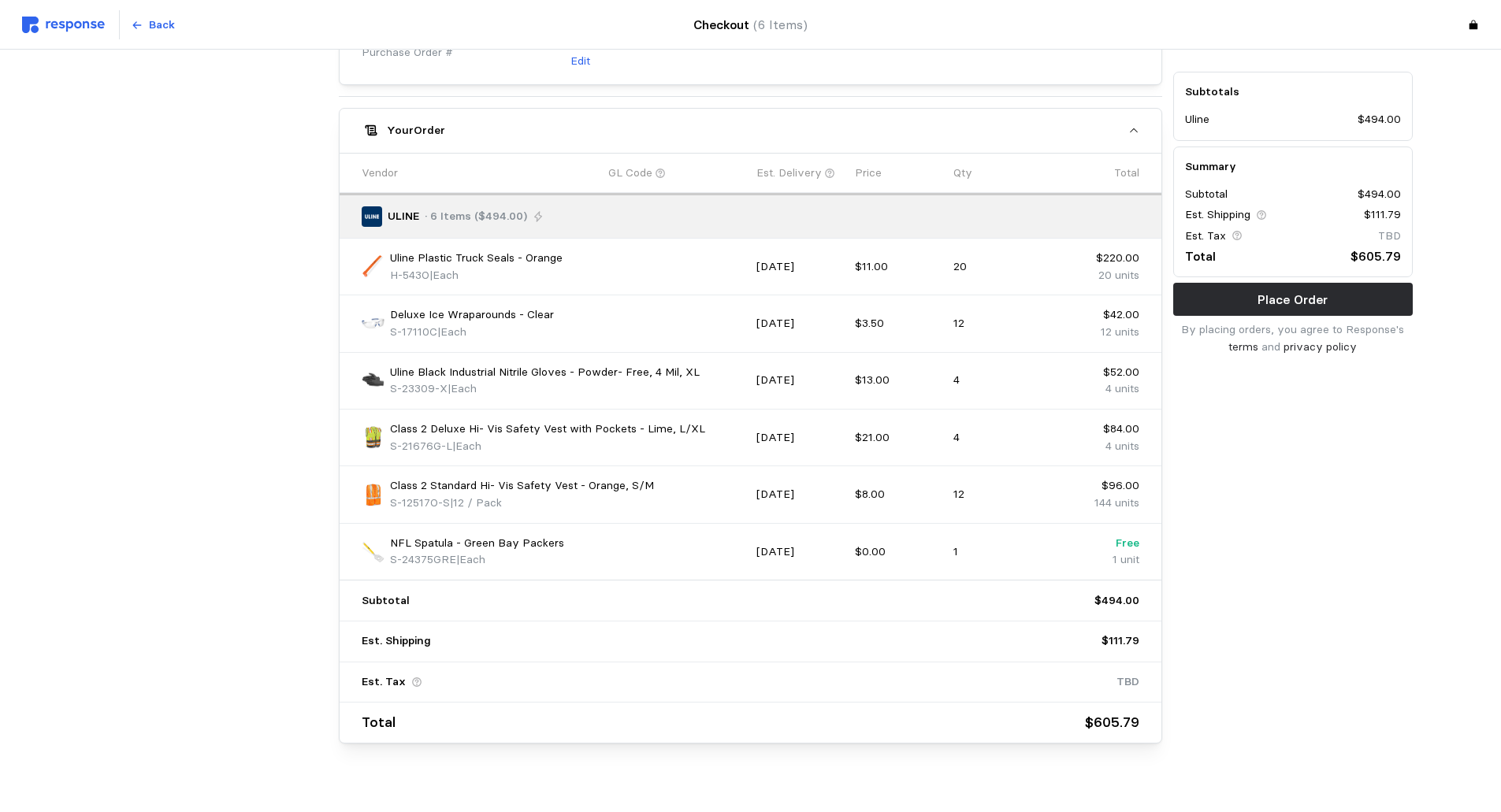
scroll to position [743, 0]
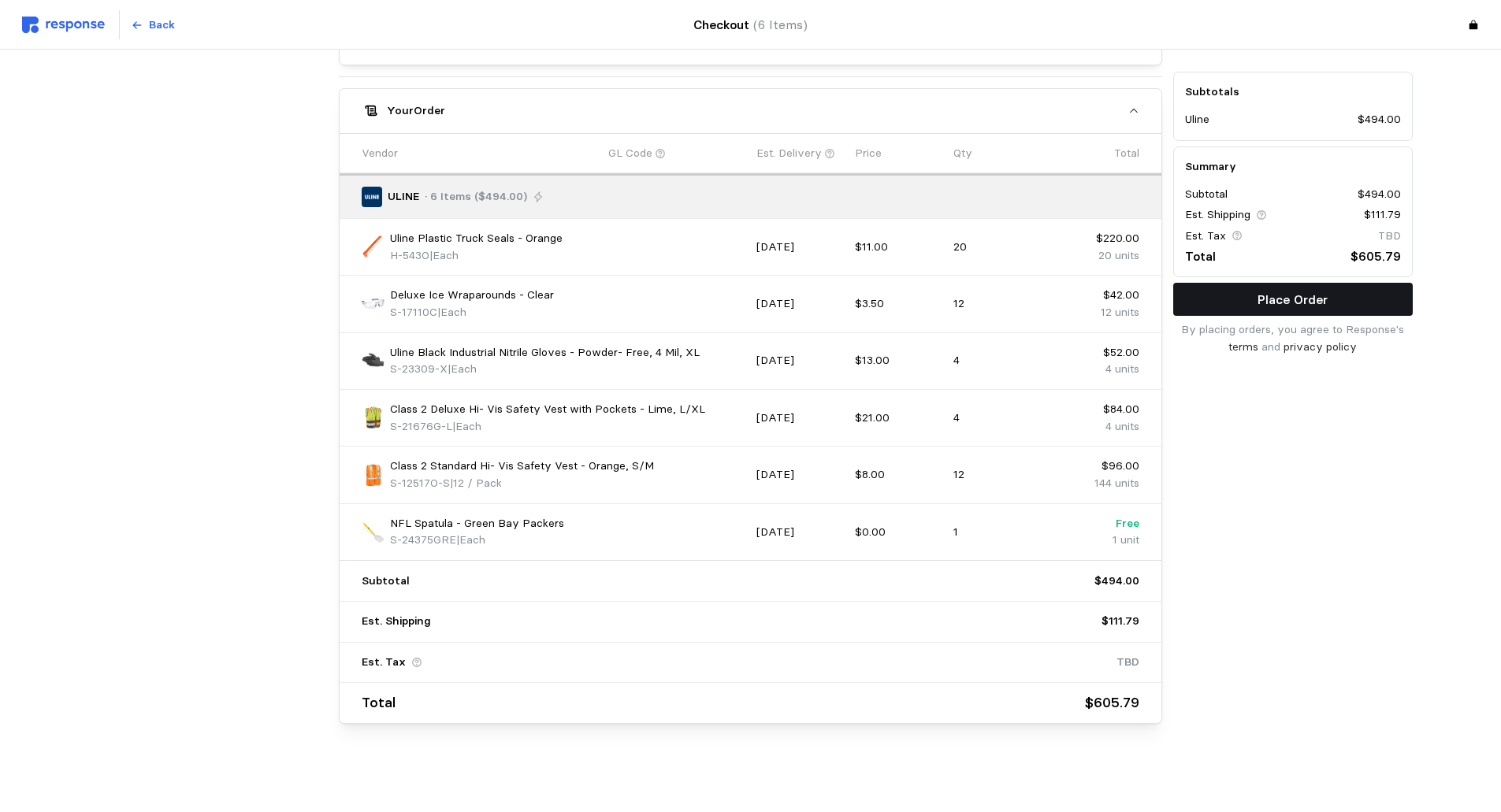
click at [1332, 293] on button "Place Order" at bounding box center [1293, 299] width 240 height 33
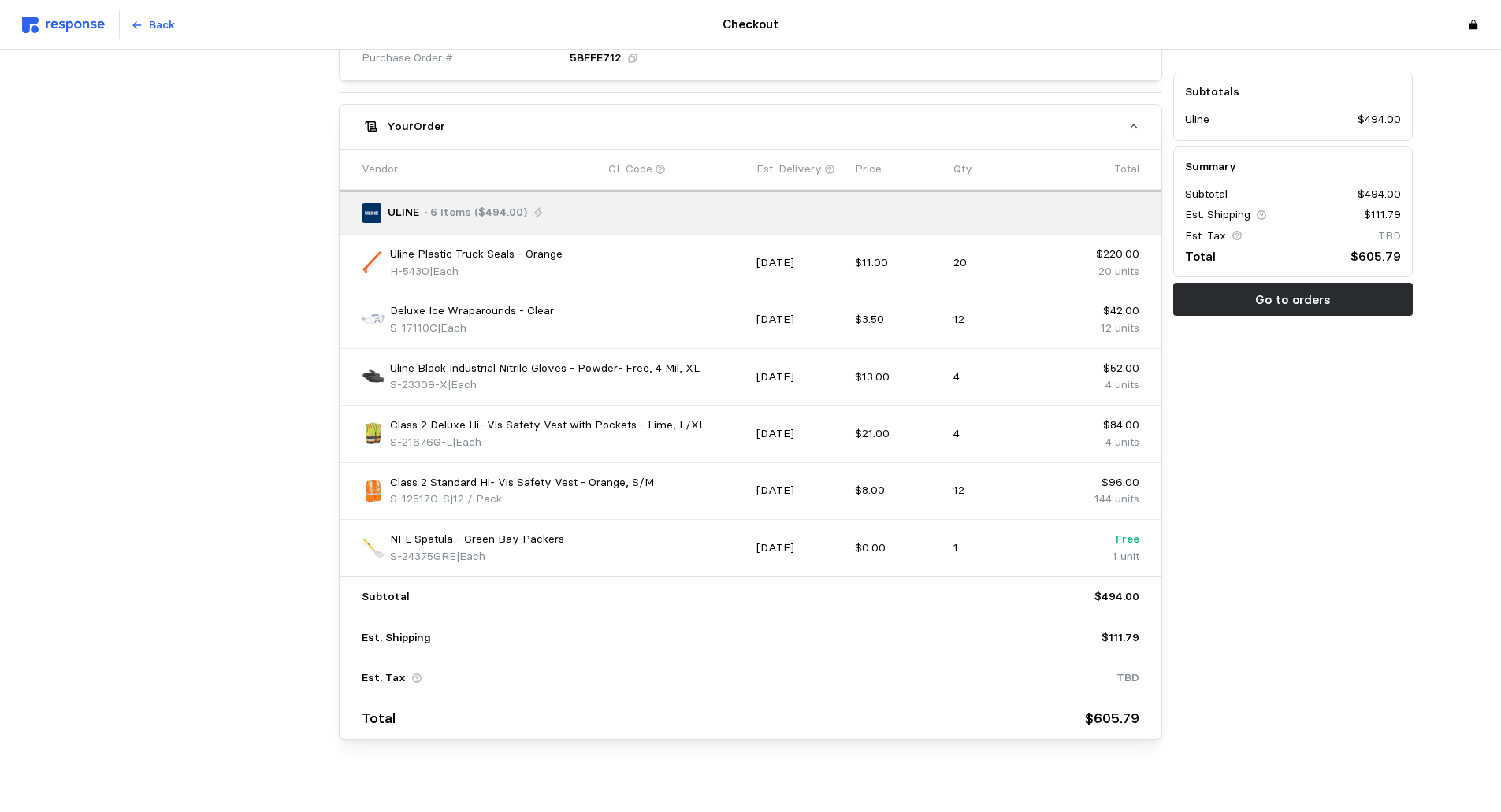
scroll to position [757, 0]
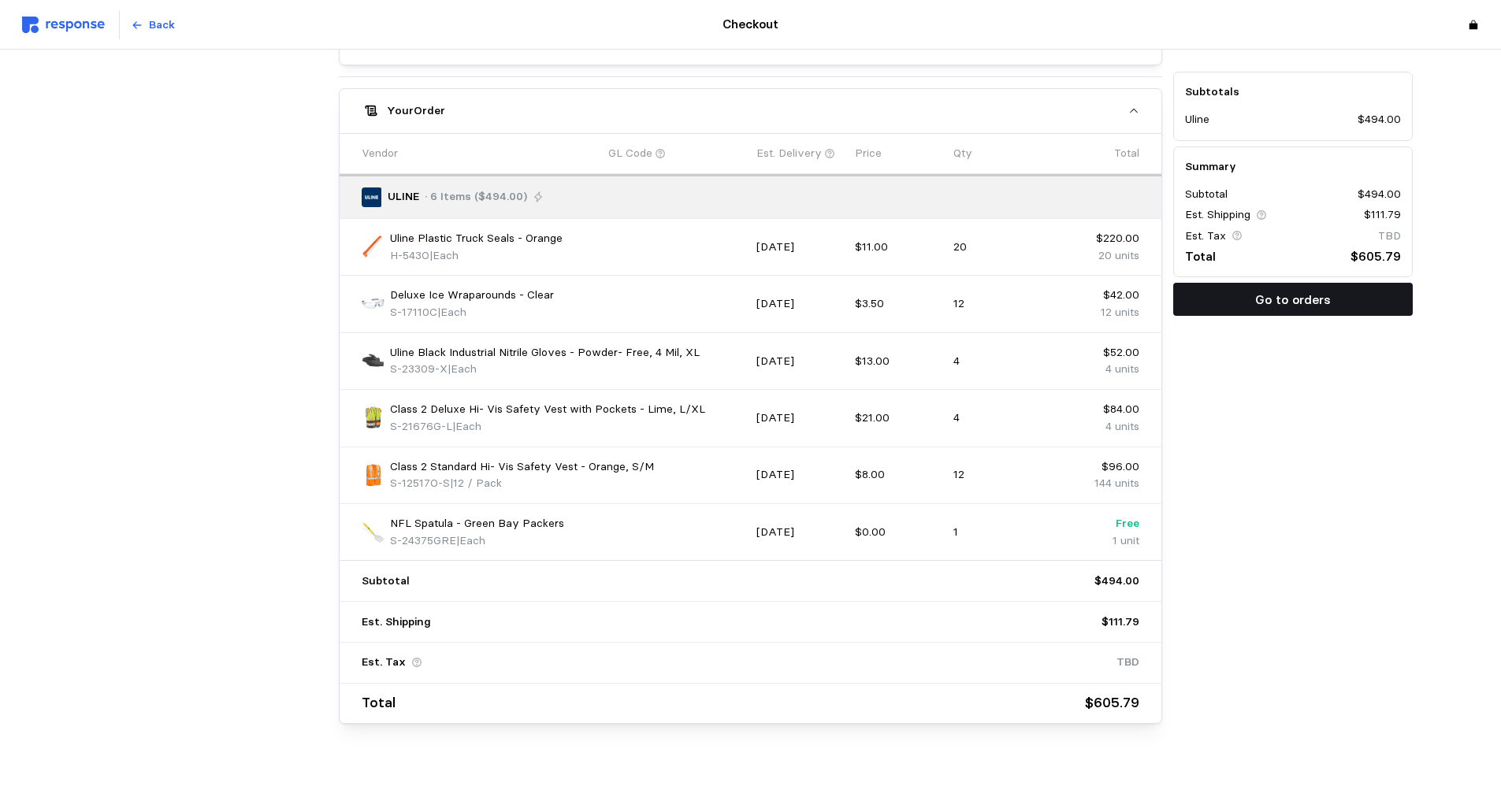
click at [1302, 292] on p "Go to orders" at bounding box center [1293, 299] width 76 height 20
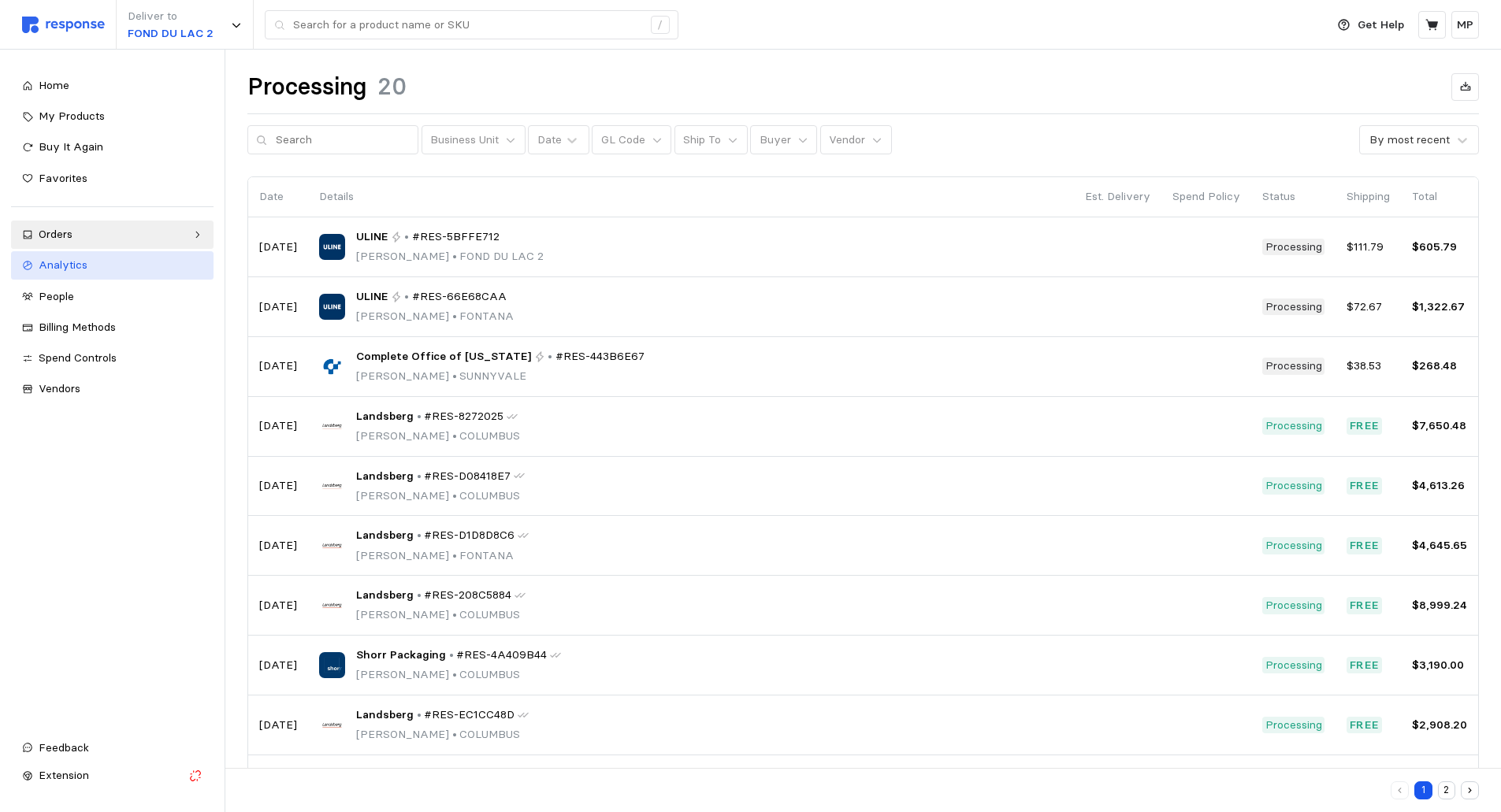
click at [81, 265] on span "Analytics" at bounding box center [62, 264] width 48 height 14
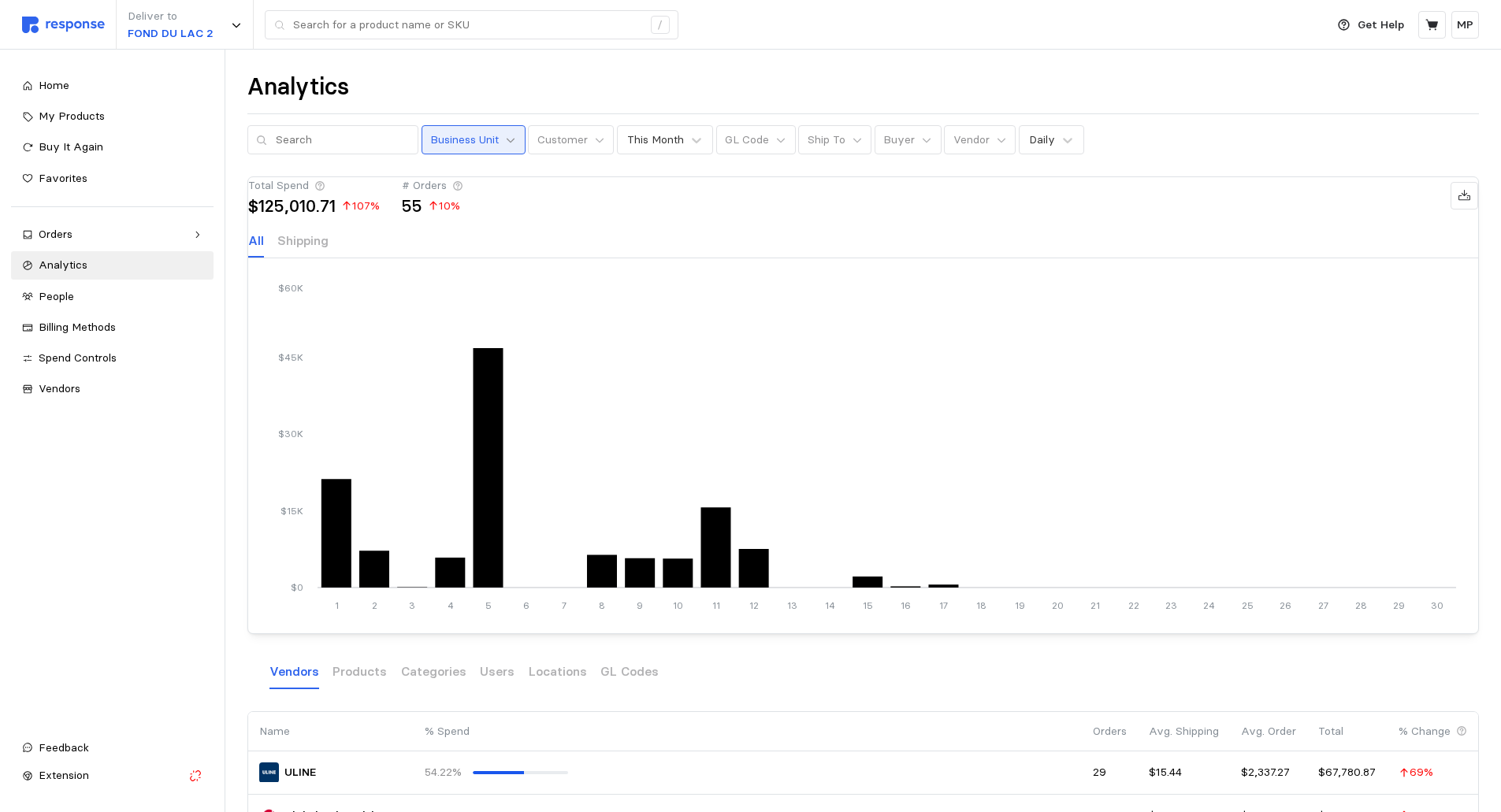
click at [505, 135] on icon at bounding box center [510, 139] width 11 height 11
click at [852, 139] on icon at bounding box center [857, 139] width 11 height 11
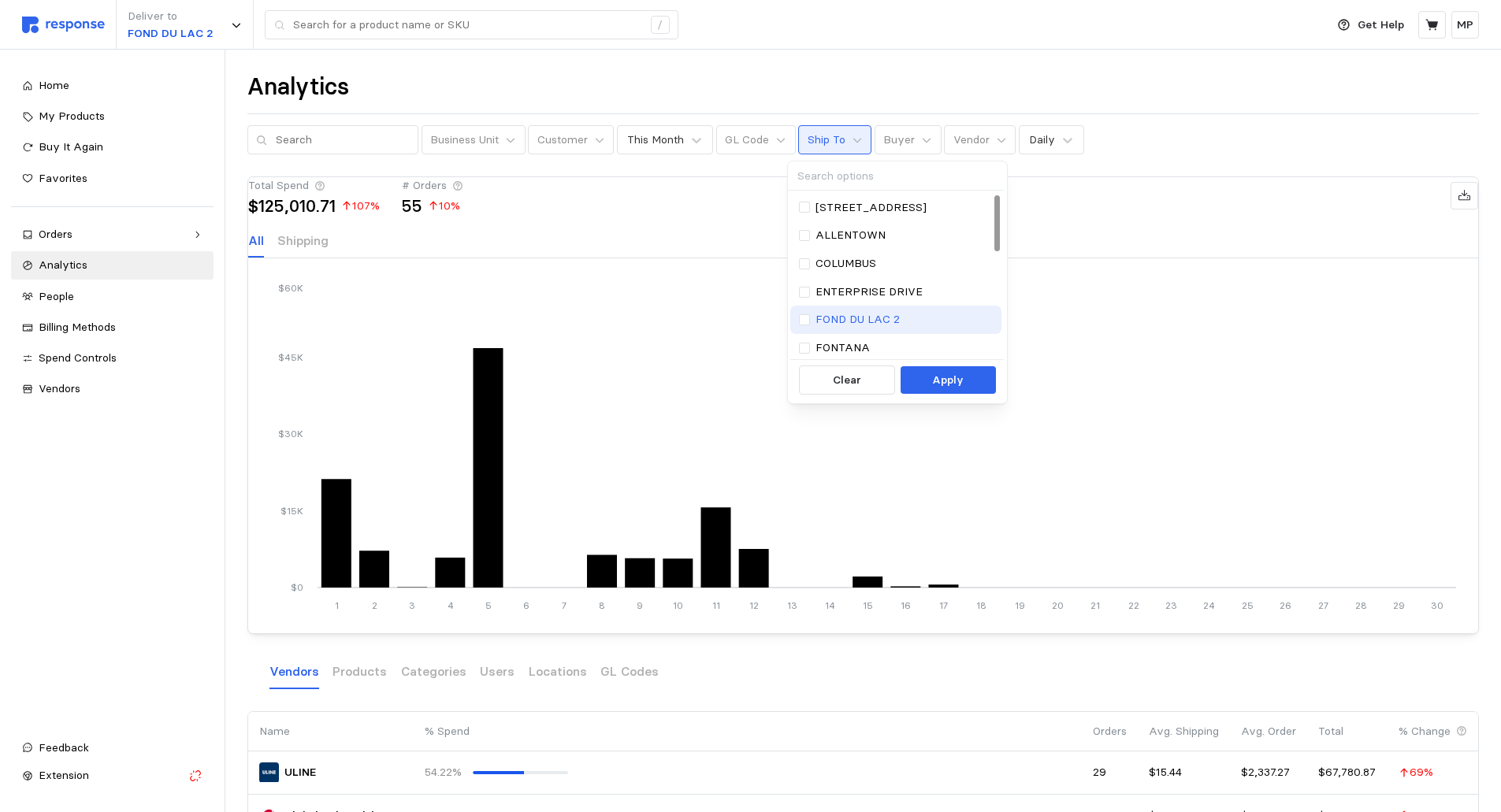
click at [879, 313] on p "FOND DU LAC 2" at bounding box center [857, 320] width 84 height 17
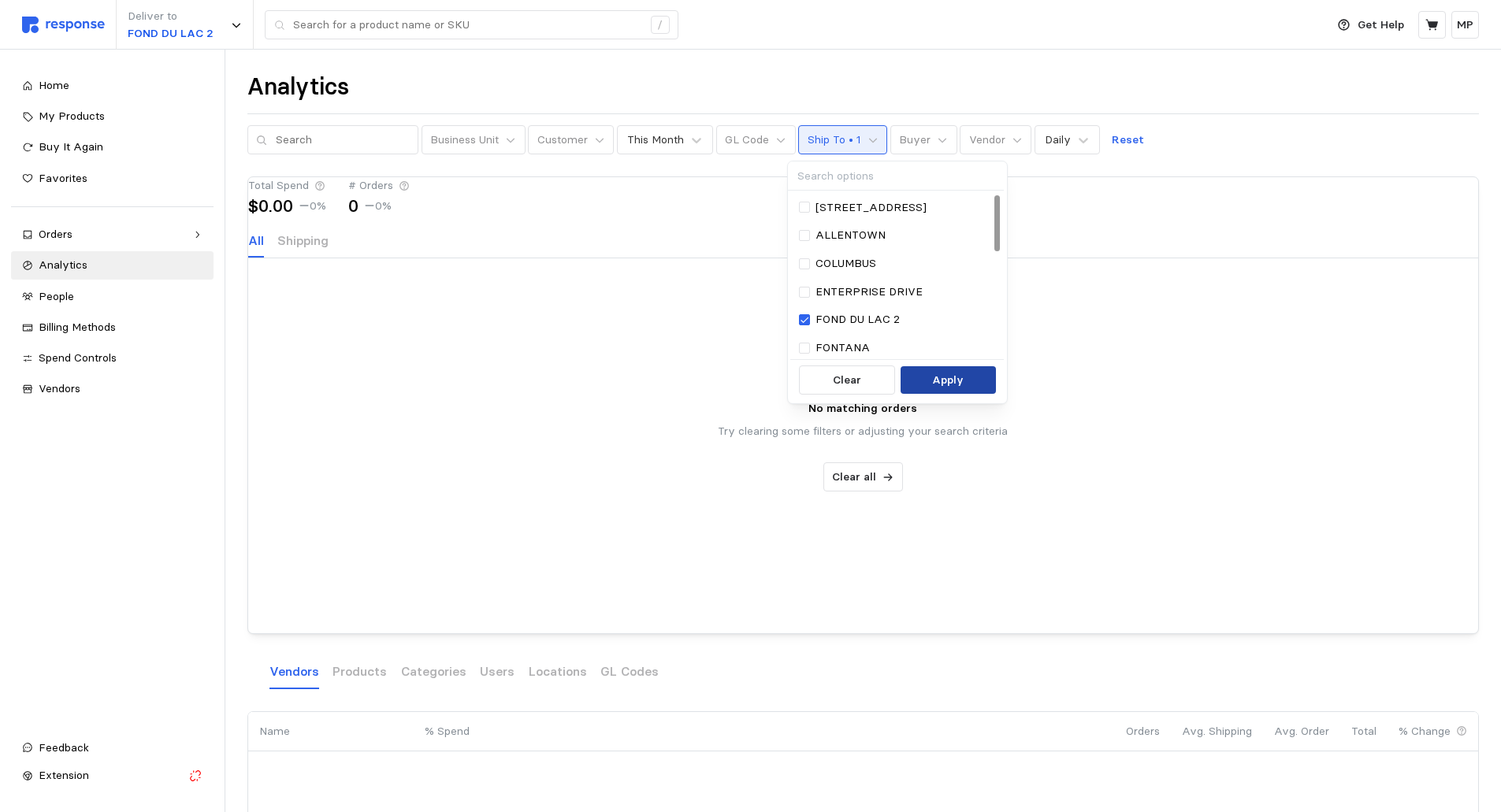
click at [941, 377] on p "Apply" at bounding box center [947, 380] width 31 height 17
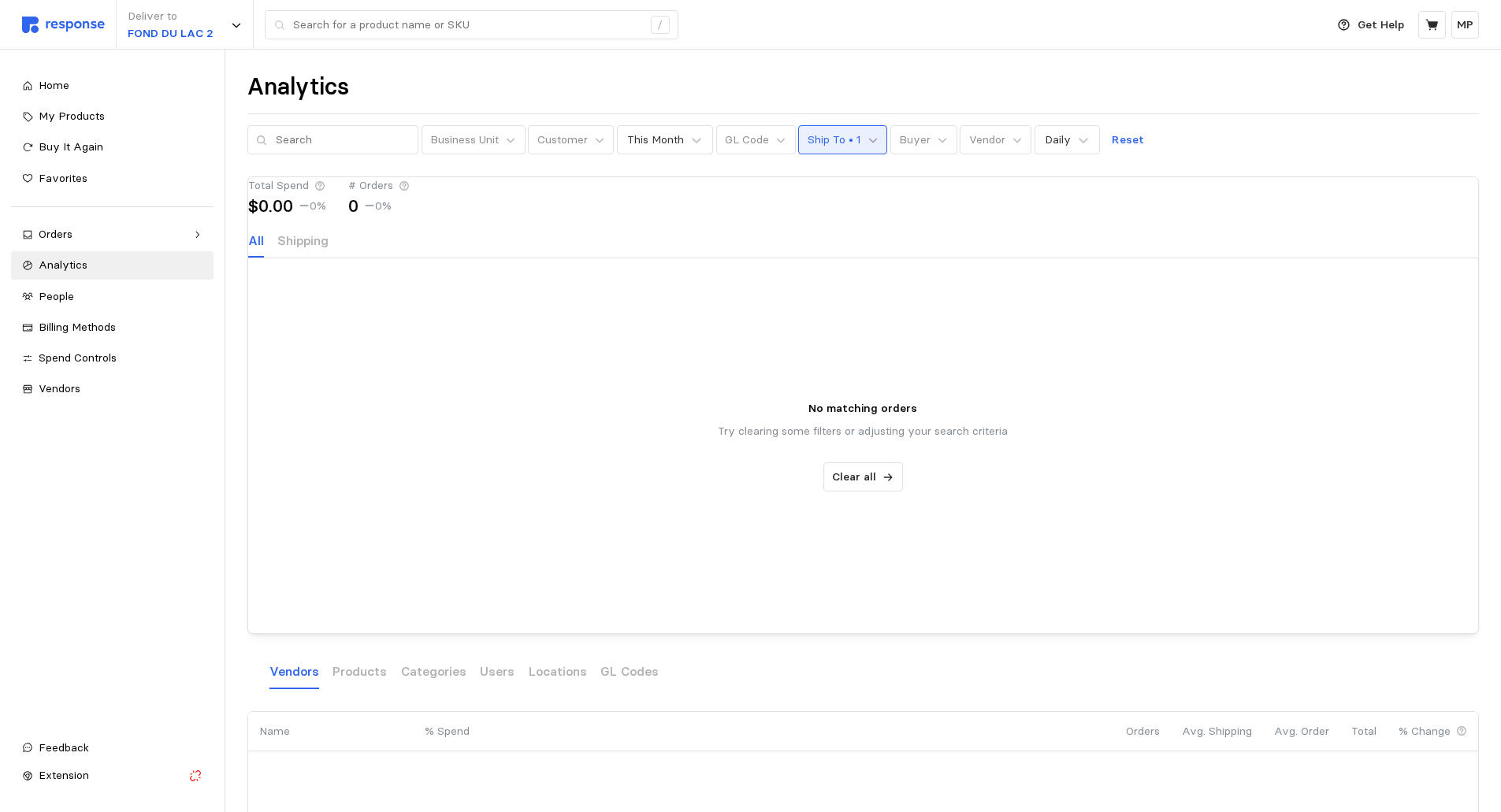
click at [867, 140] on icon at bounding box center [873, 139] width 11 height 11
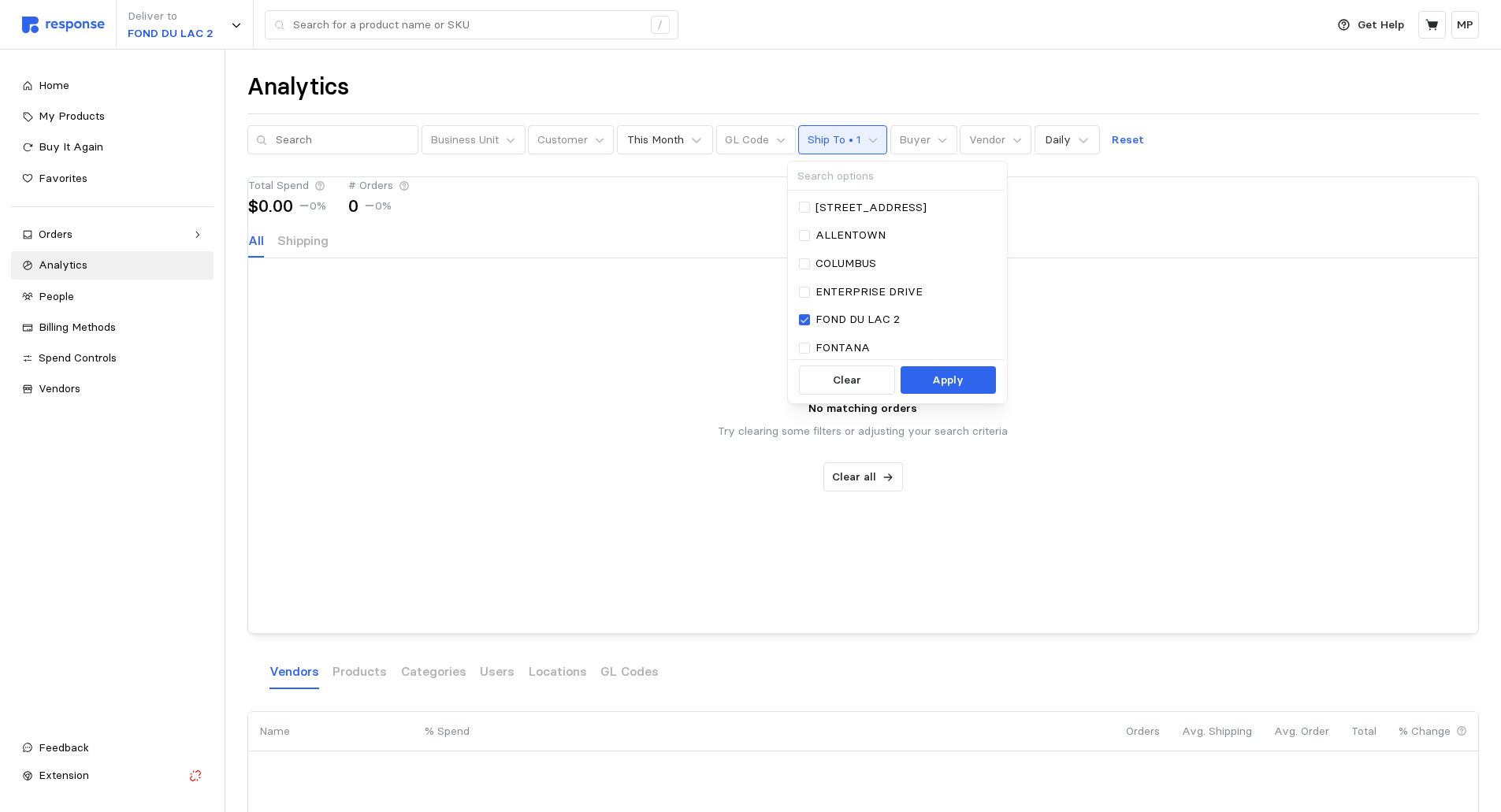
click at [704, 214] on div "Total Spend $0.00 0 % # Orders 0 0 %" at bounding box center [863, 196] width 1231 height 37
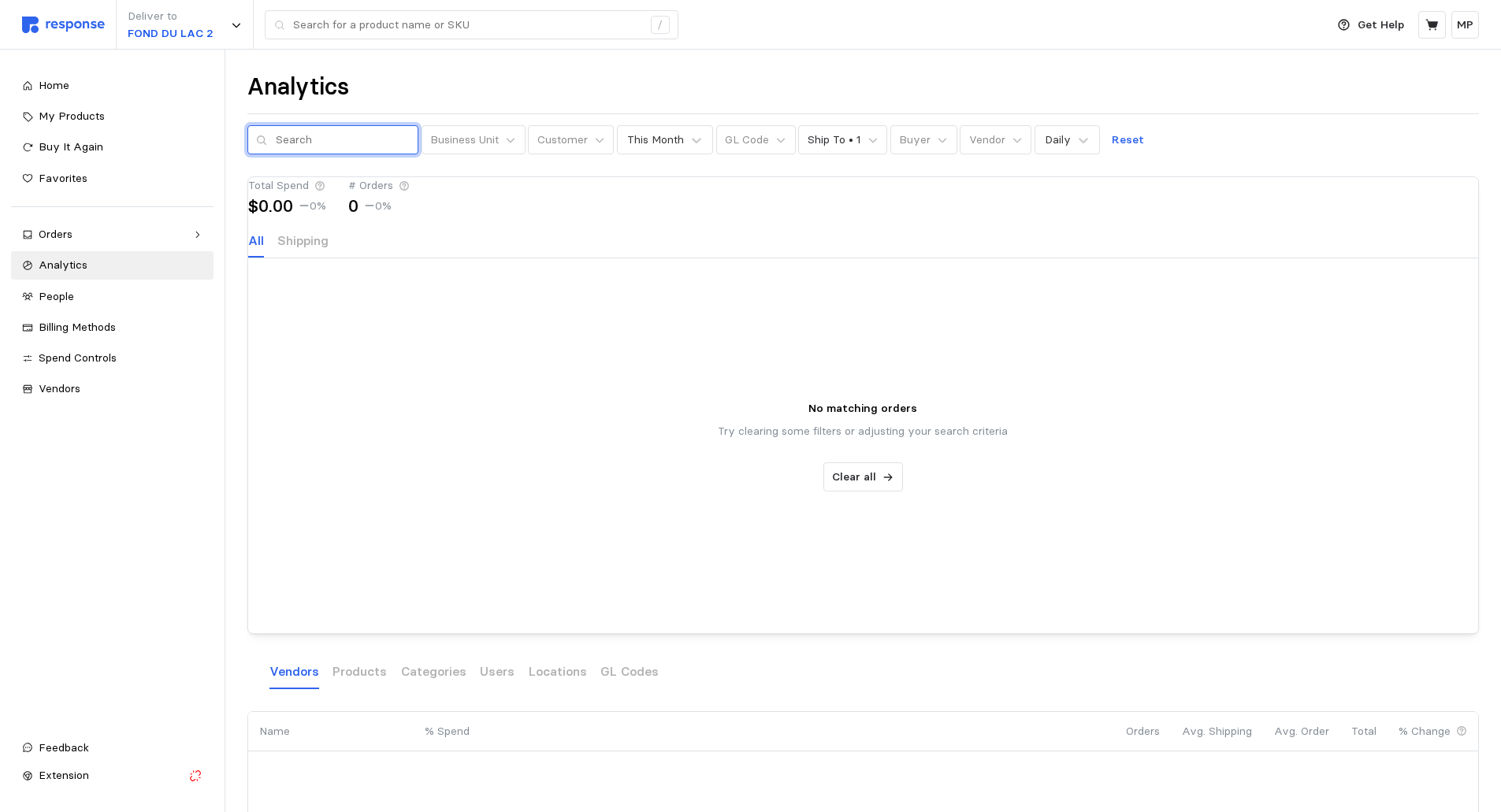
click at [293, 141] on input "text" at bounding box center [343, 139] width 134 height 28
click at [1467, 26] on p "MP" at bounding box center [1464, 25] width 16 height 17
click at [1382, 89] on p "Logout" at bounding box center [1418, 90] width 101 height 17
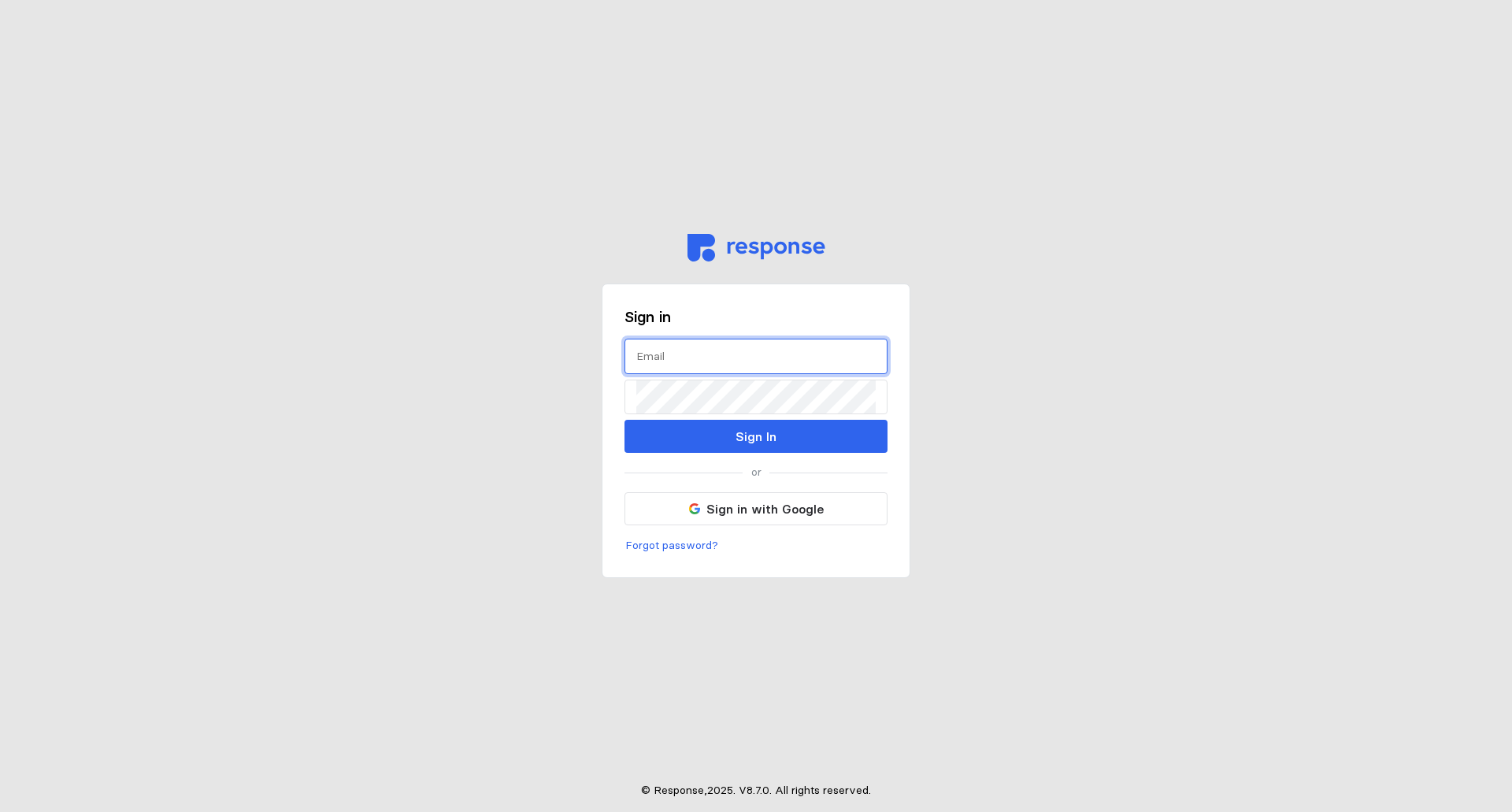
type input "[EMAIL_ADDRESS][DOMAIN_NAME]"
